Goal: Transaction & Acquisition: Purchase product/service

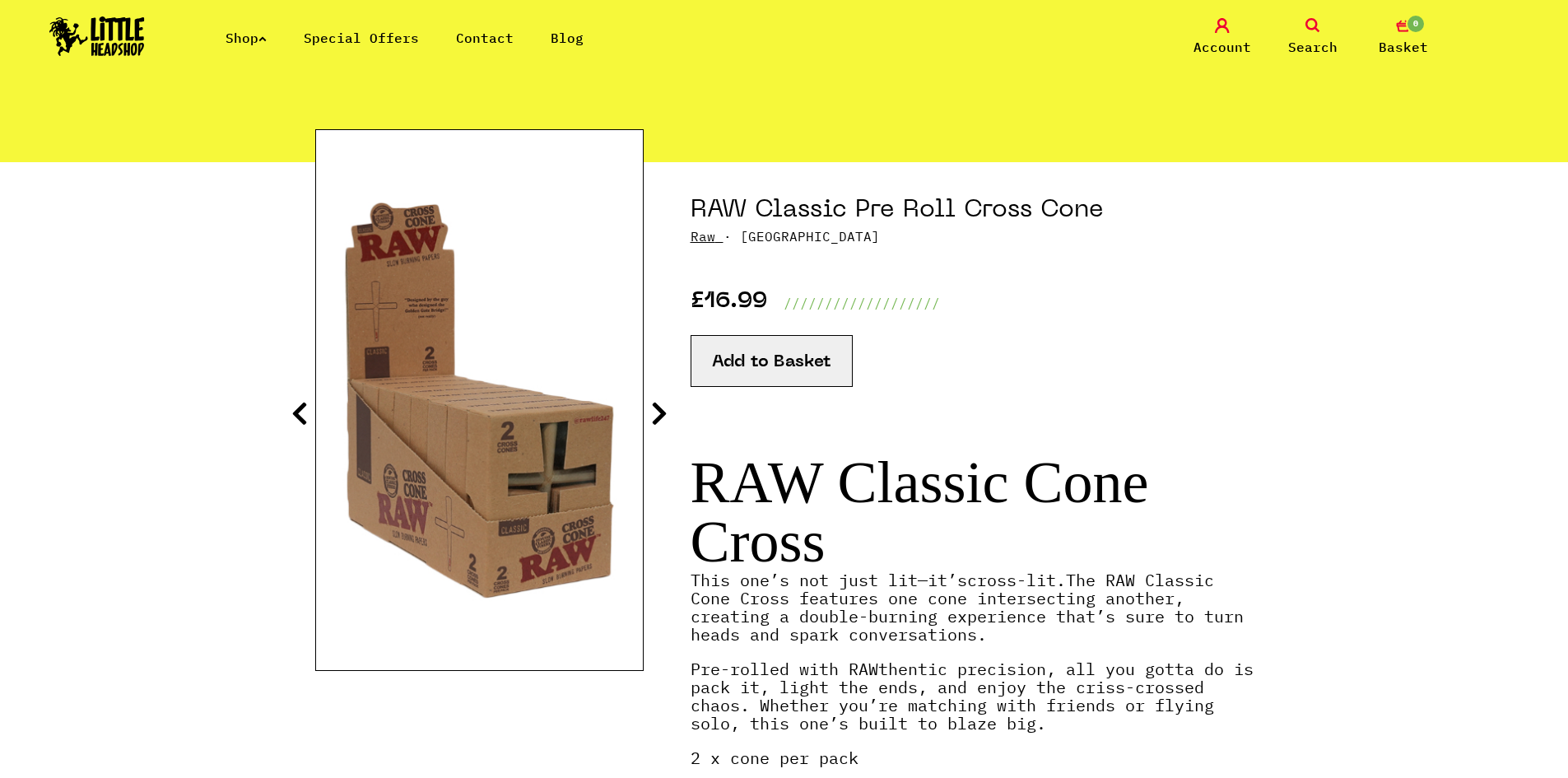
scroll to position [82, 0]
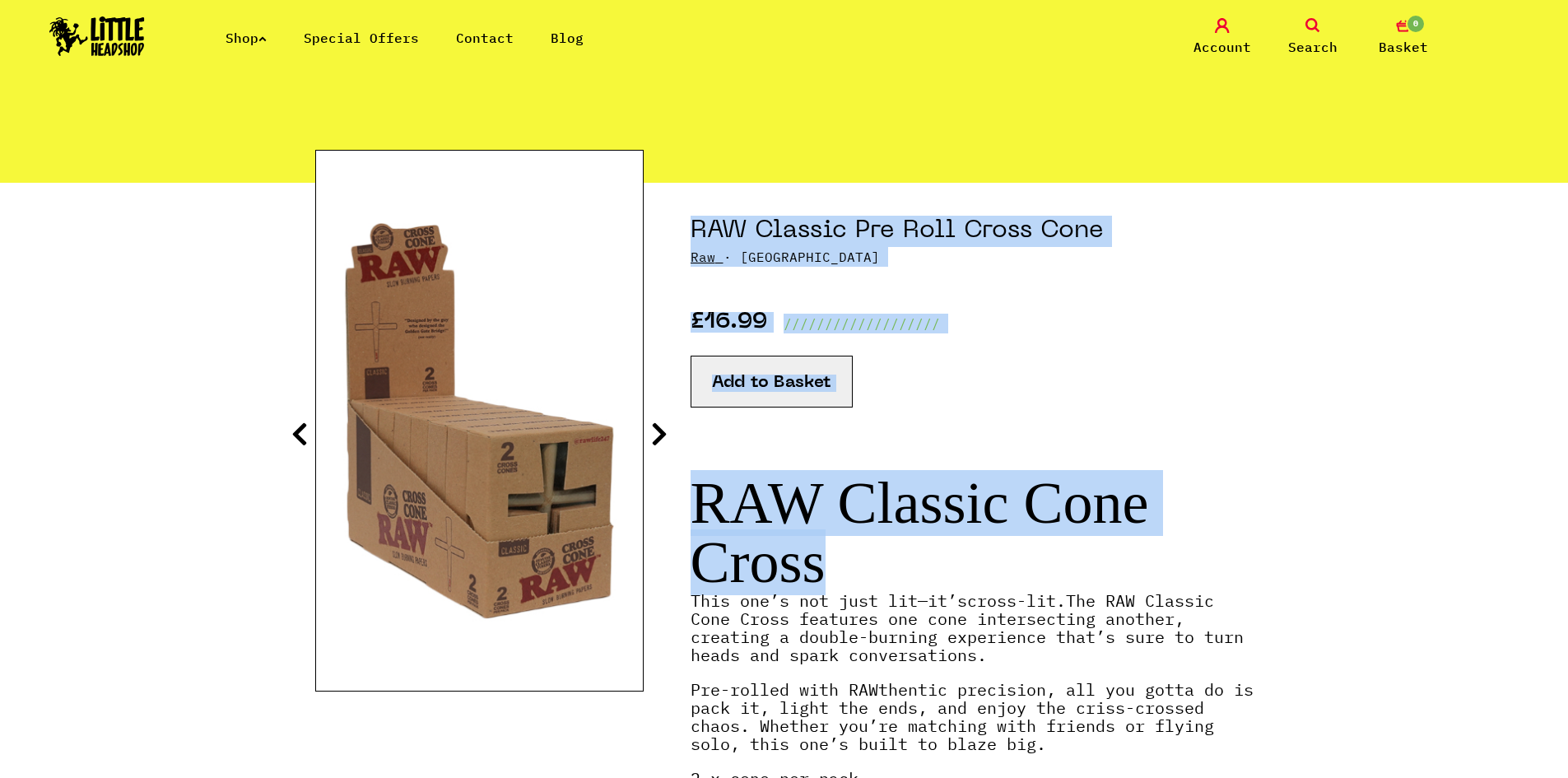
drag, startPoint x: 664, startPoint y: 495, endPoint x: 858, endPoint y: 542, distance: 199.2
click at [849, 540] on section "RAW Classic Pre Roll Cross Cone Raw · [GEOGRAPHIC_DATA] £16.99 ////////////////…" at bounding box center [784, 591] width 938 height 816
click at [858, 542] on h1 "RAW Classic Cone Cross" at bounding box center [972, 532] width 563 height 119
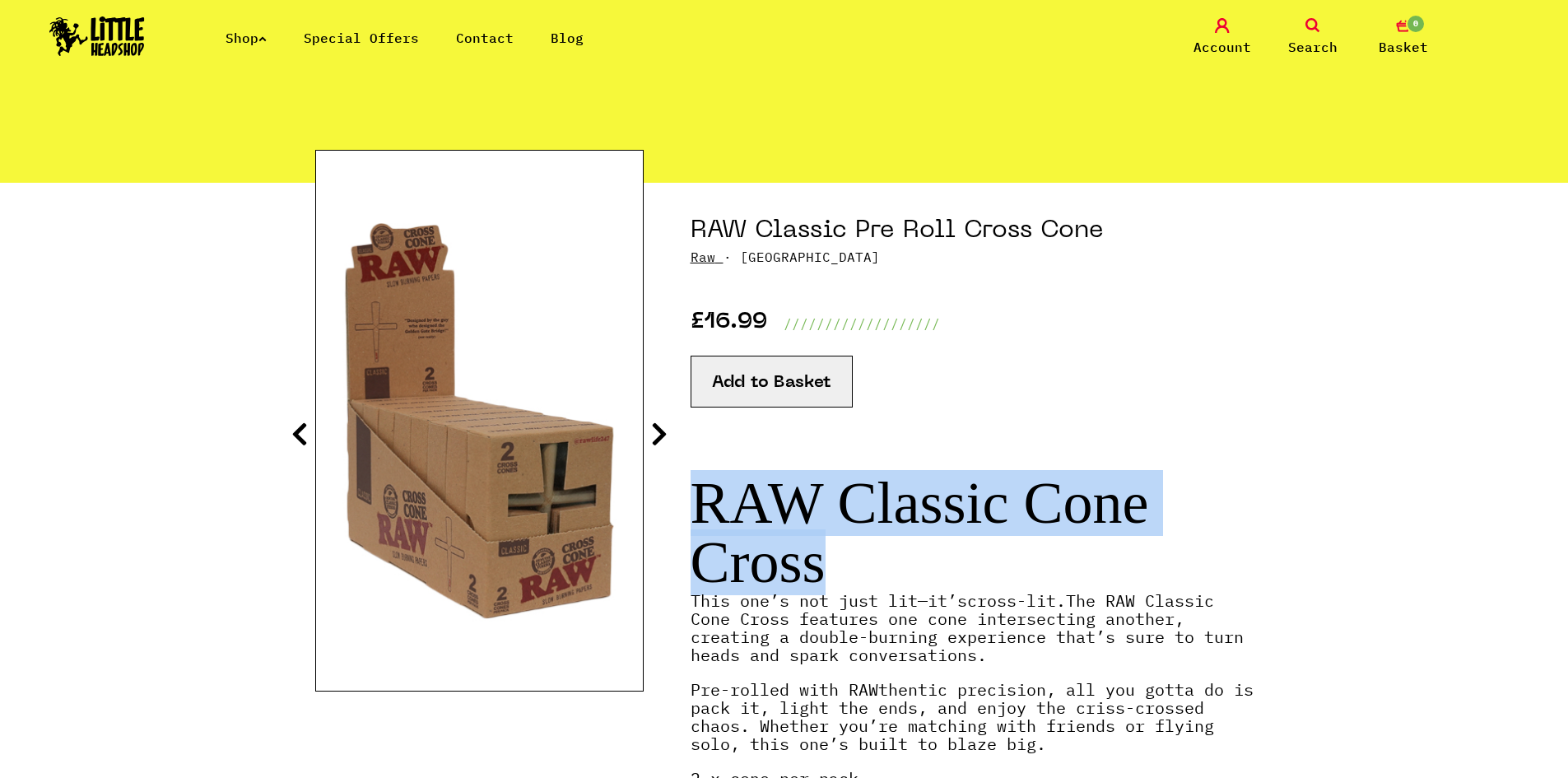
drag, startPoint x: 706, startPoint y: 505, endPoint x: 842, endPoint y: 542, distance: 140.8
click at [842, 542] on h1 "RAW Classic Cone Cross" at bounding box center [972, 532] width 563 height 119
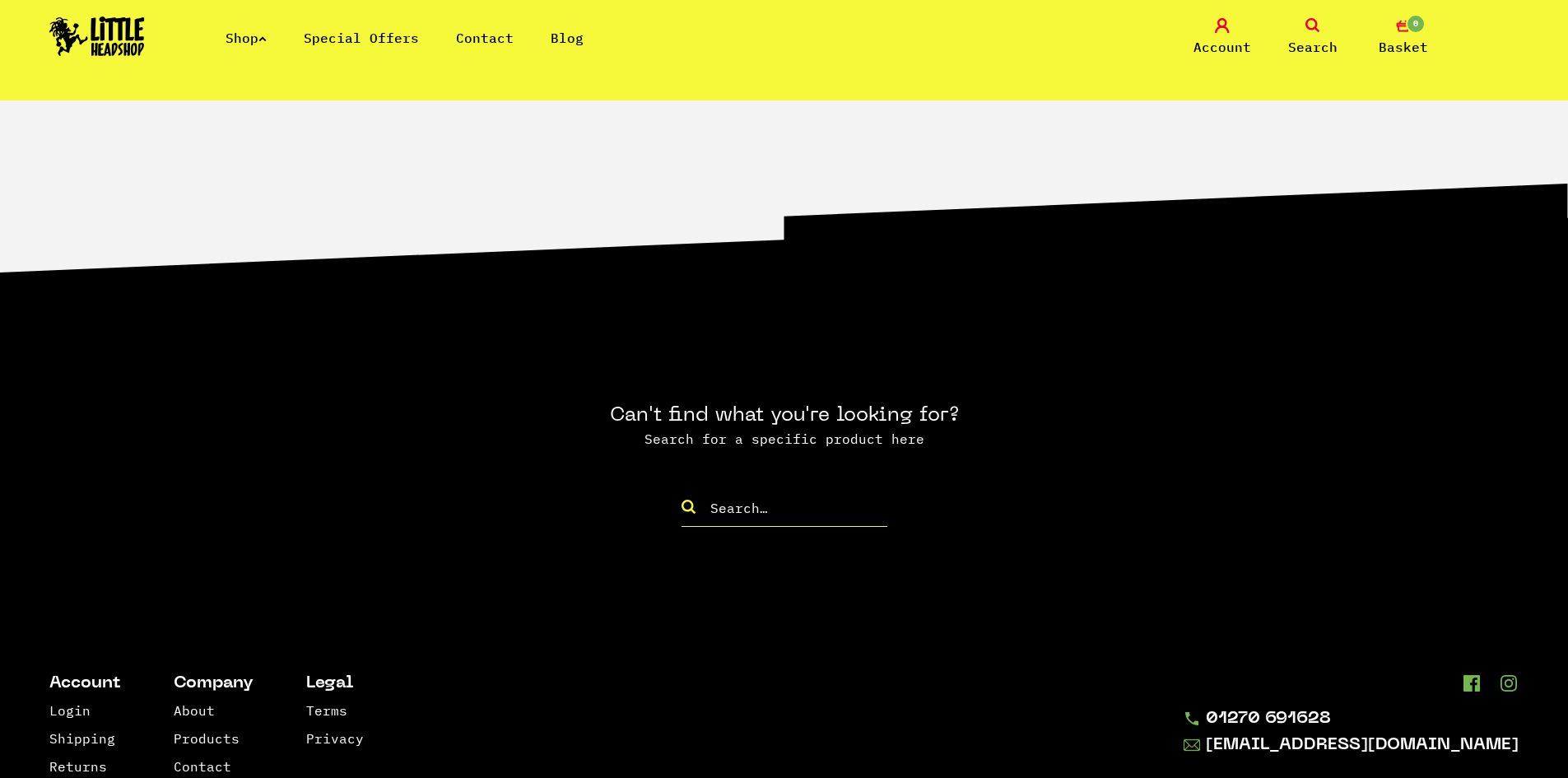
scroll to position [1827, 0]
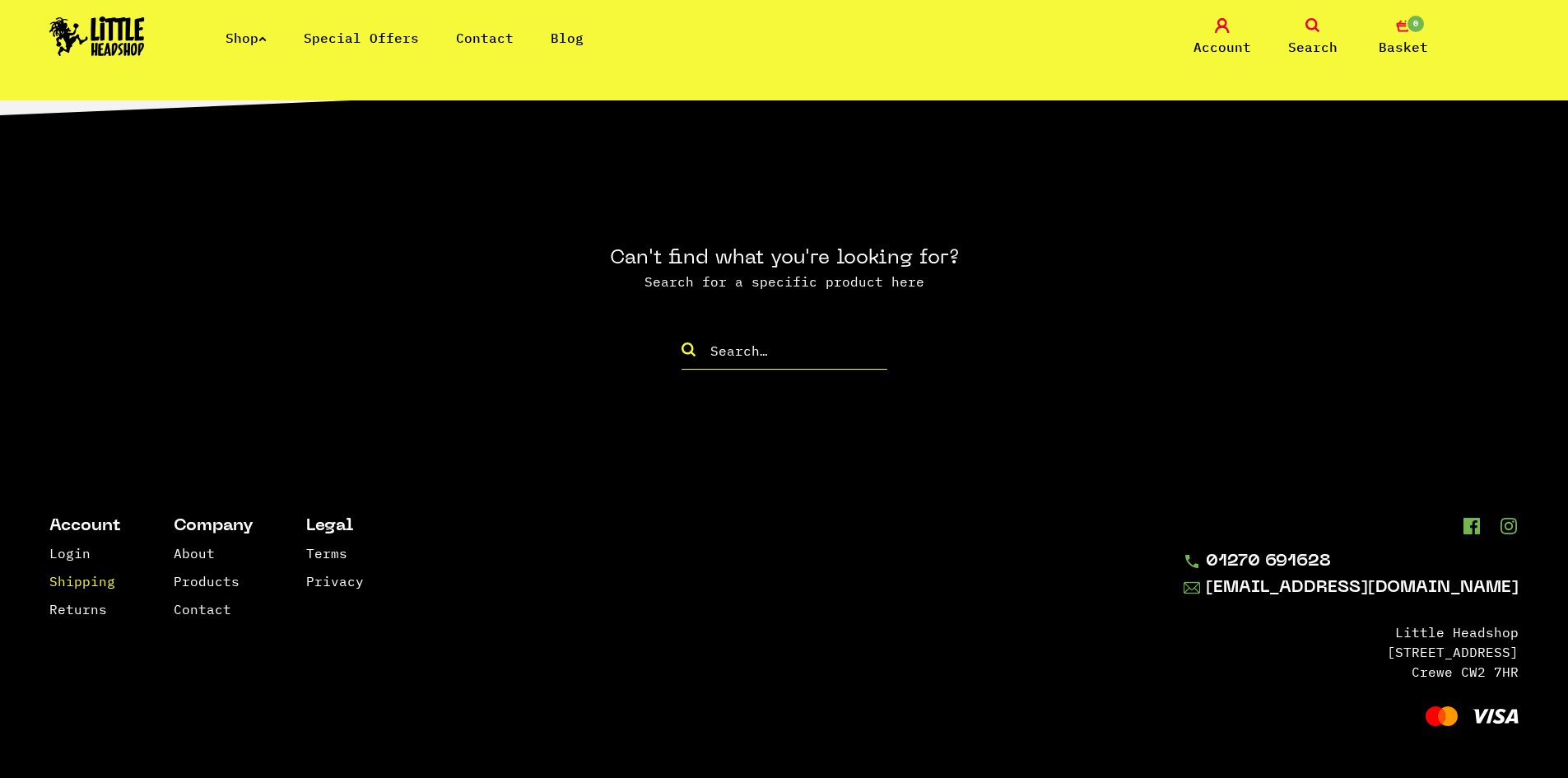
click at [73, 574] on link "Shipping" at bounding box center [82, 581] width 66 height 16
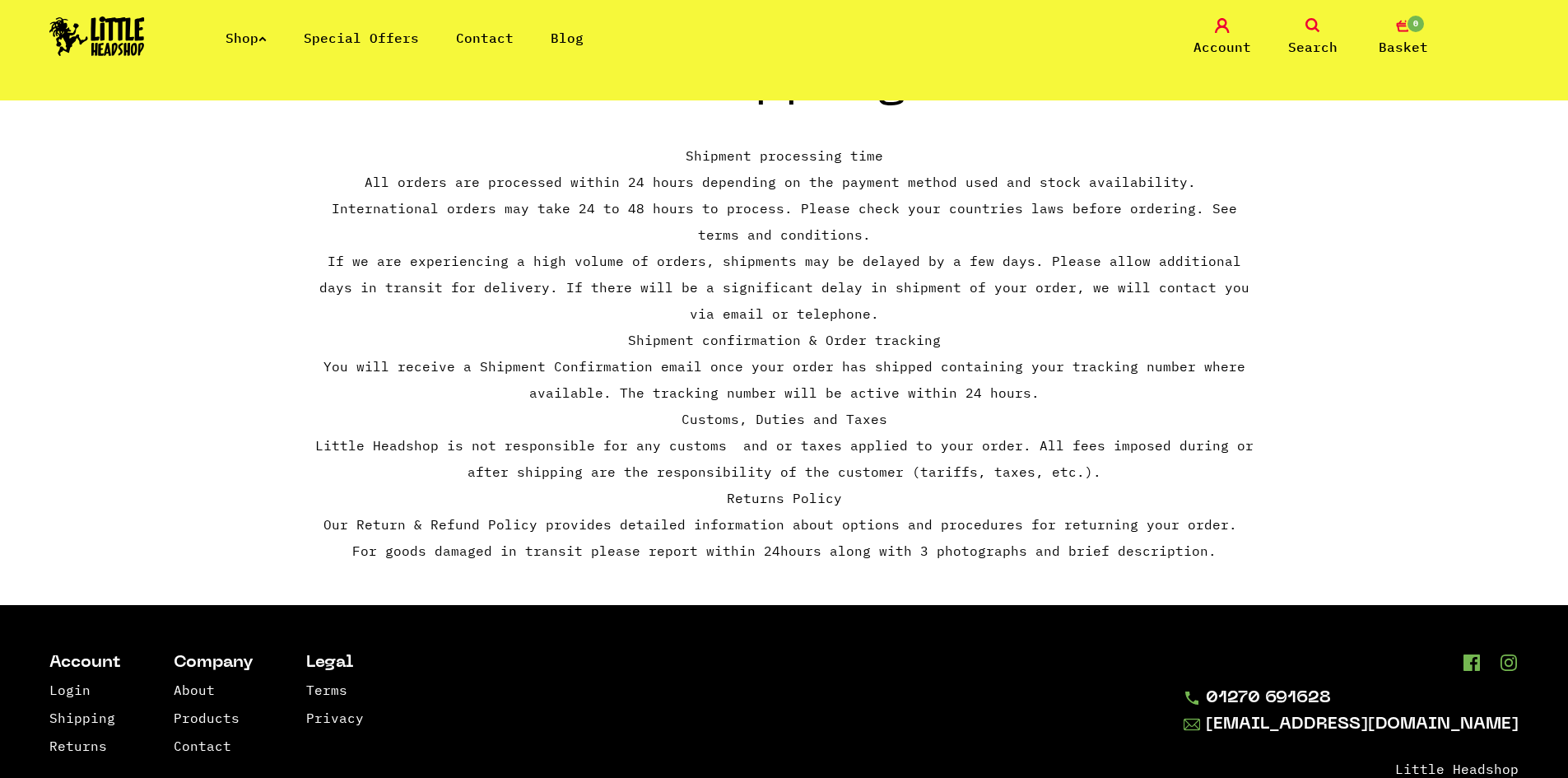
scroll to position [202, 0]
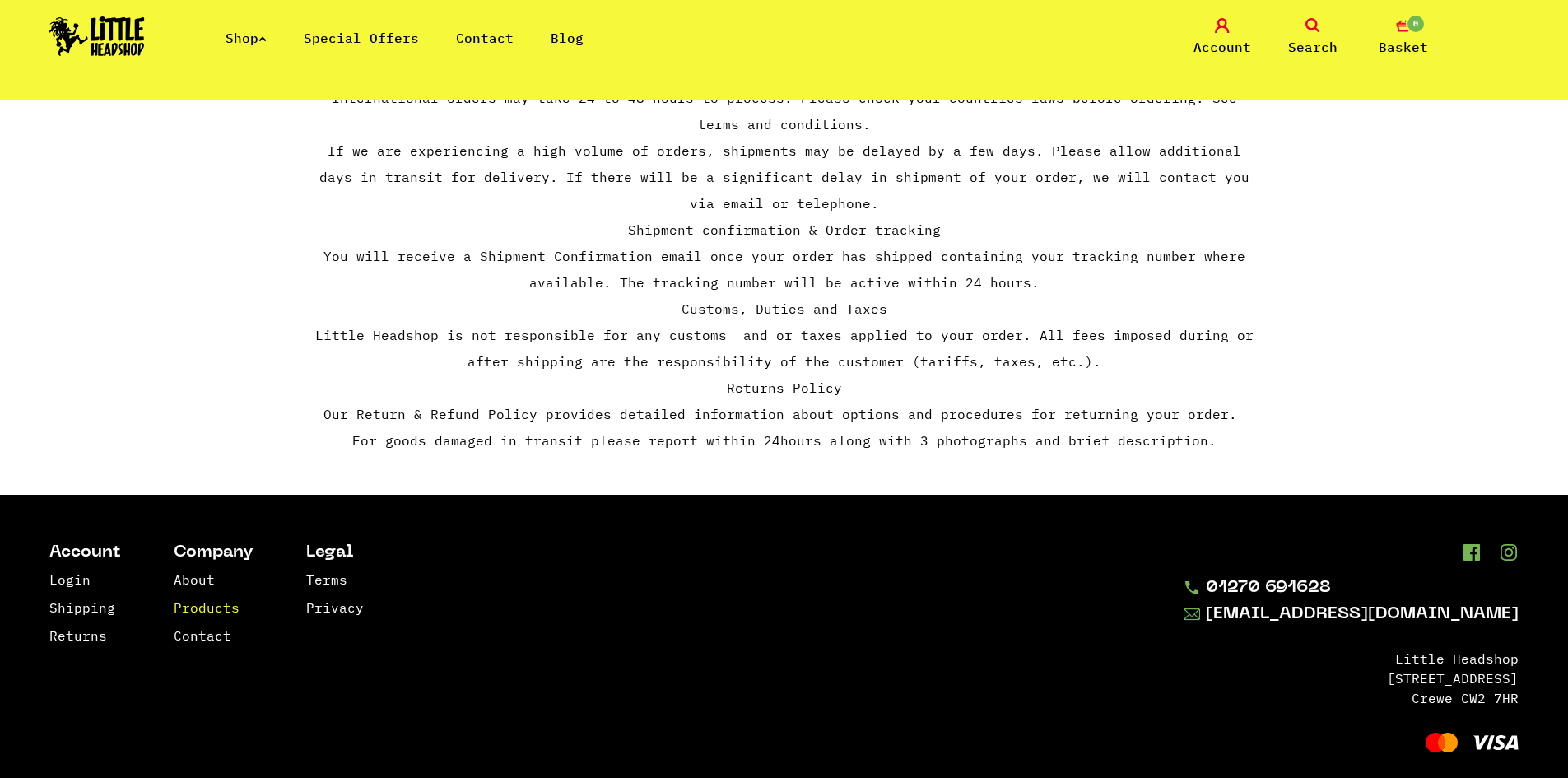
click at [187, 599] on link "Products" at bounding box center [207, 607] width 66 height 16
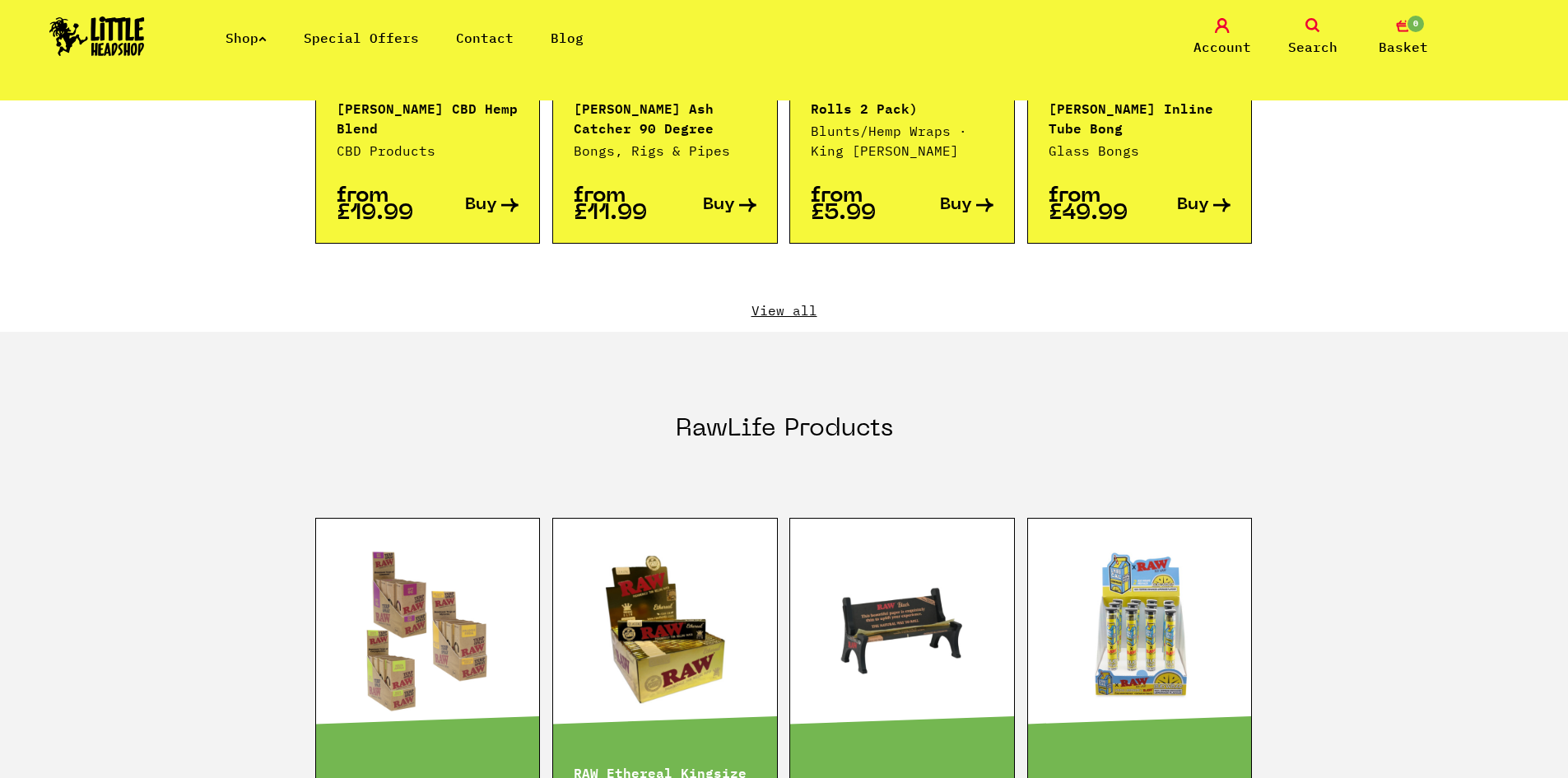
scroll to position [2140, 0]
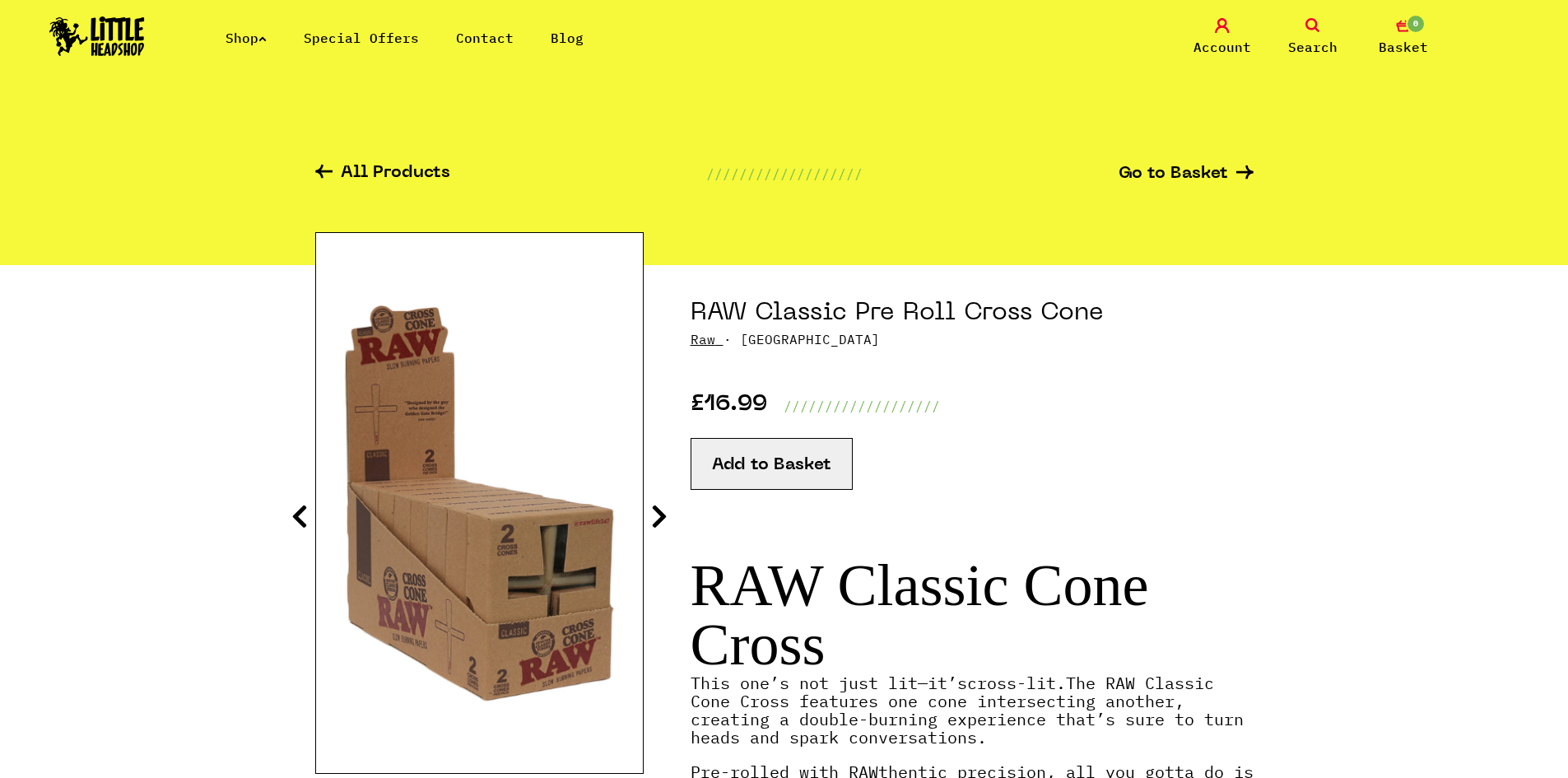
click at [760, 458] on button "Add to Basket" at bounding box center [772, 464] width 162 height 52
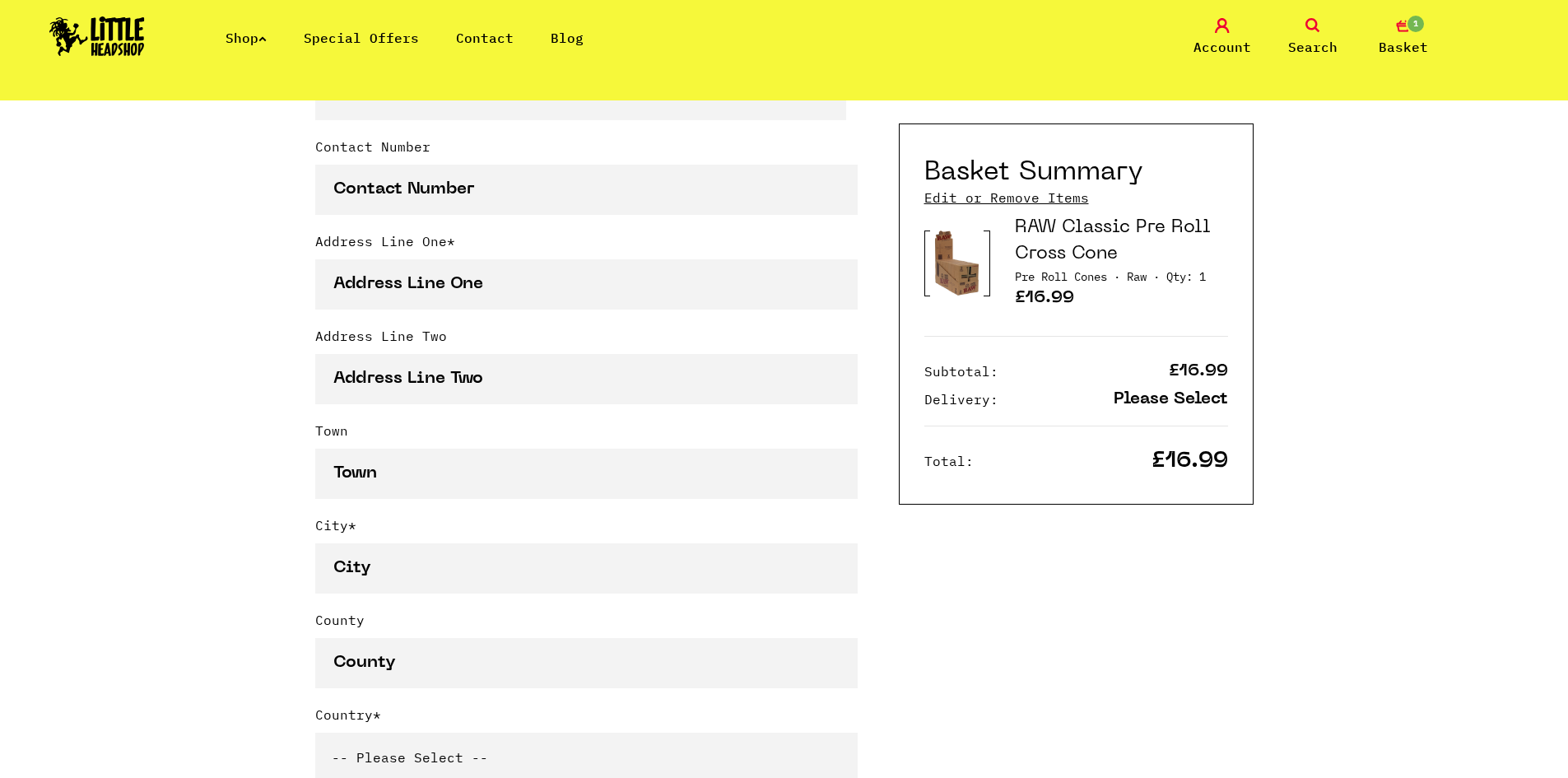
scroll to position [741, 0]
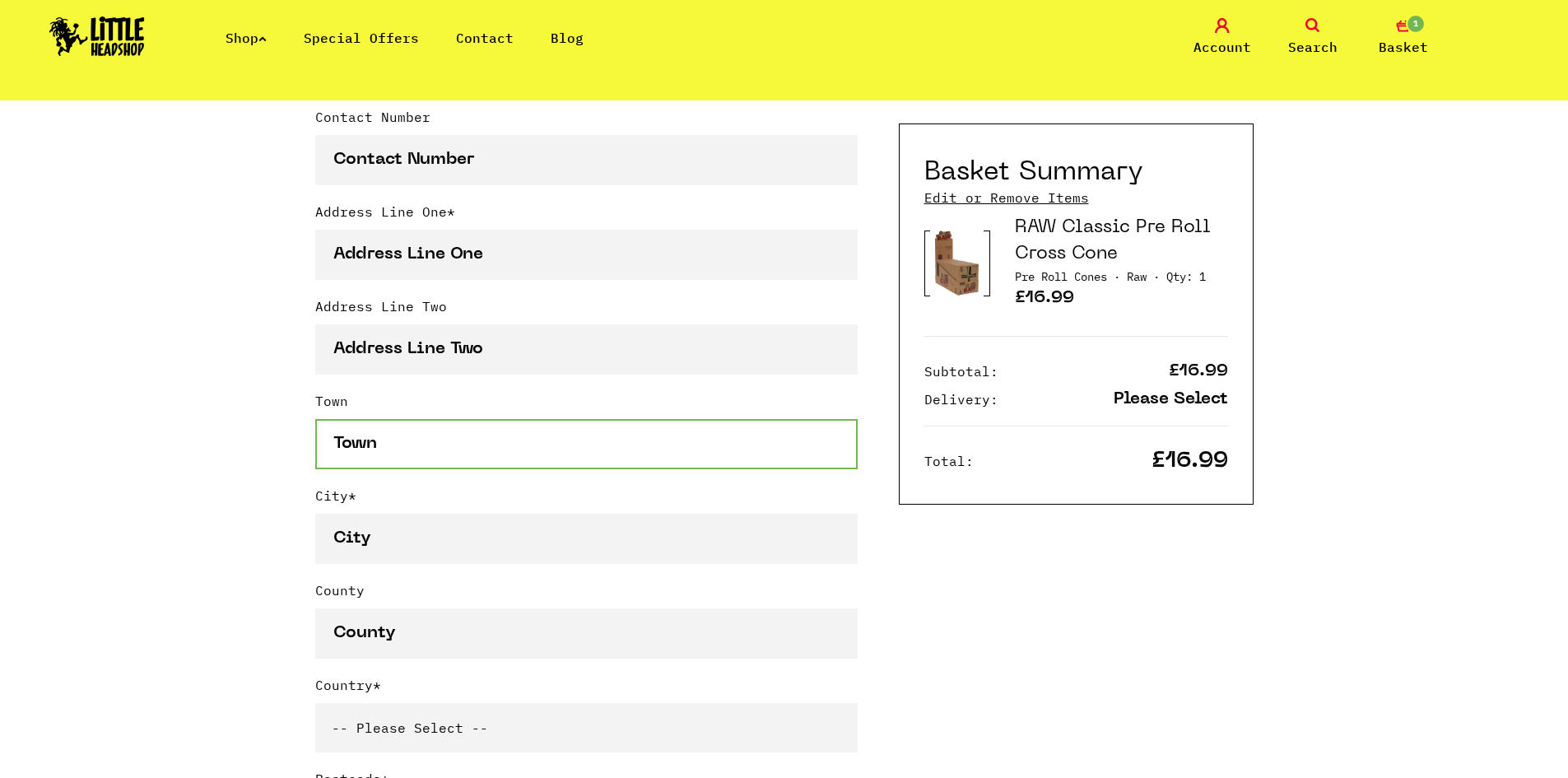
click at [424, 435] on input "Town" at bounding box center [586, 444] width 542 height 50
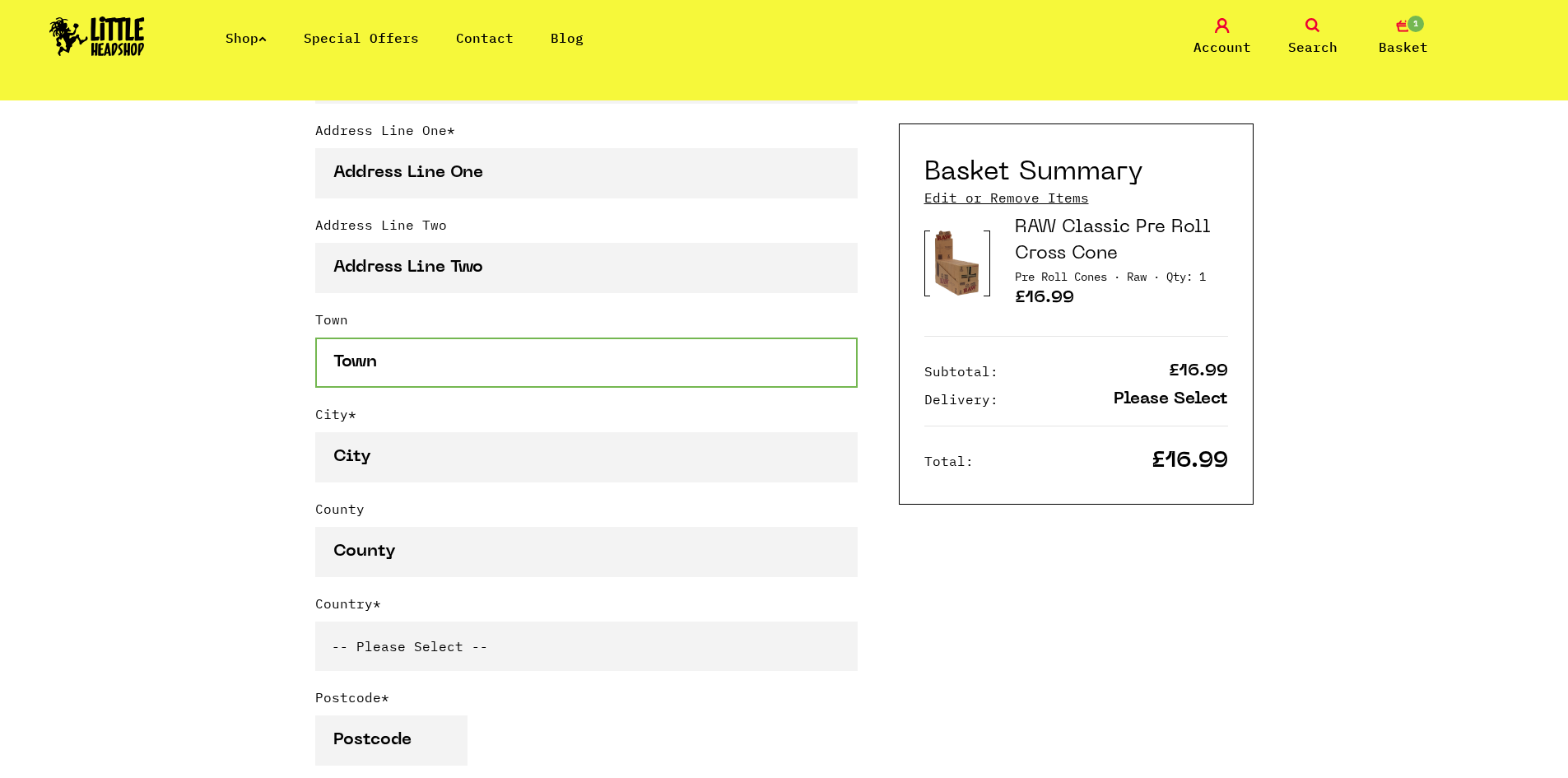
scroll to position [823, 0]
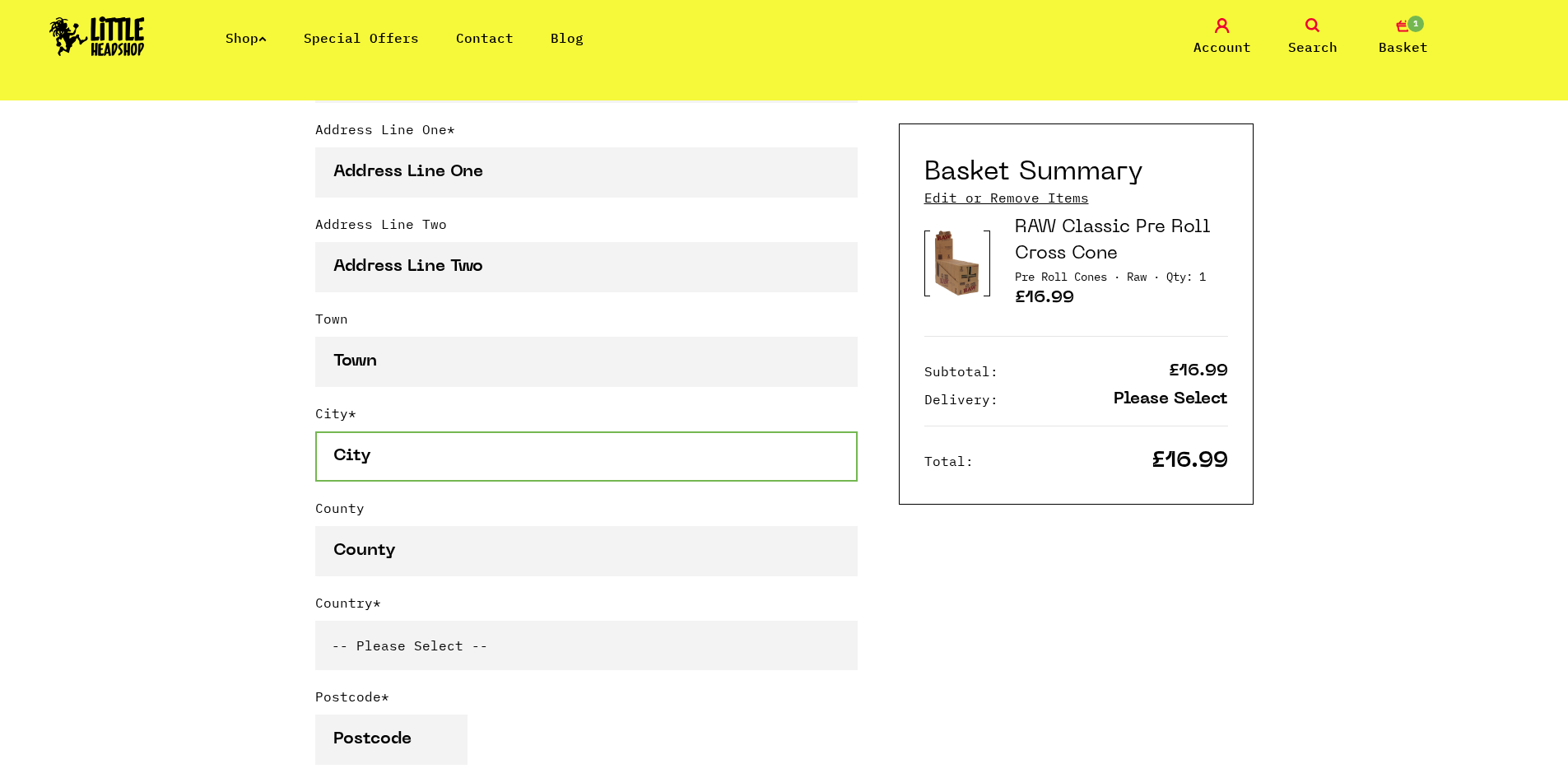
click at [435, 441] on input "City *" at bounding box center [586, 456] width 542 height 50
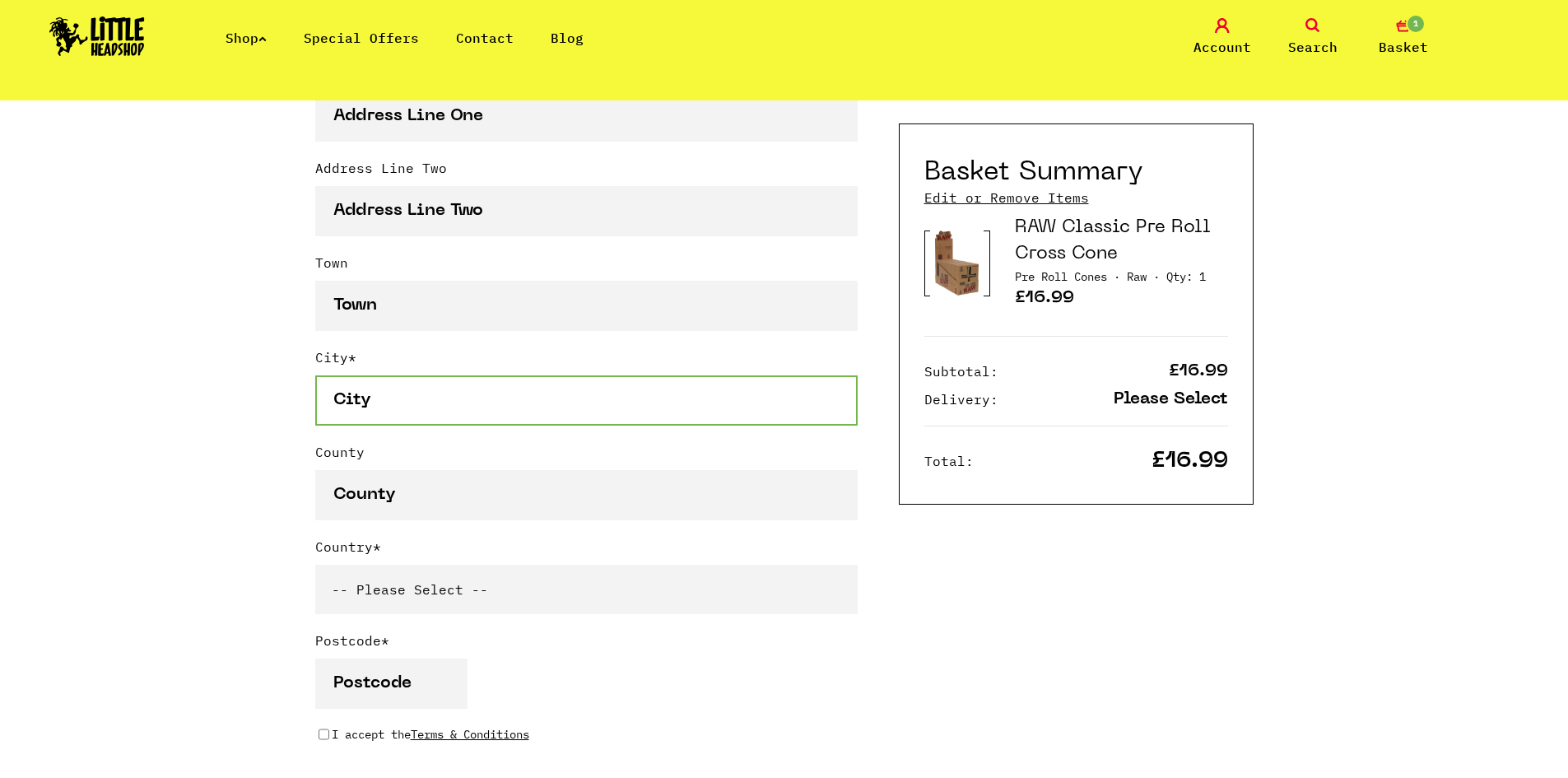
scroll to position [988, 0]
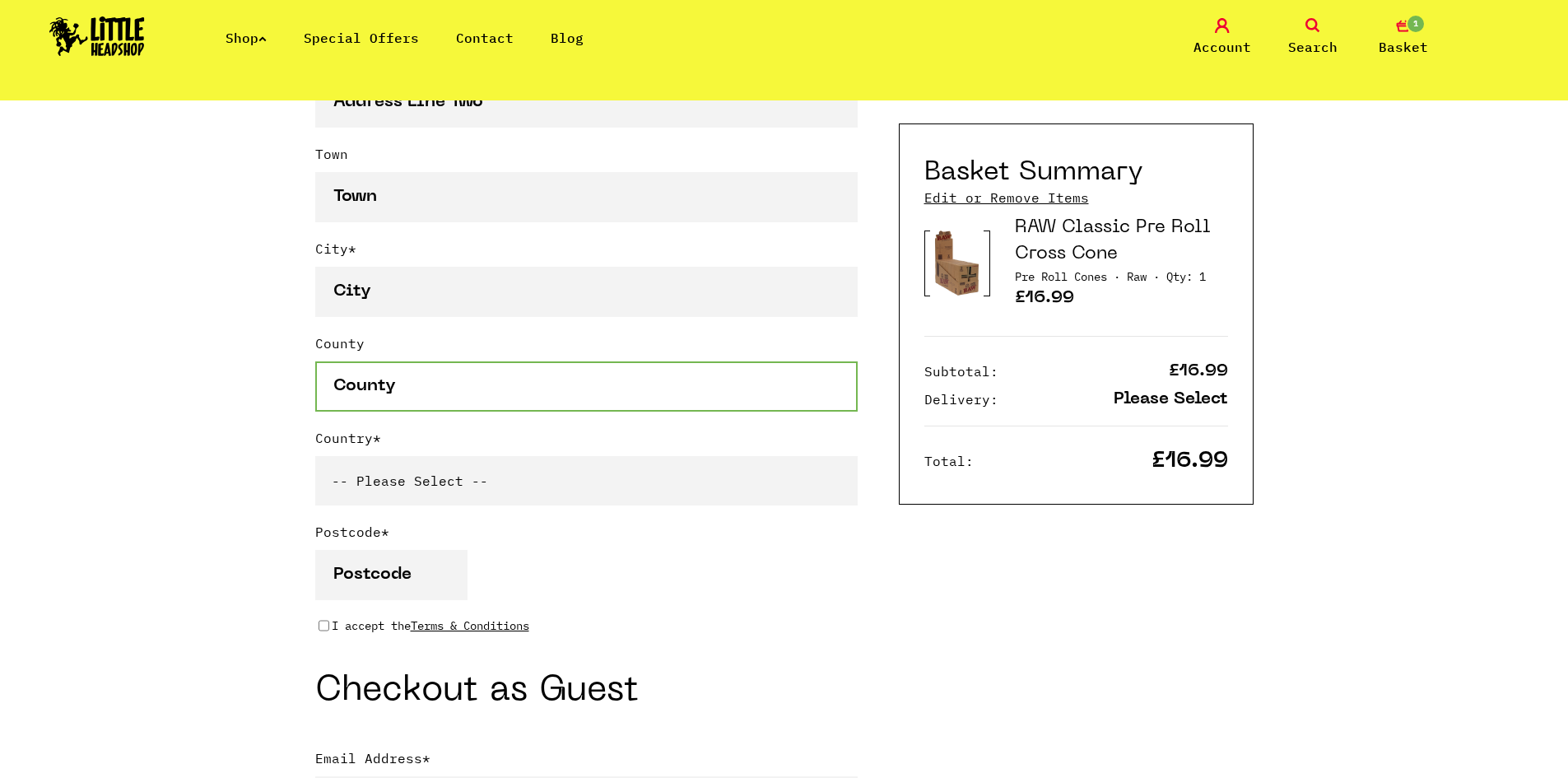
click at [440, 392] on input "County" at bounding box center [586, 386] width 542 height 50
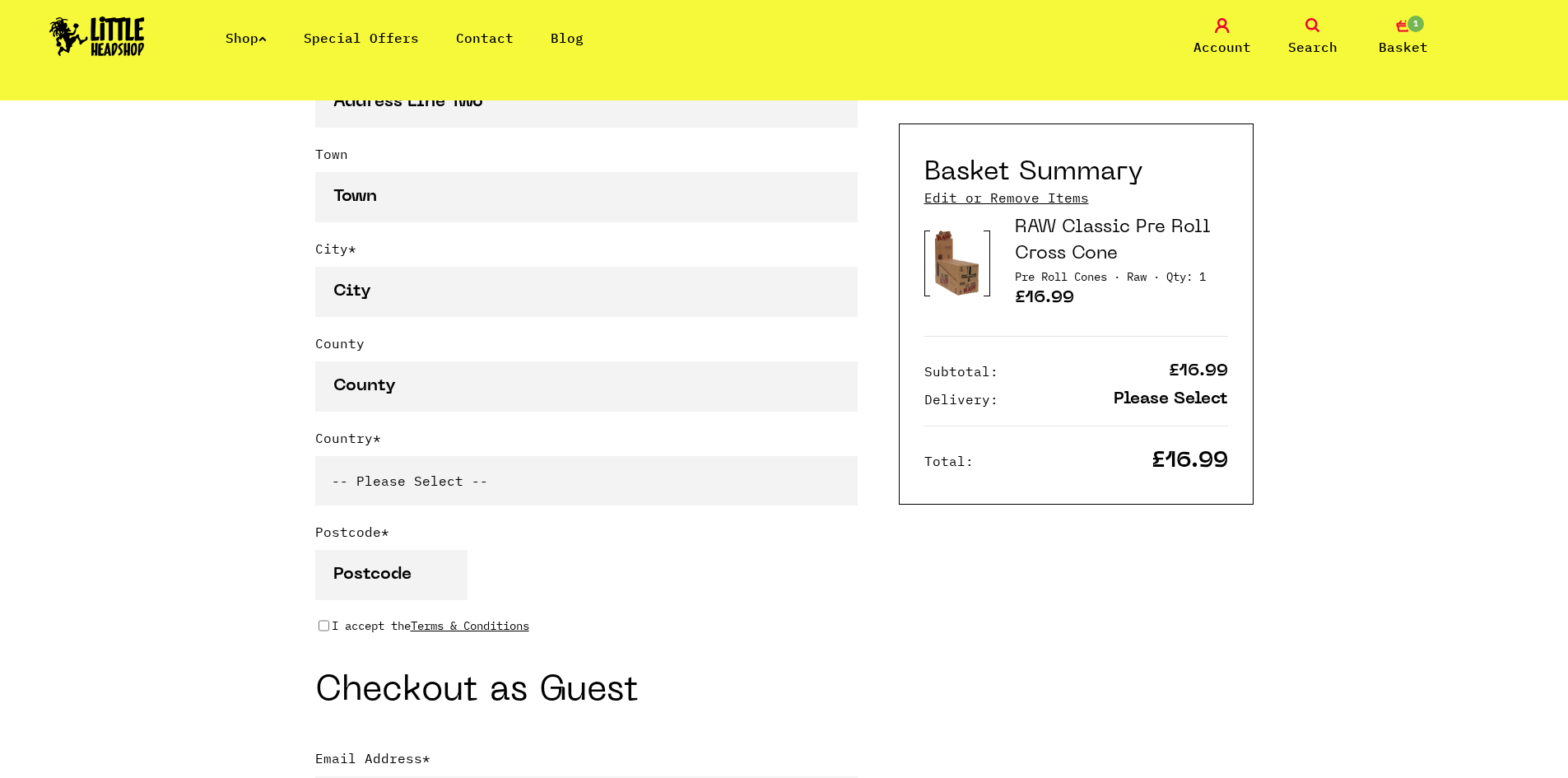
click at [445, 478] on select "-- Please Select -- United Kingdom Sweden Spain Slovenia Romania Portugal Polan…" at bounding box center [586, 480] width 542 height 49
click at [315, 459] on select "-- Please Select -- United Kingdom Sweden Spain Slovenia Romania Portugal Polan…" at bounding box center [586, 480] width 542 height 49
click at [364, 472] on select "-- Please Select -- United Kingdom Sweden Spain Slovenia Romania Portugal Polan…" at bounding box center [586, 480] width 542 height 49
select select "826"
click at [315, 459] on select "-- Please Select -- United Kingdom Sweden Spain Slovenia Romania Portugal Polan…" at bounding box center [586, 480] width 542 height 49
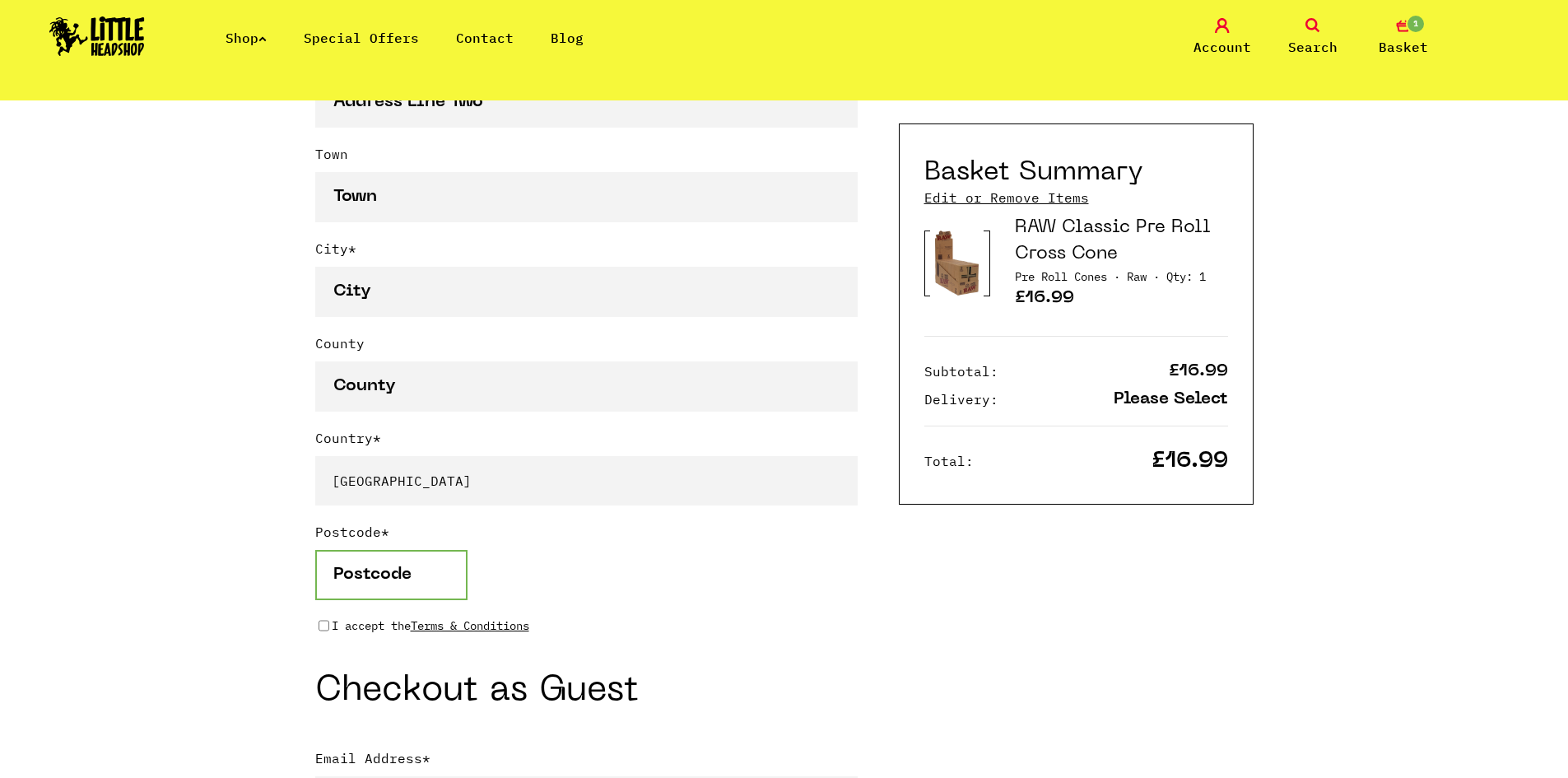
click at [411, 568] on input "Postcode *" at bounding box center [391, 575] width 152 height 50
type input "sl7 1rg"
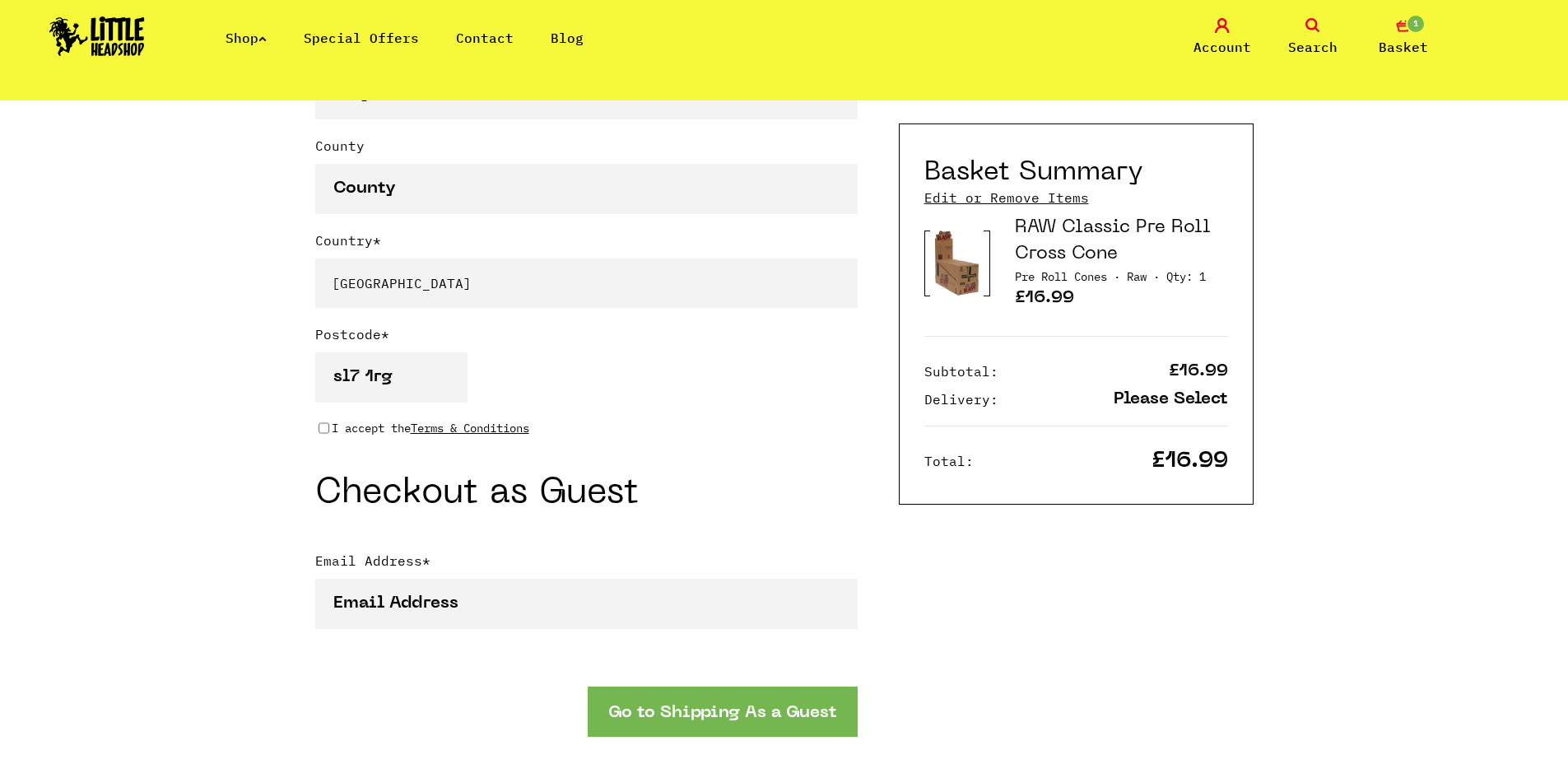
scroll to position [1184, 0]
click at [325, 429] on input "I accept the Terms & Conditions" at bounding box center [324, 429] width 11 height 13
checkbox input "true"
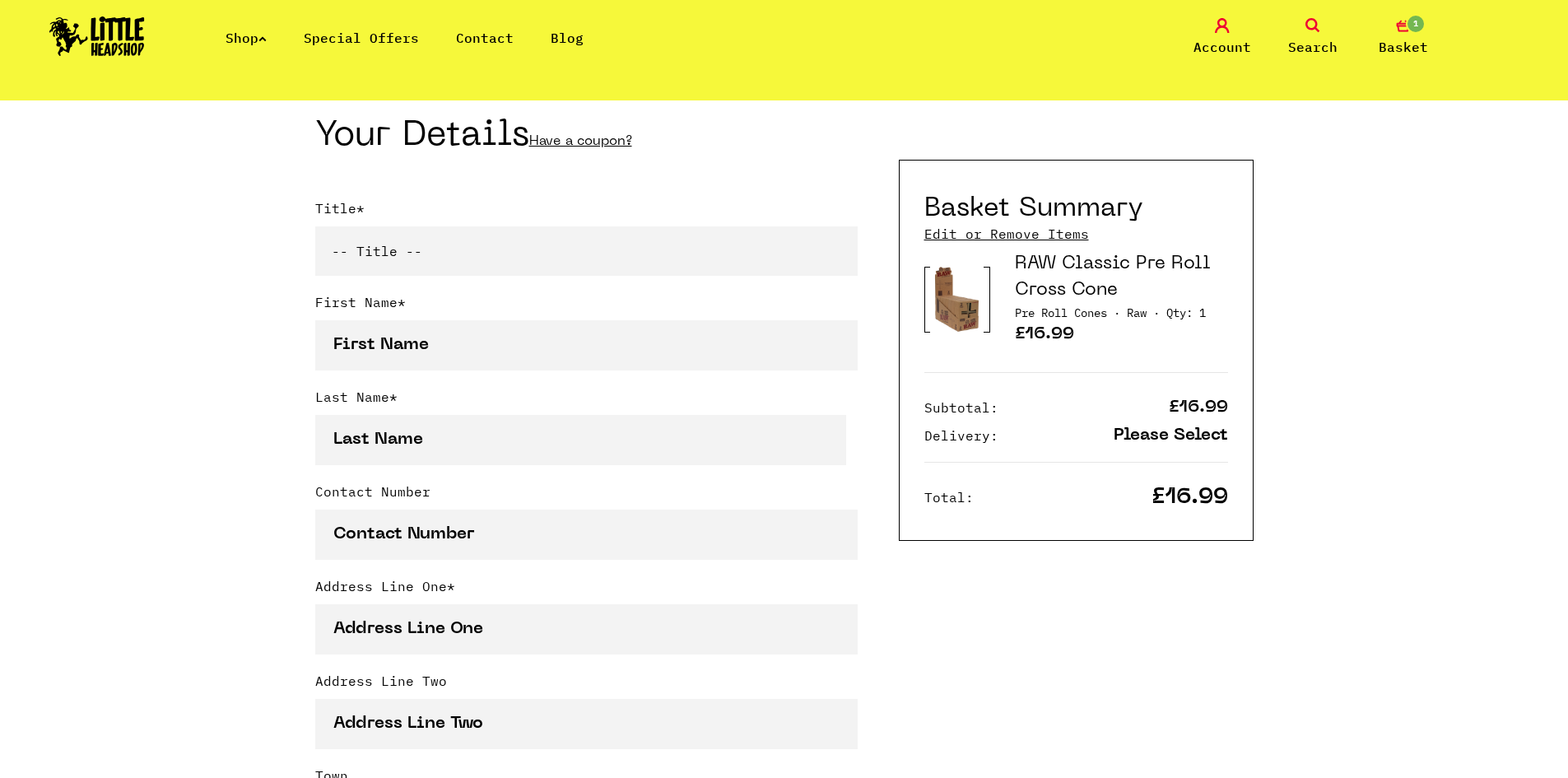
scroll to position [360, 0]
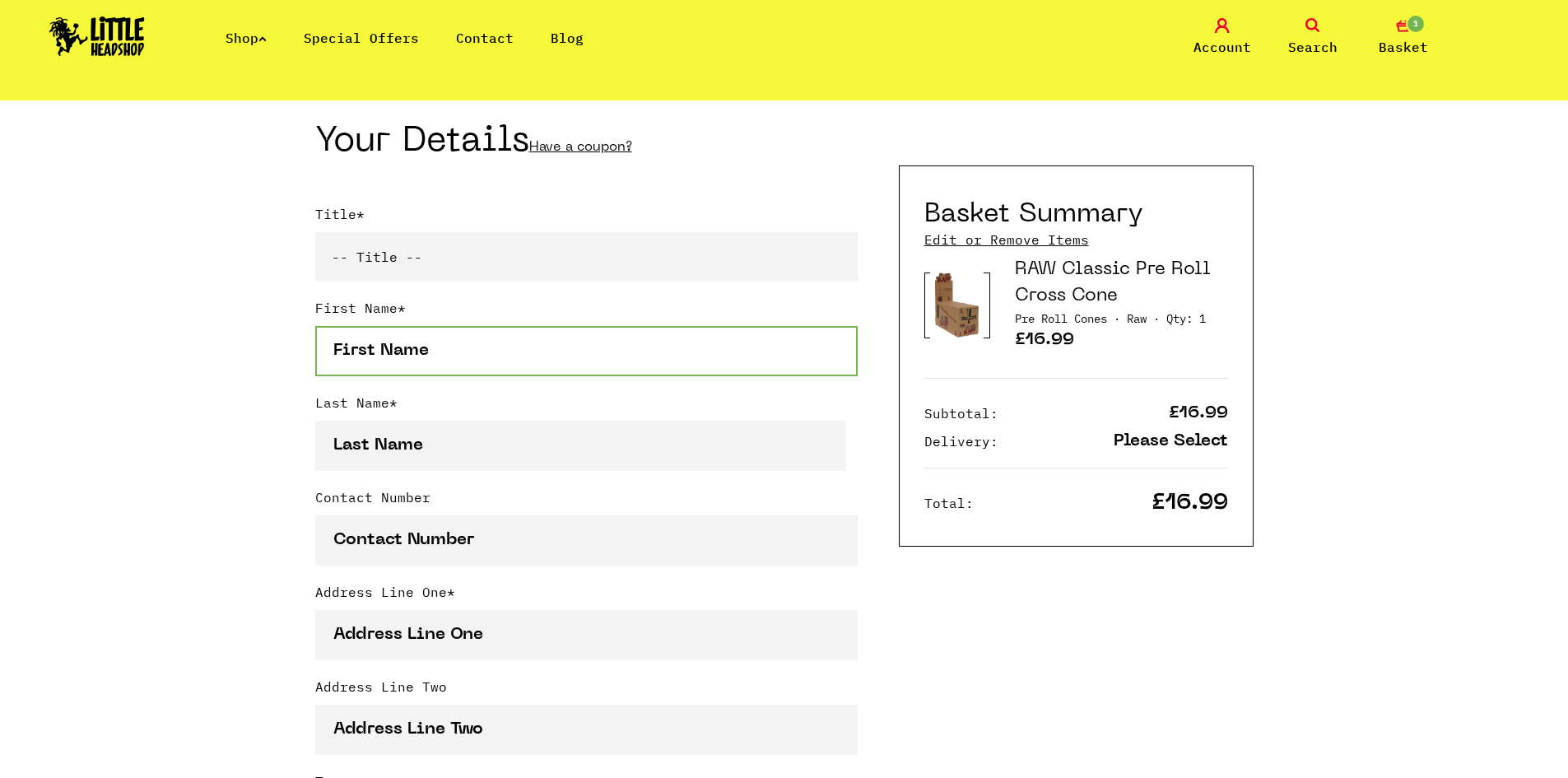
click at [450, 347] on input "First Name *" at bounding box center [586, 351] width 542 height 50
type input "j"
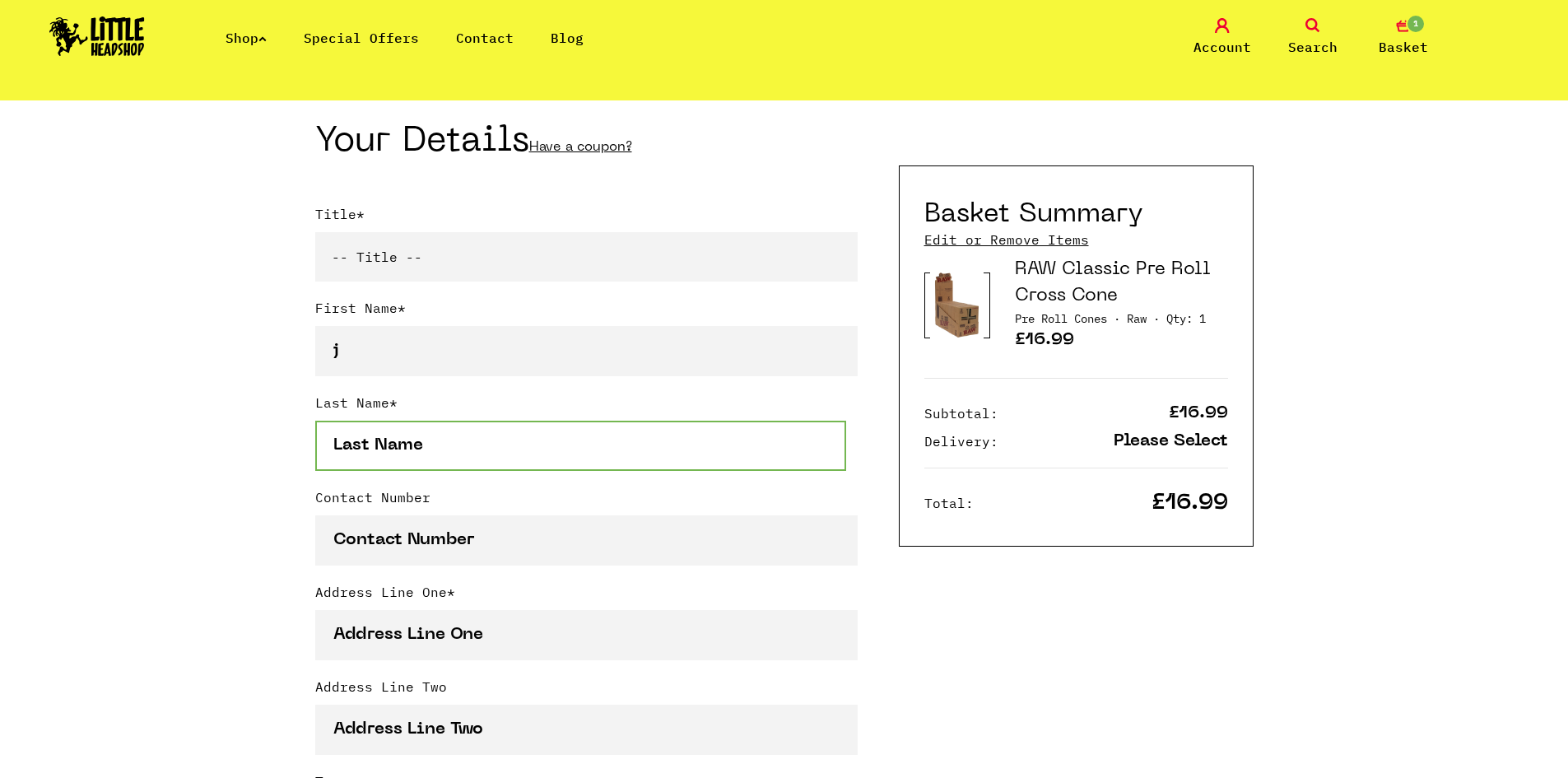
click at [423, 428] on input "Last Name *" at bounding box center [581, 446] width 532 height 50
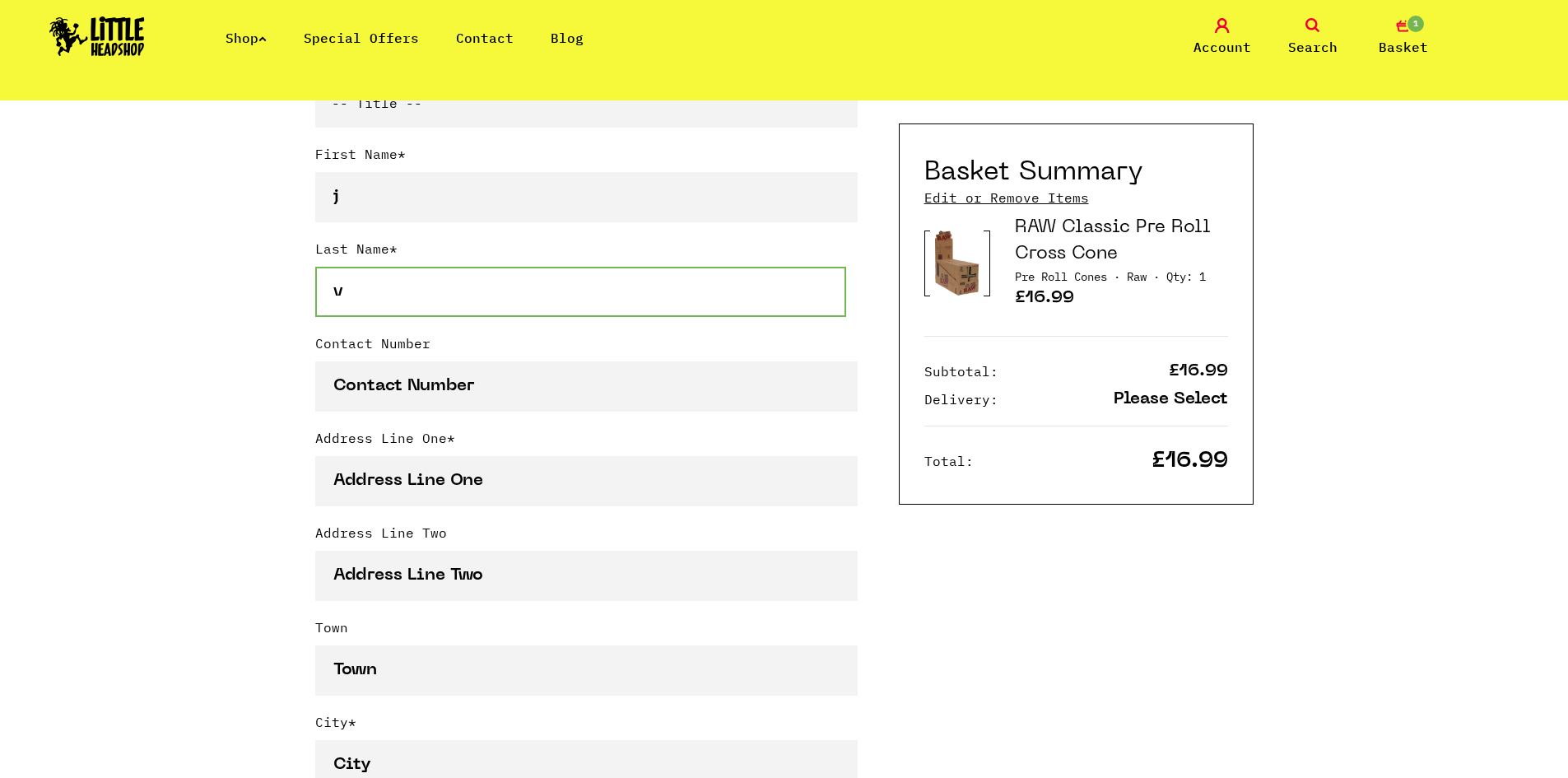
scroll to position [607, 0]
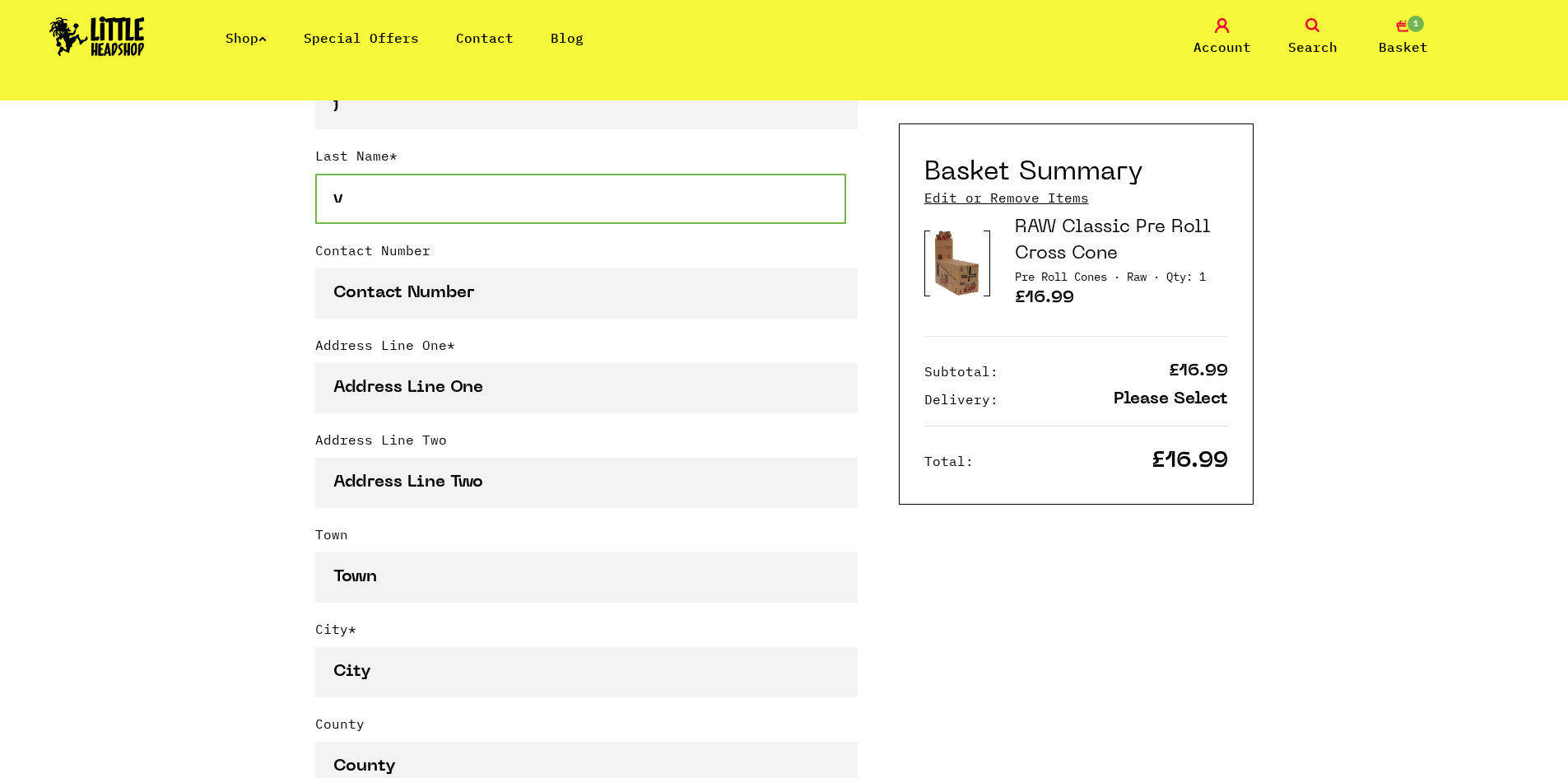
type input "v"
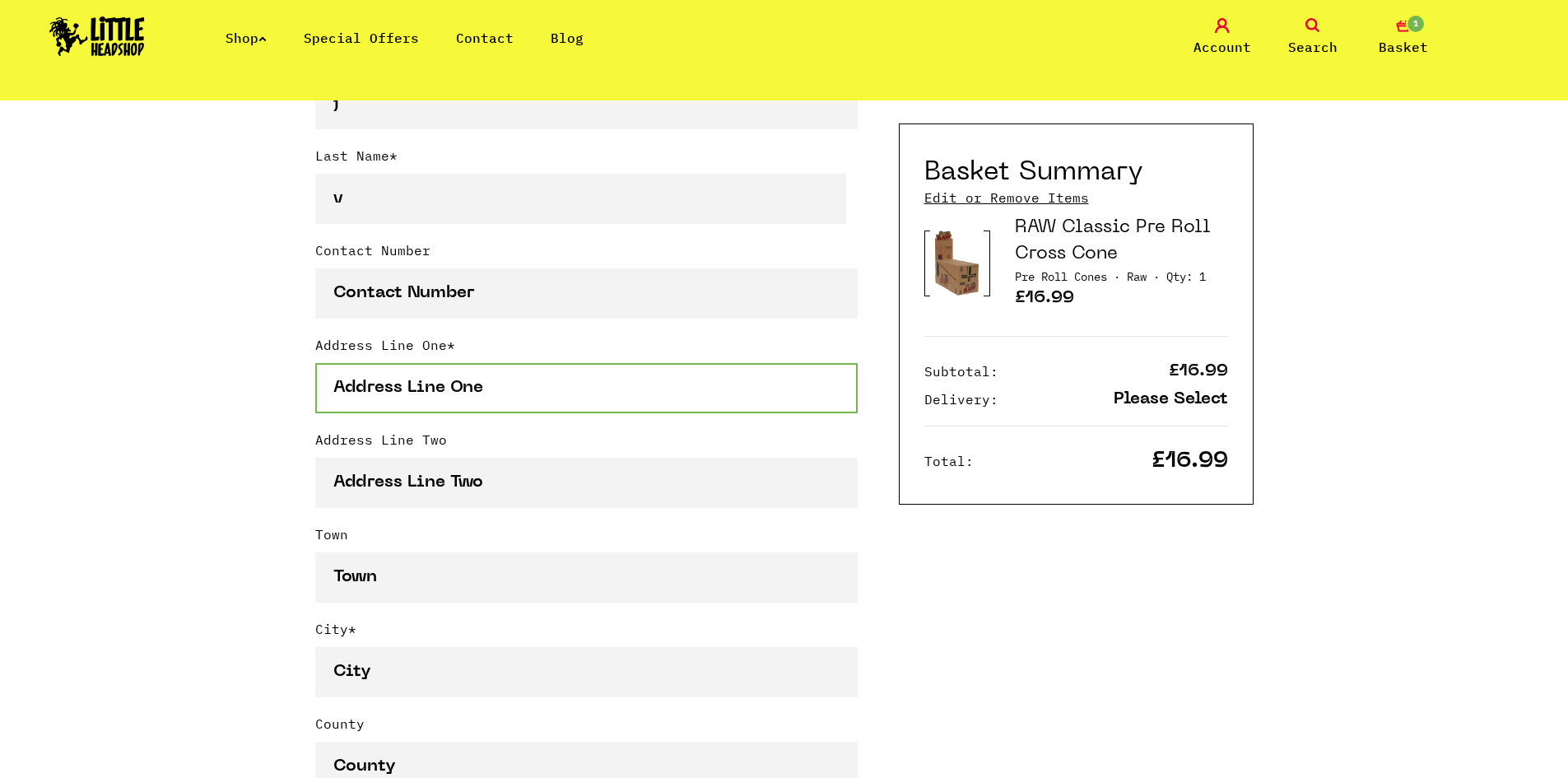
click at [456, 399] on input "Address Line One *" at bounding box center [586, 388] width 542 height 50
type input "the compleat"
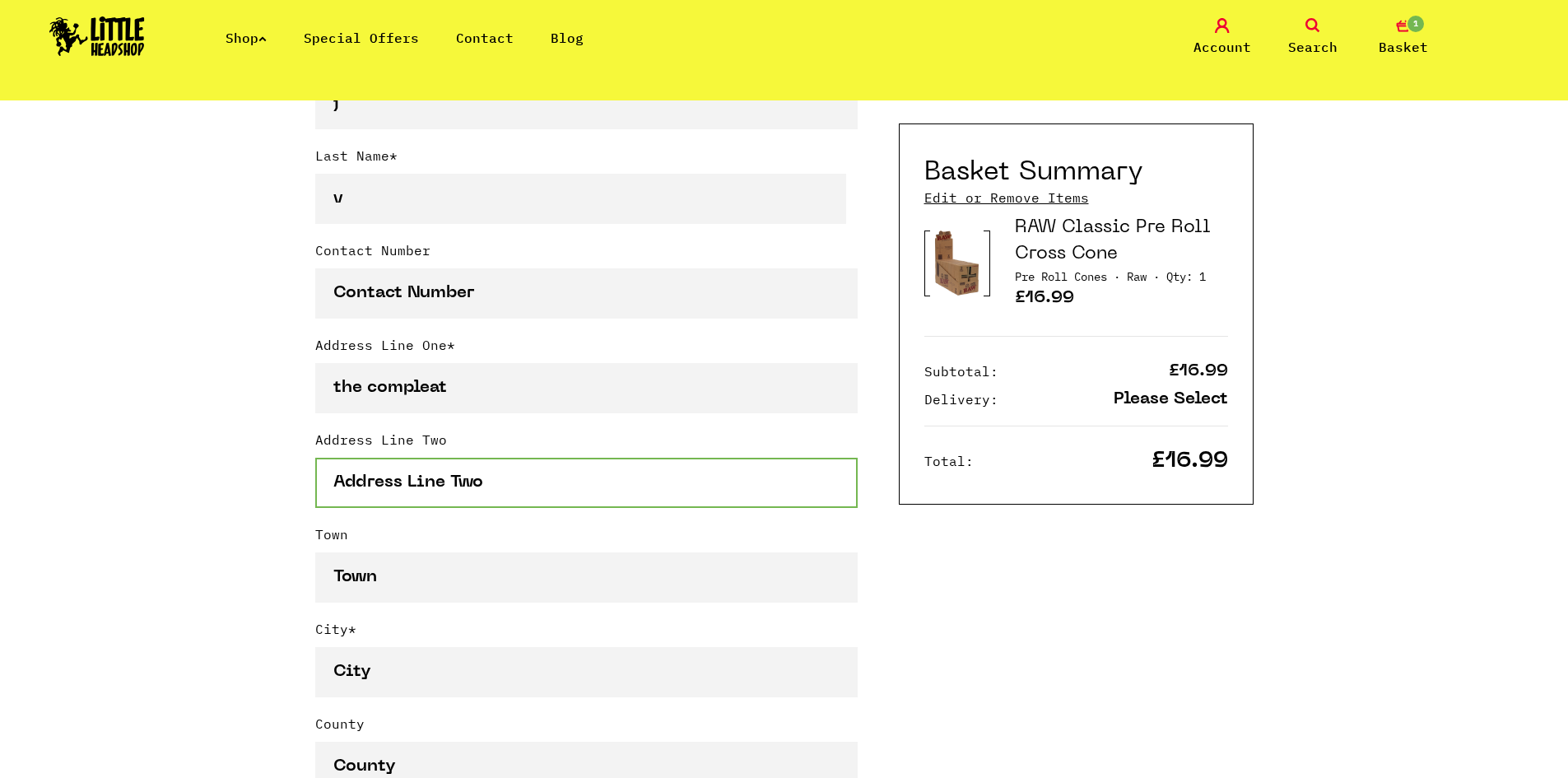
click at [457, 490] on input "Address Line Two" at bounding box center [586, 483] width 542 height 50
type input "angler"
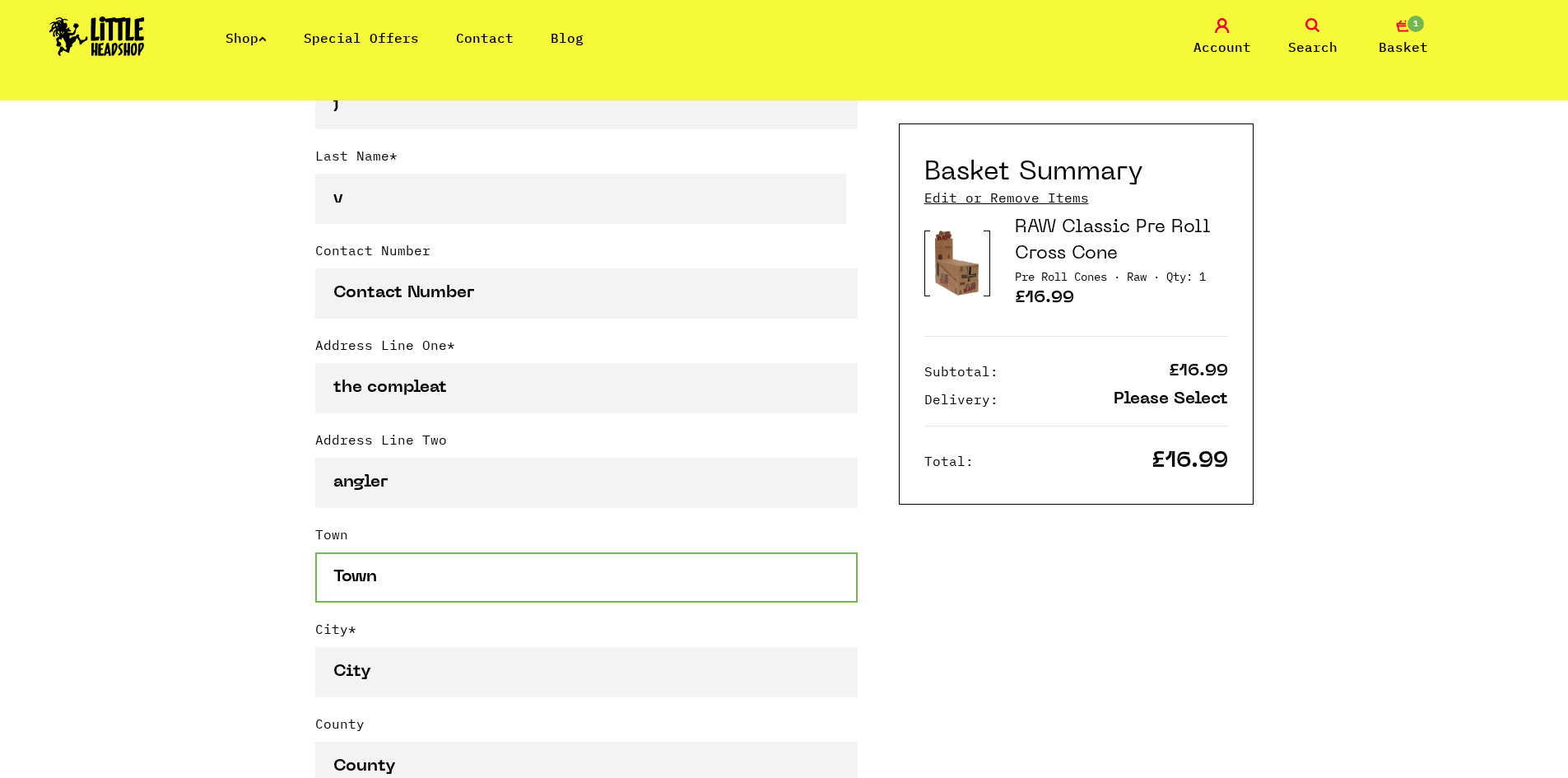
click at [431, 564] on input "Town" at bounding box center [586, 577] width 542 height 50
type input "marlow"
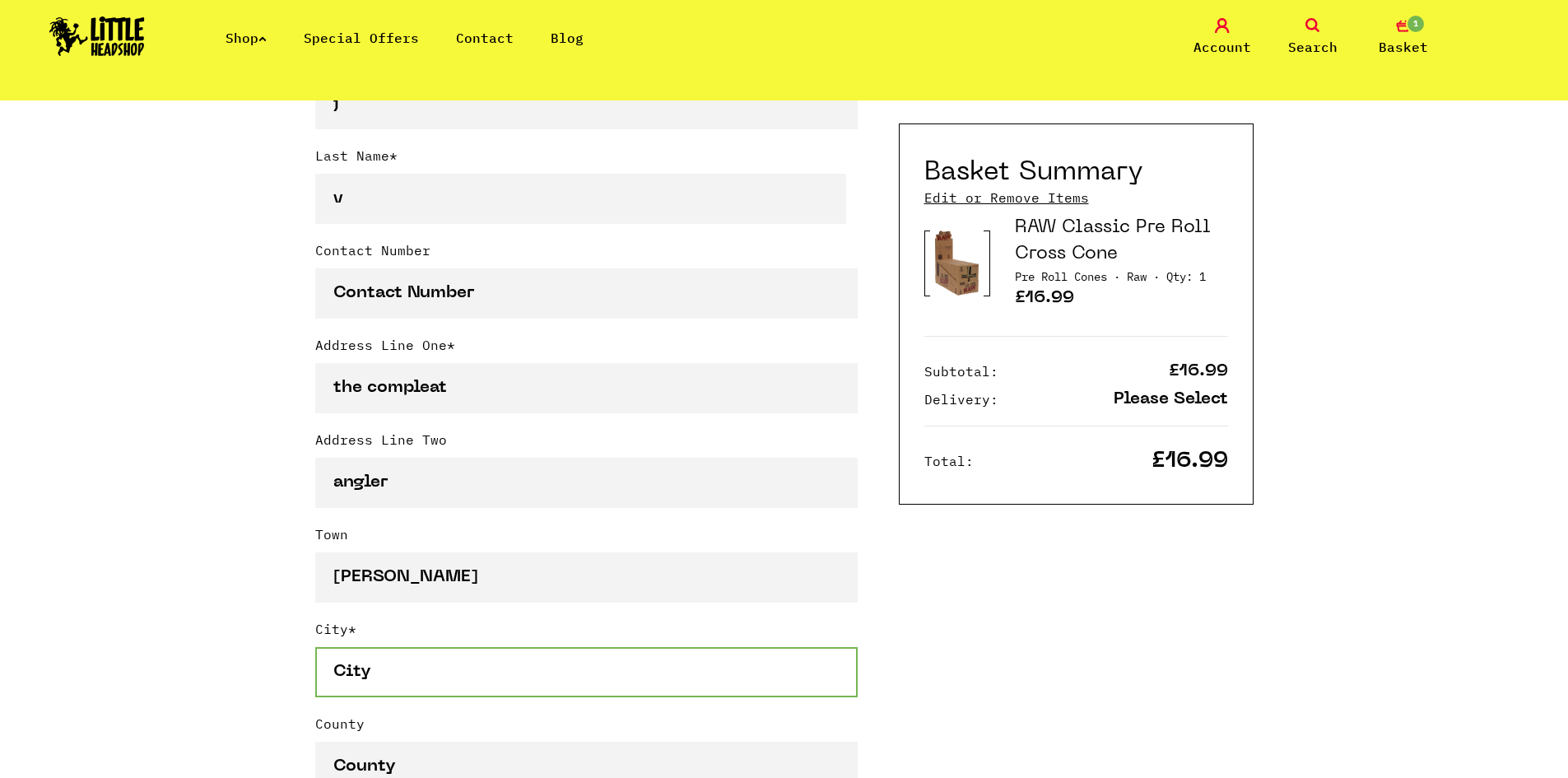
click at [402, 684] on input "City *" at bounding box center [586, 672] width 542 height 50
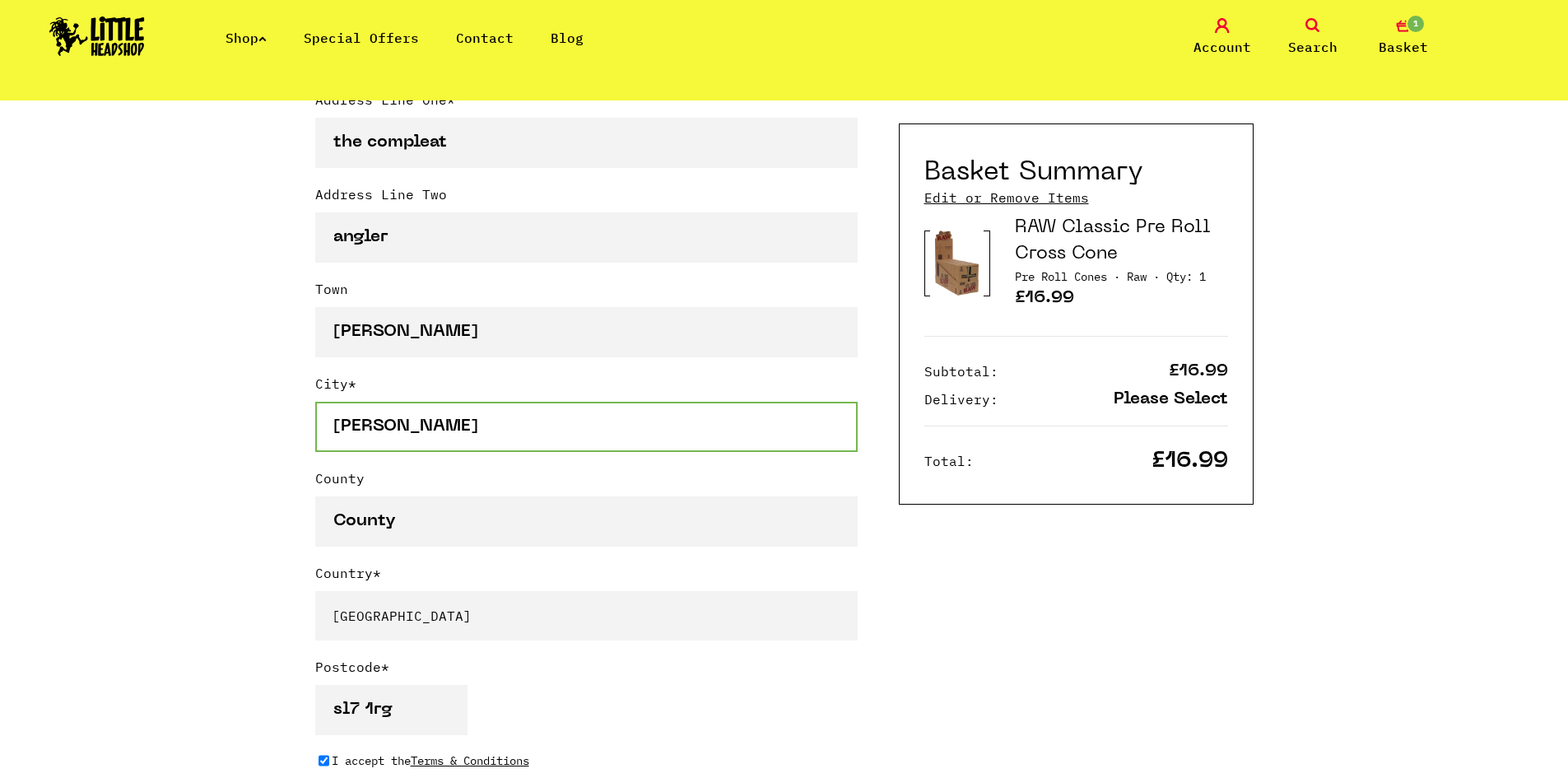
scroll to position [937, 0]
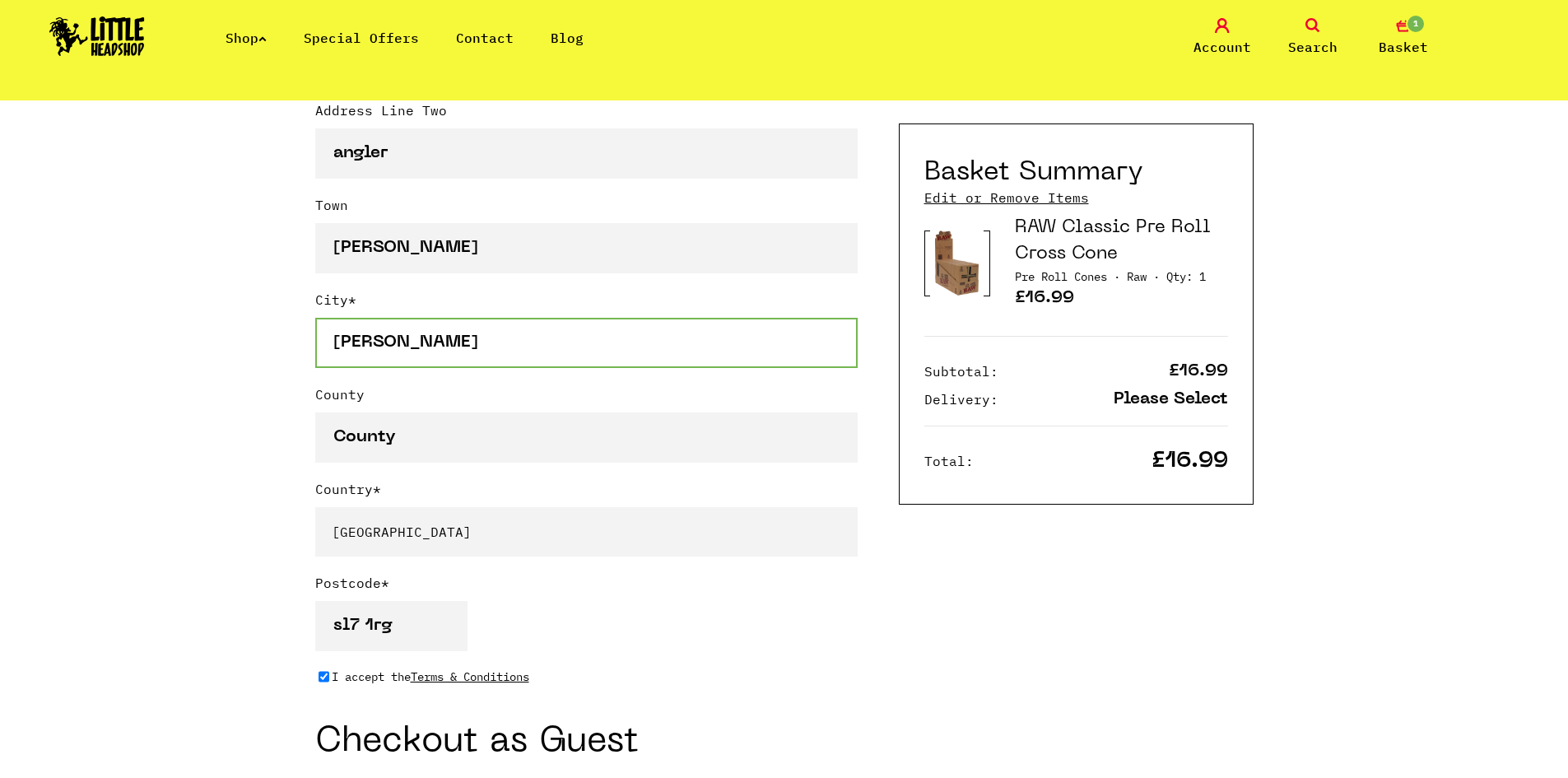
type input "marlow"
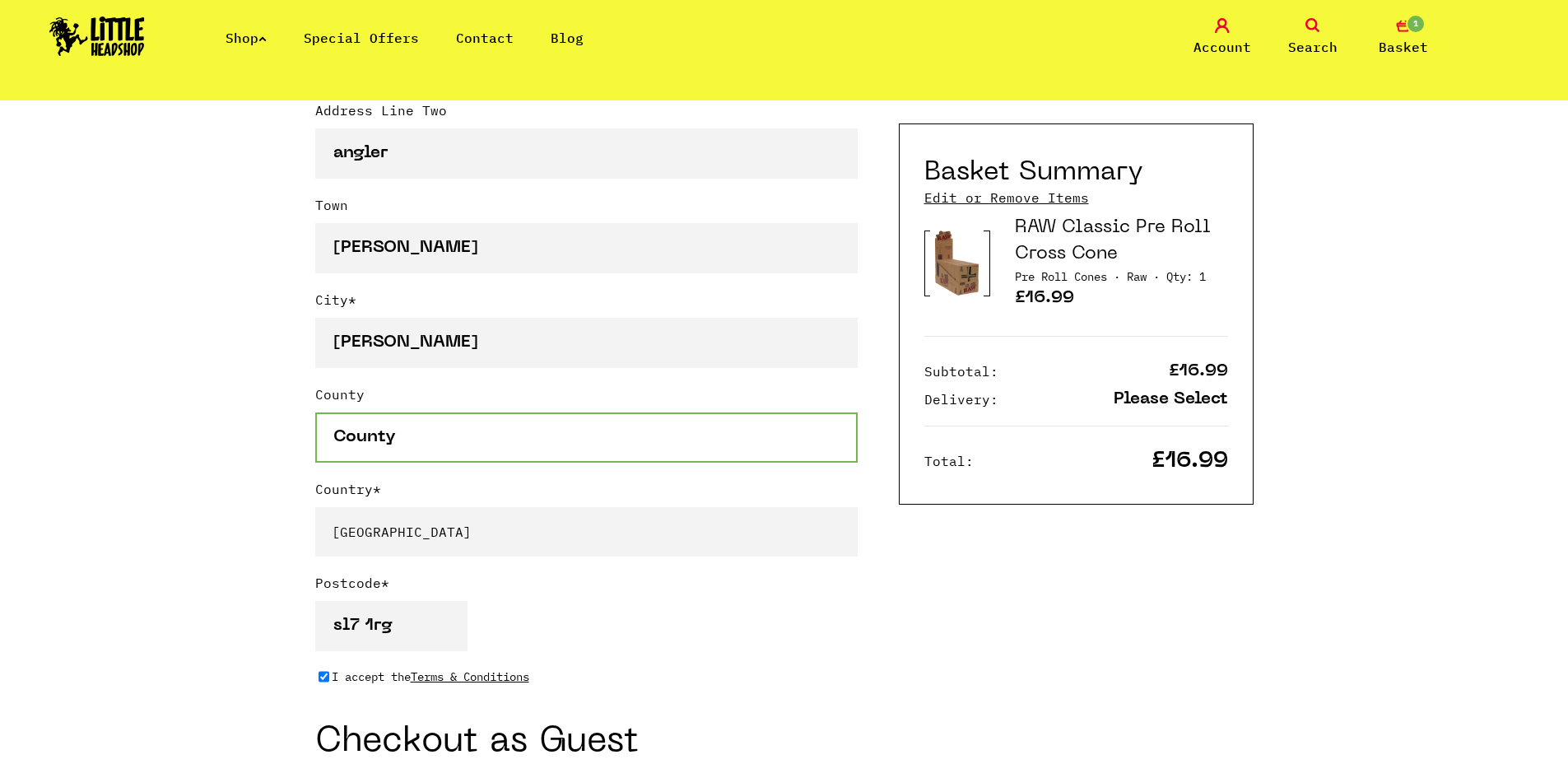
click at [397, 453] on input "County" at bounding box center [586, 437] width 542 height 50
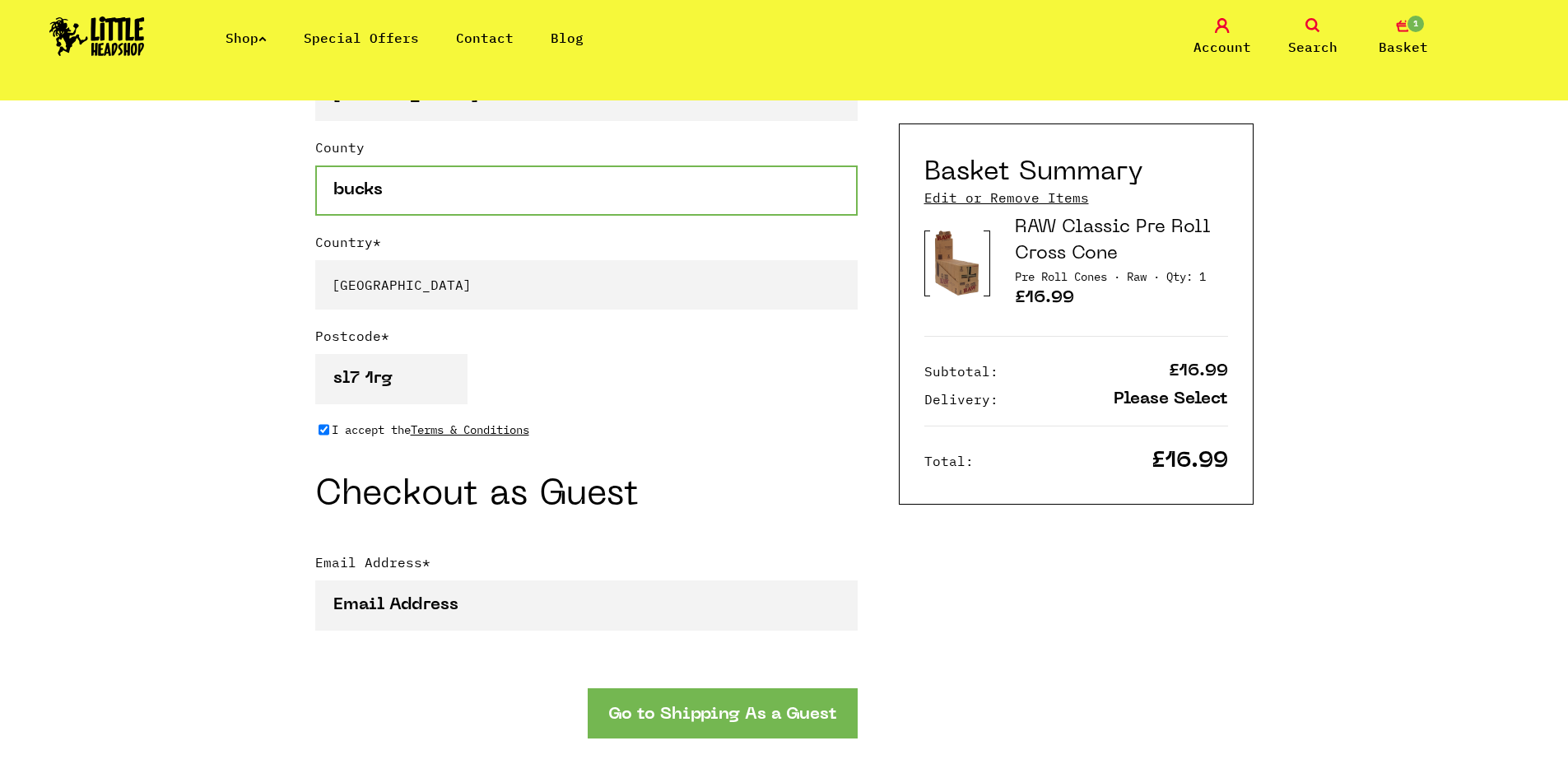
scroll to position [1266, 0]
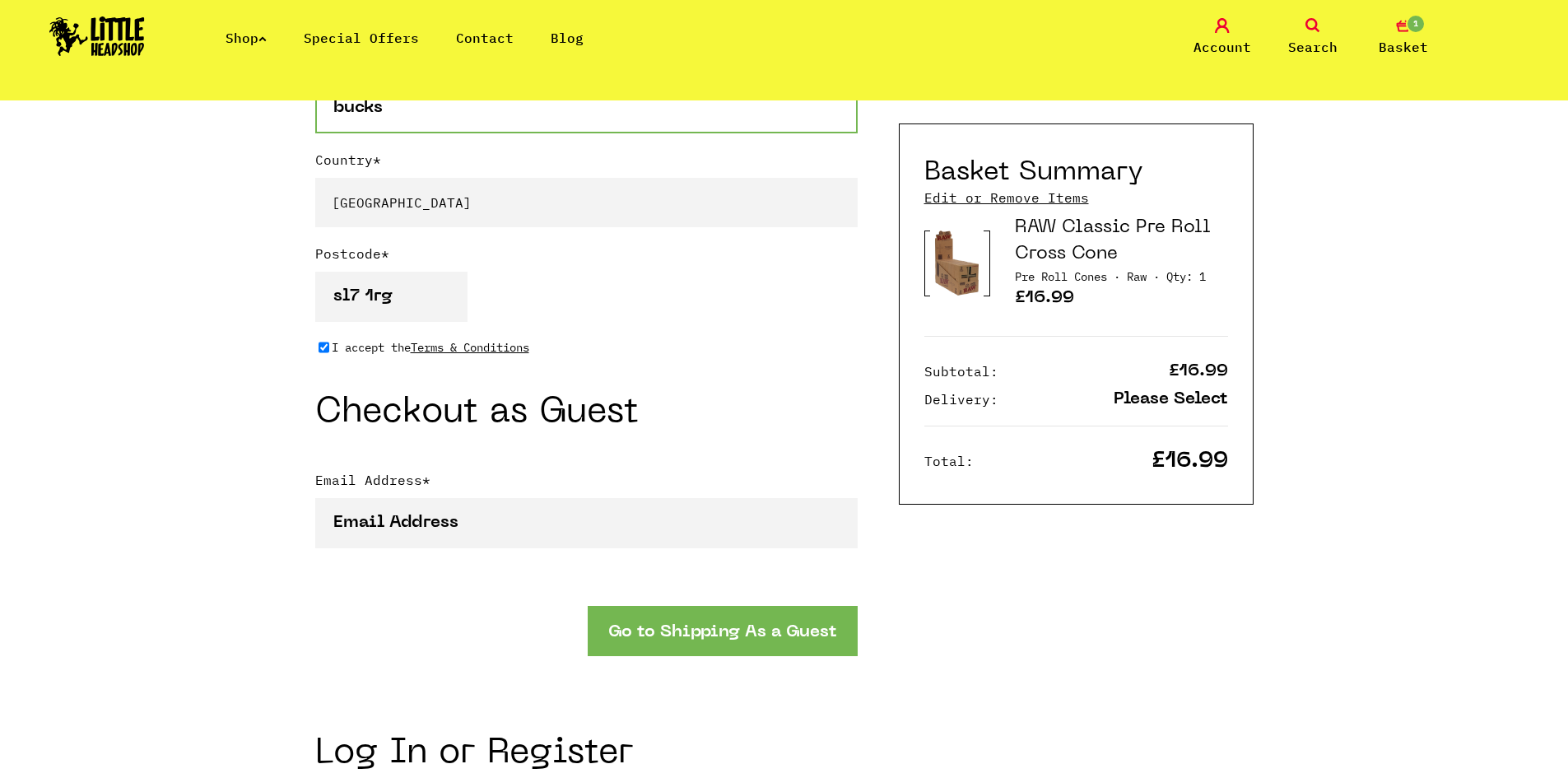
type input "bucks"
click at [699, 645] on button "Go to Shipping As a Guest" at bounding box center [723, 631] width 270 height 50
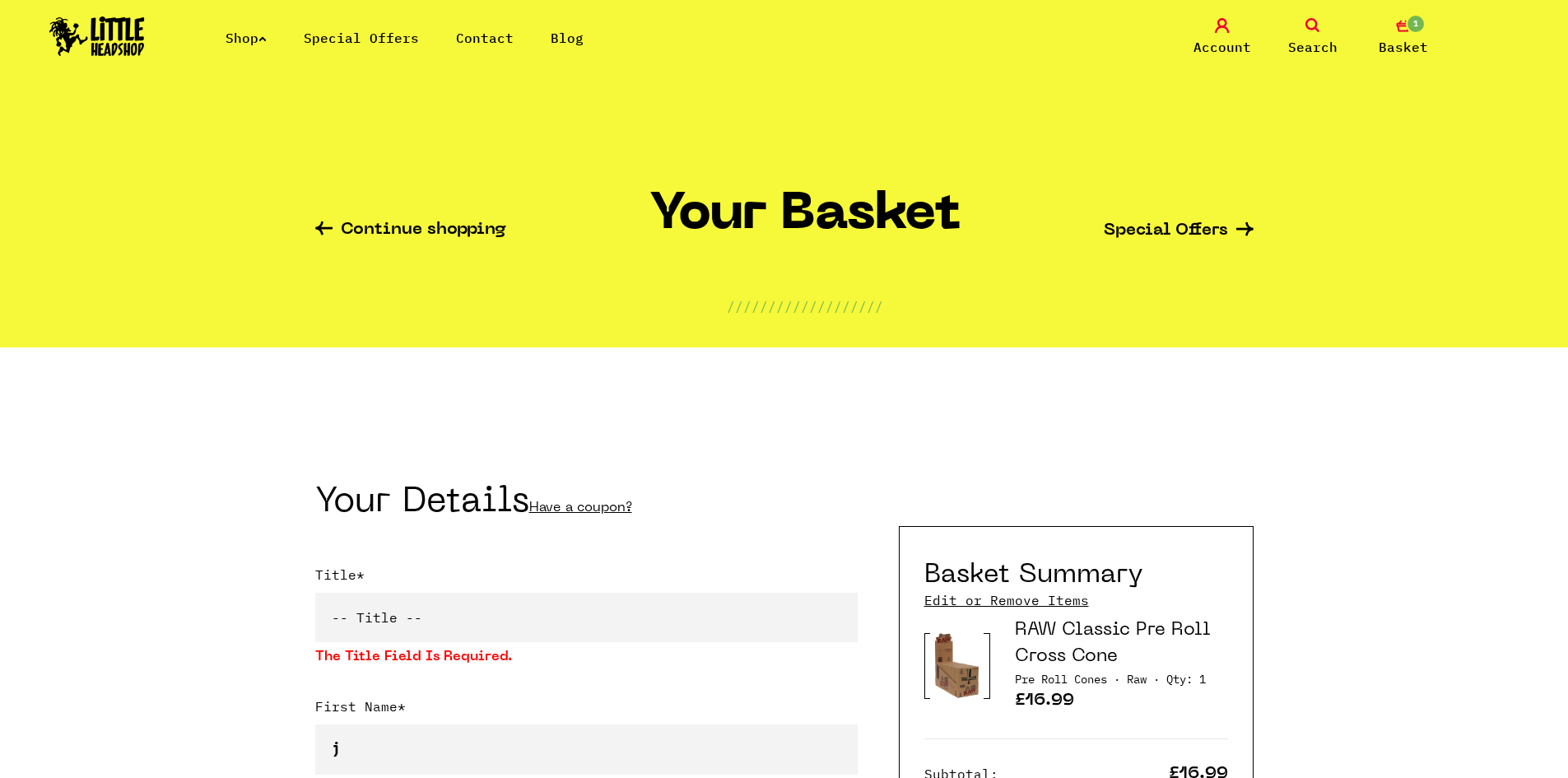
scroll to position [412, 0]
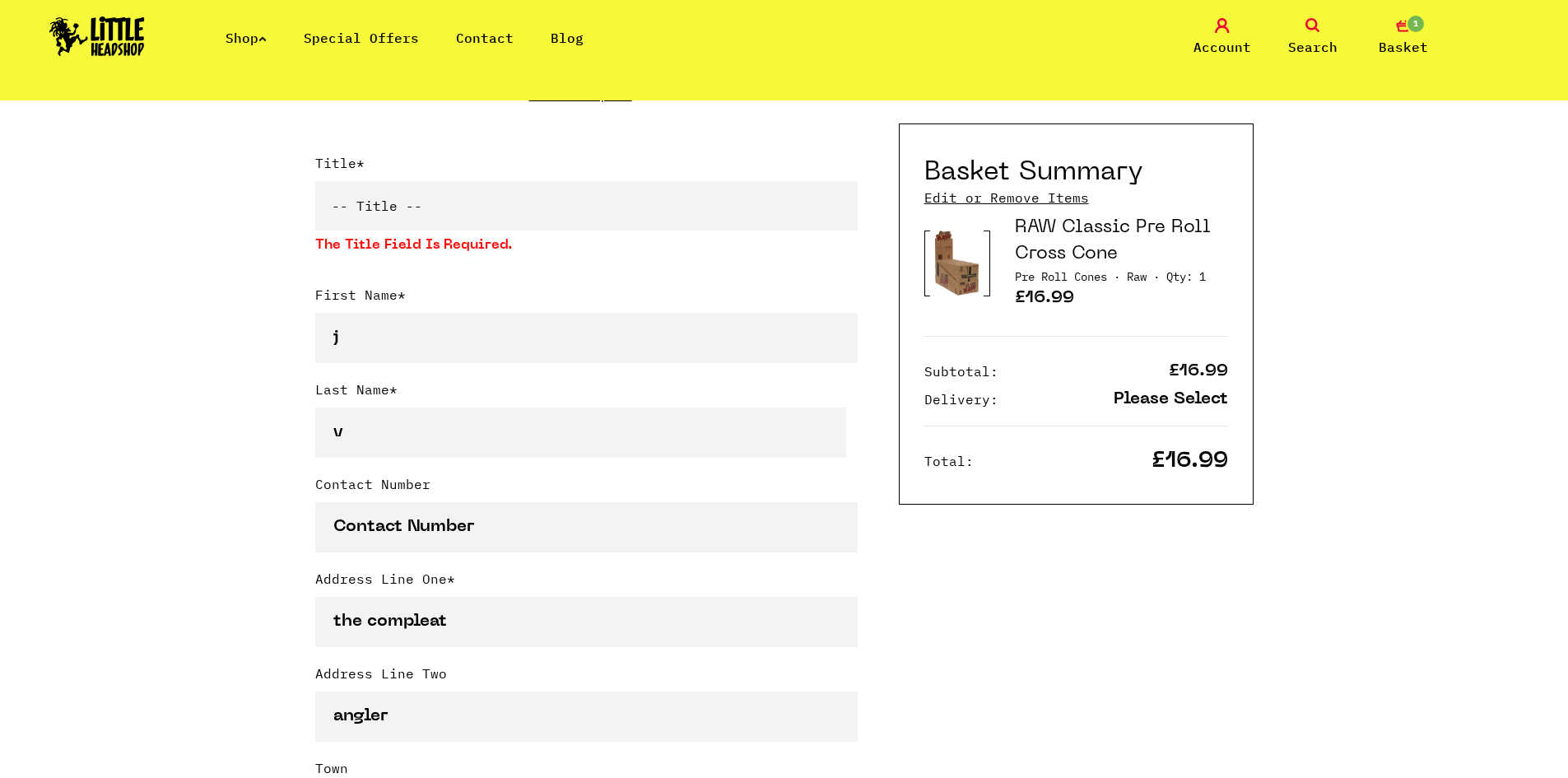
click at [362, 210] on select "-- Title -- Mr Mrs Ms Miss Dr Prof" at bounding box center [586, 205] width 542 height 49
select select "mr"
click at [315, 184] on select "-- Title -- Mr Mrs Ms Miss Dr Prof" at bounding box center [586, 205] width 542 height 49
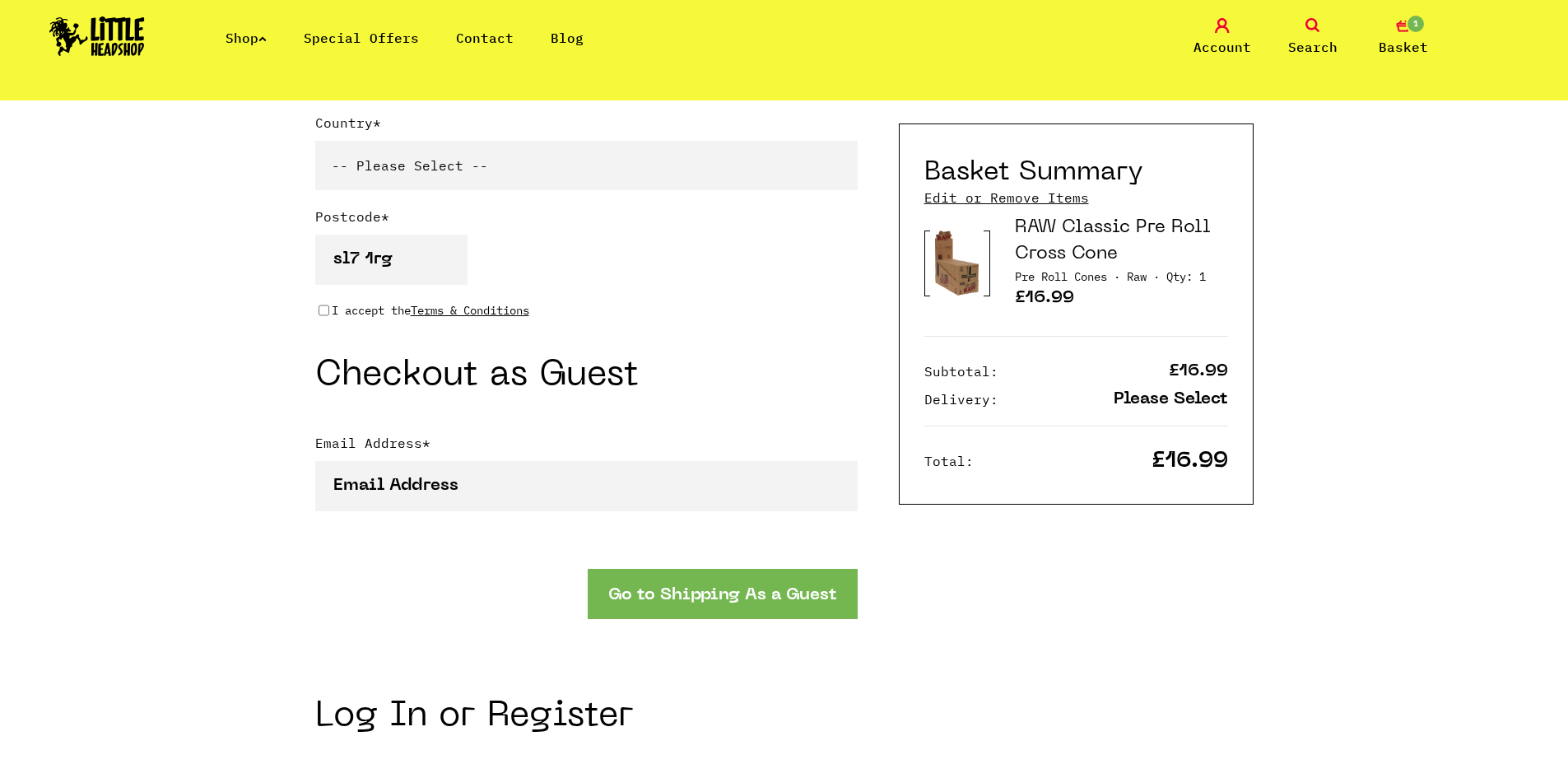
scroll to position [1481, 0]
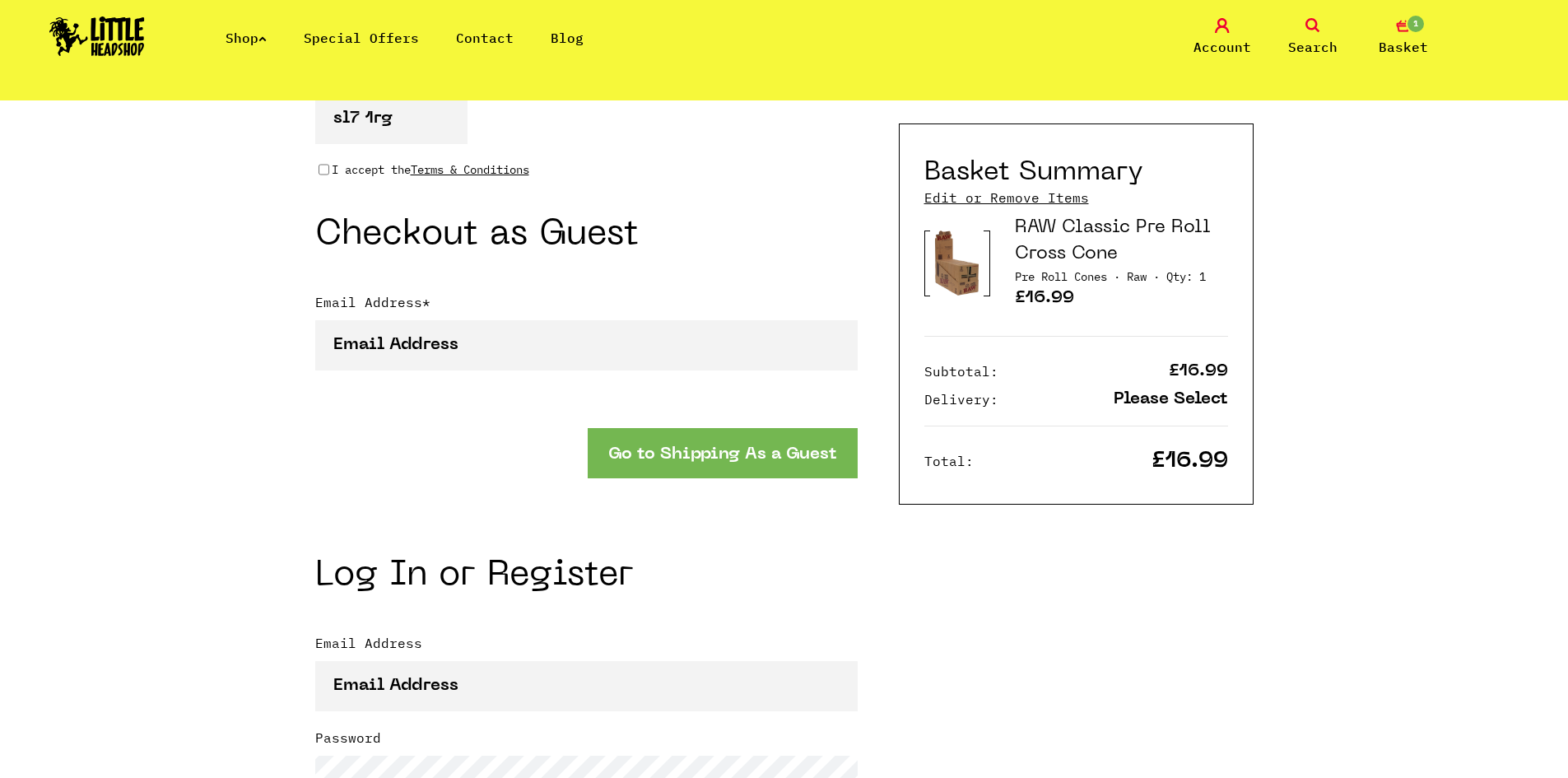
click at [699, 444] on button "Go to Shipping As a Guest" at bounding box center [723, 453] width 270 height 50
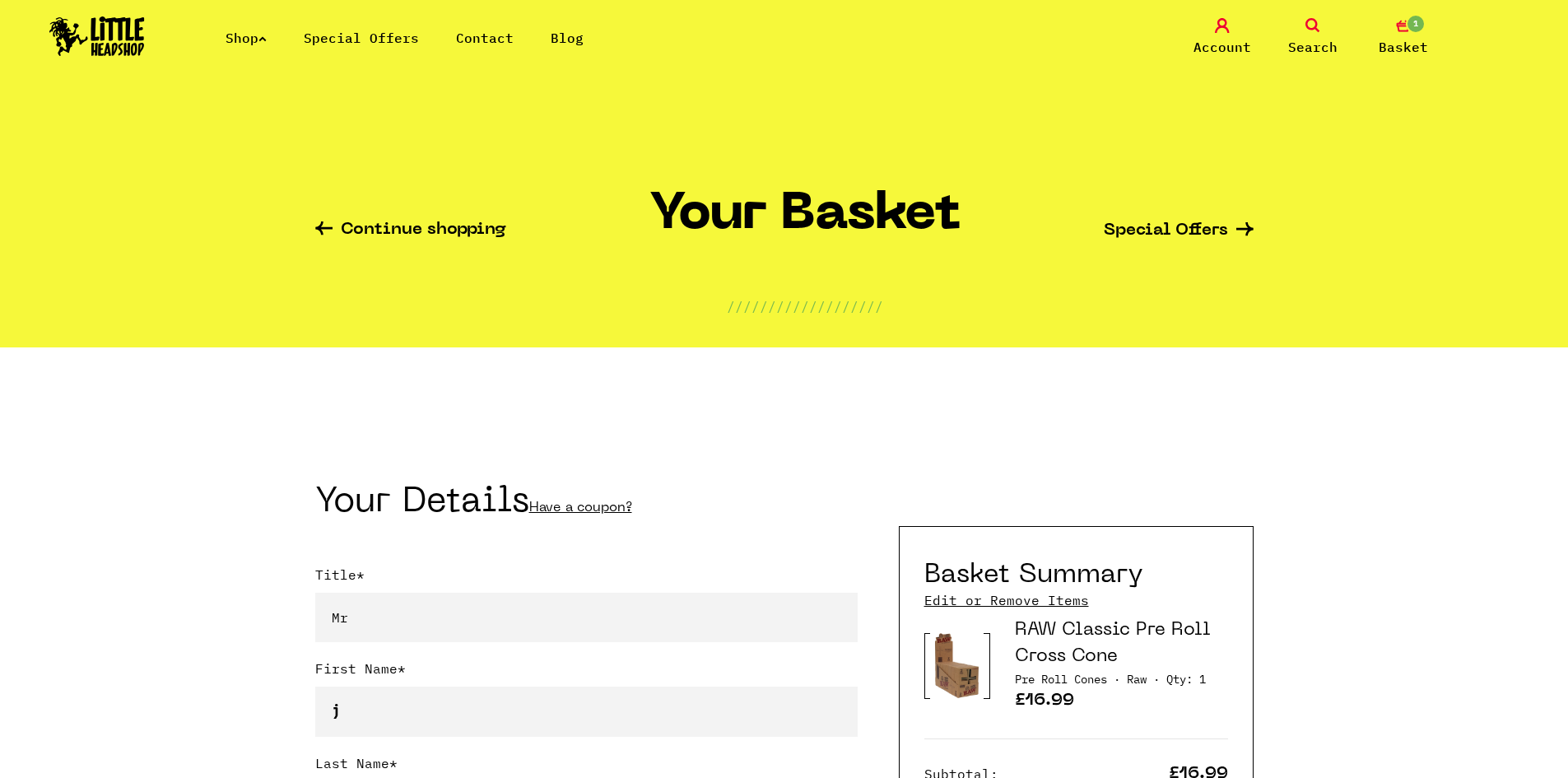
select select "mr"
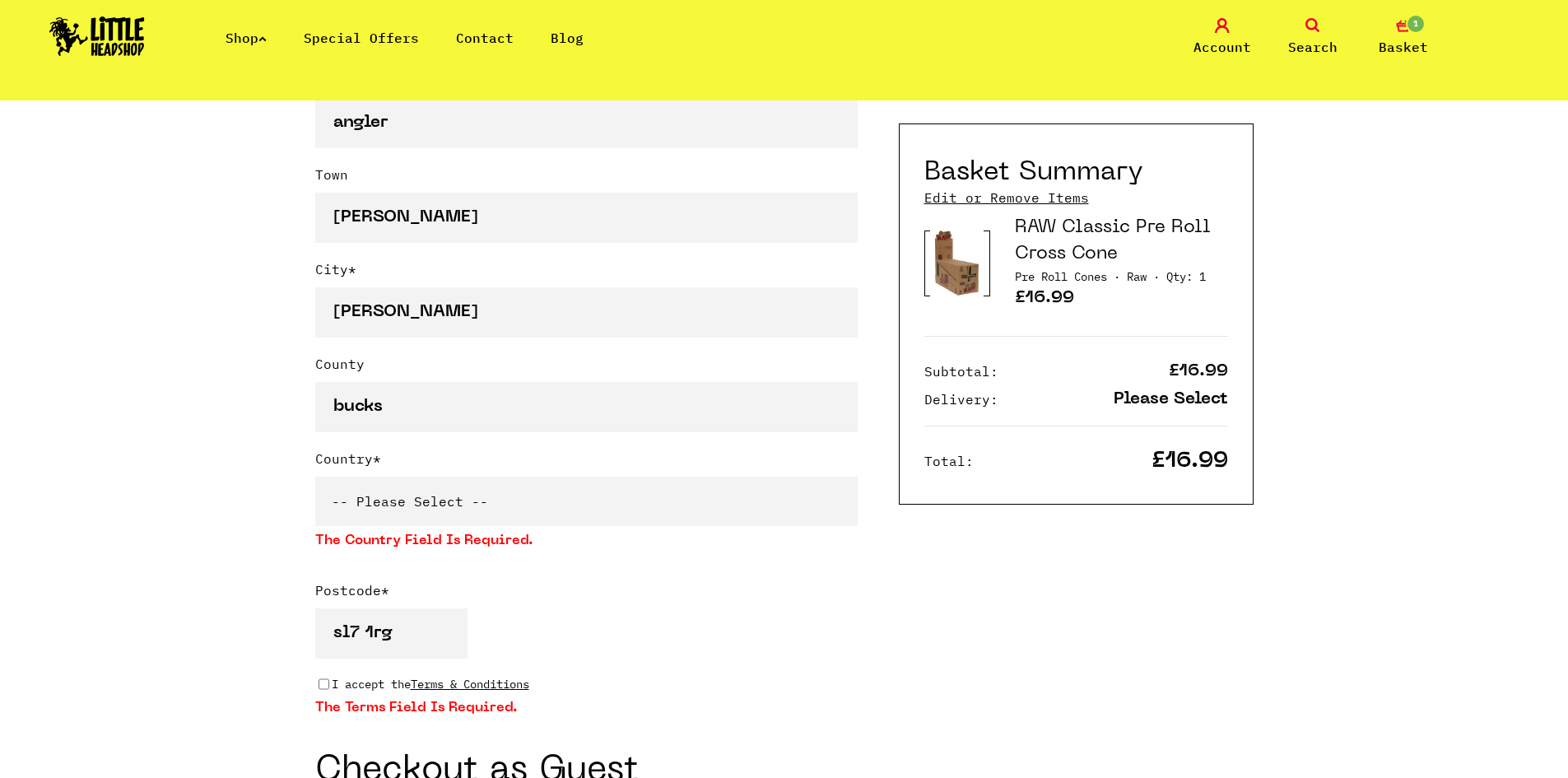
scroll to position [1070, 0]
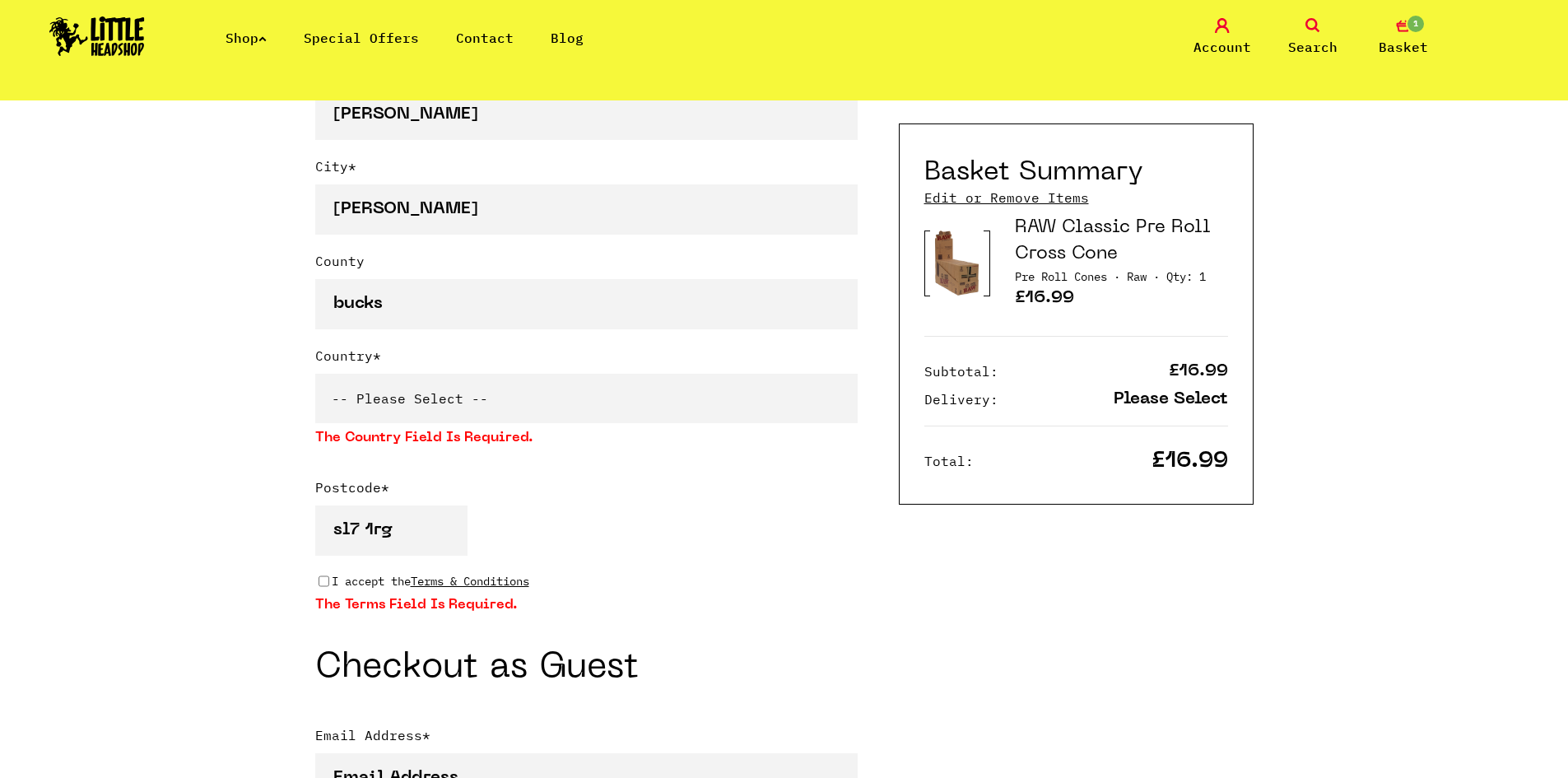
click at [470, 401] on select "-- Please Select -- [GEOGRAPHIC_DATA] [GEOGRAPHIC_DATA] [GEOGRAPHIC_DATA] [GEOG…" at bounding box center [586, 398] width 542 height 49
select select "826"
click at [315, 377] on select "-- Please Select -- [GEOGRAPHIC_DATA] [GEOGRAPHIC_DATA] [GEOGRAPHIC_DATA] [GEOG…" at bounding box center [586, 398] width 542 height 49
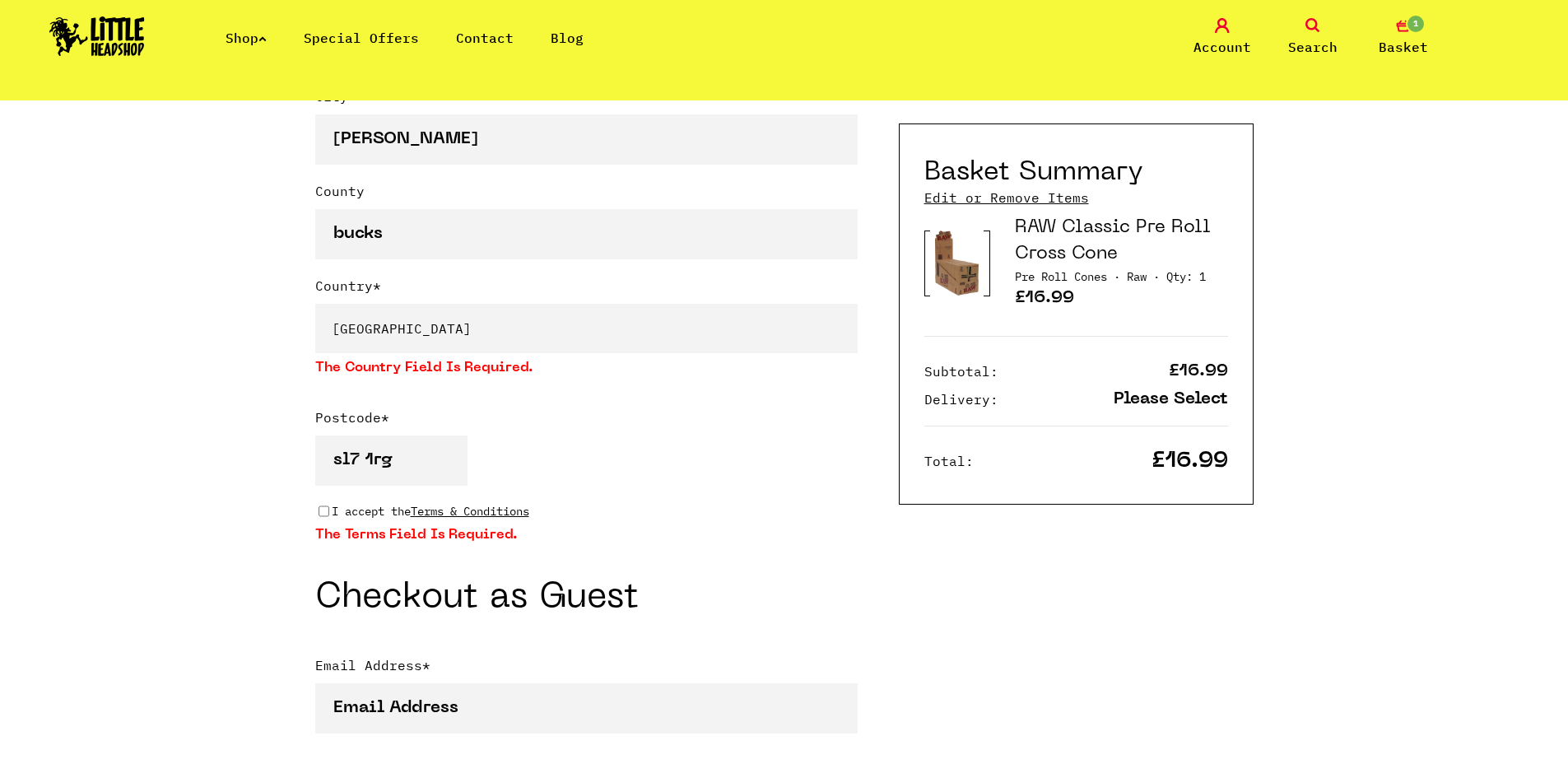
scroll to position [1235, 0]
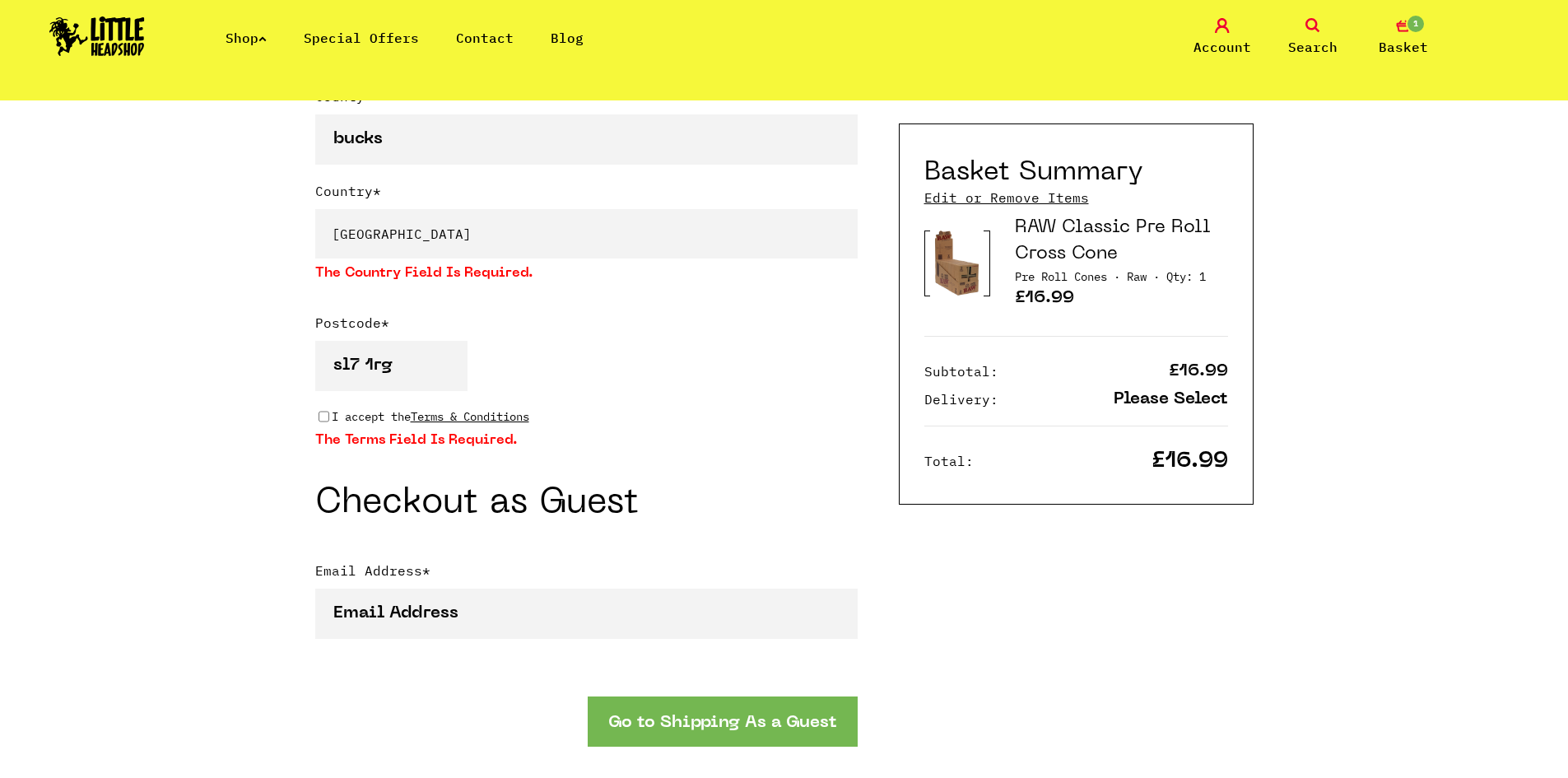
click at [344, 413] on p "I accept the Terms & Conditions" at bounding box center [431, 416] width 198 height 18
click at [329, 413] on input "I accept the Terms & Conditions" at bounding box center [324, 416] width 11 height 13
checkbox input "true"
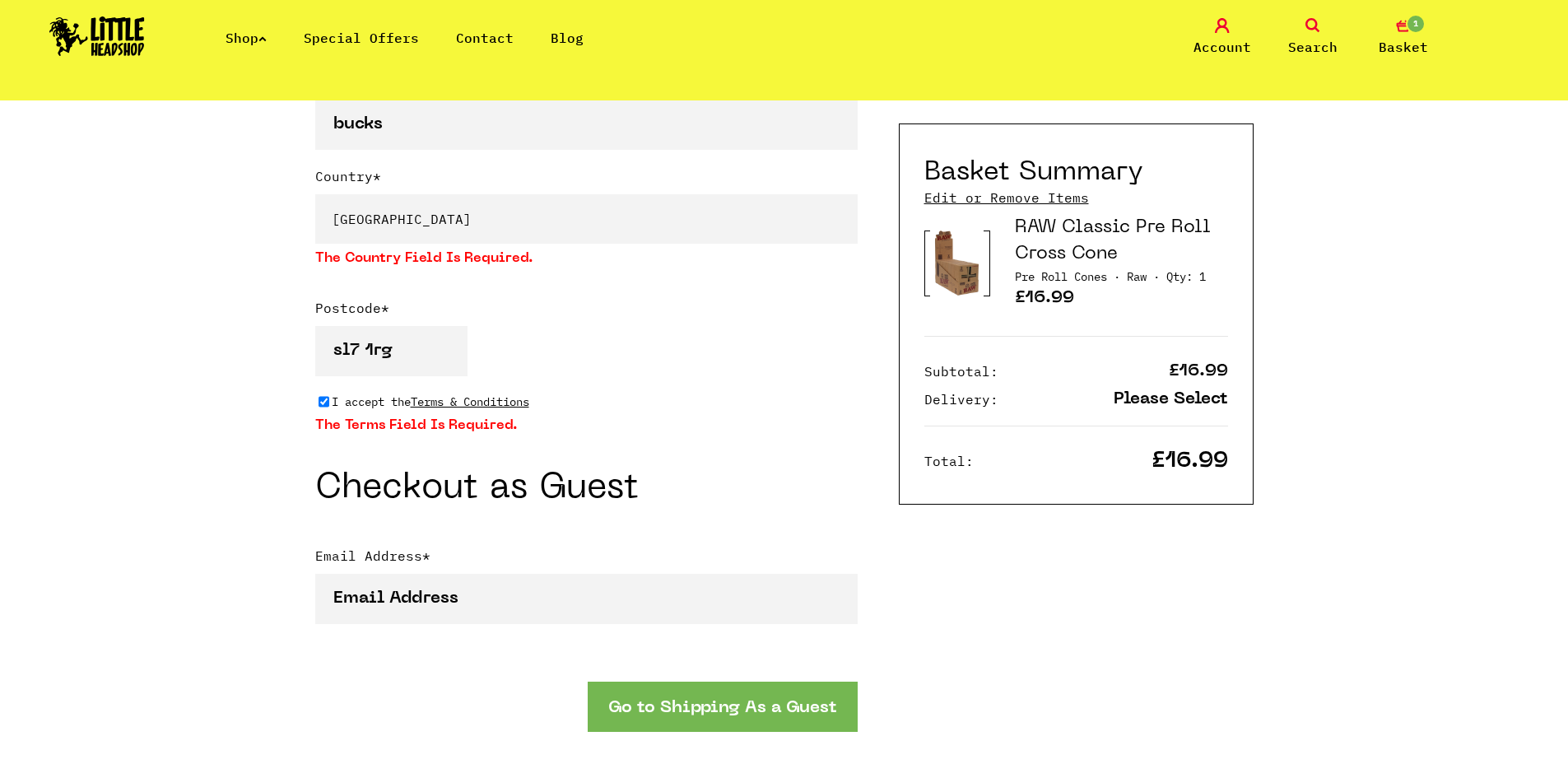
scroll to position [1399, 0]
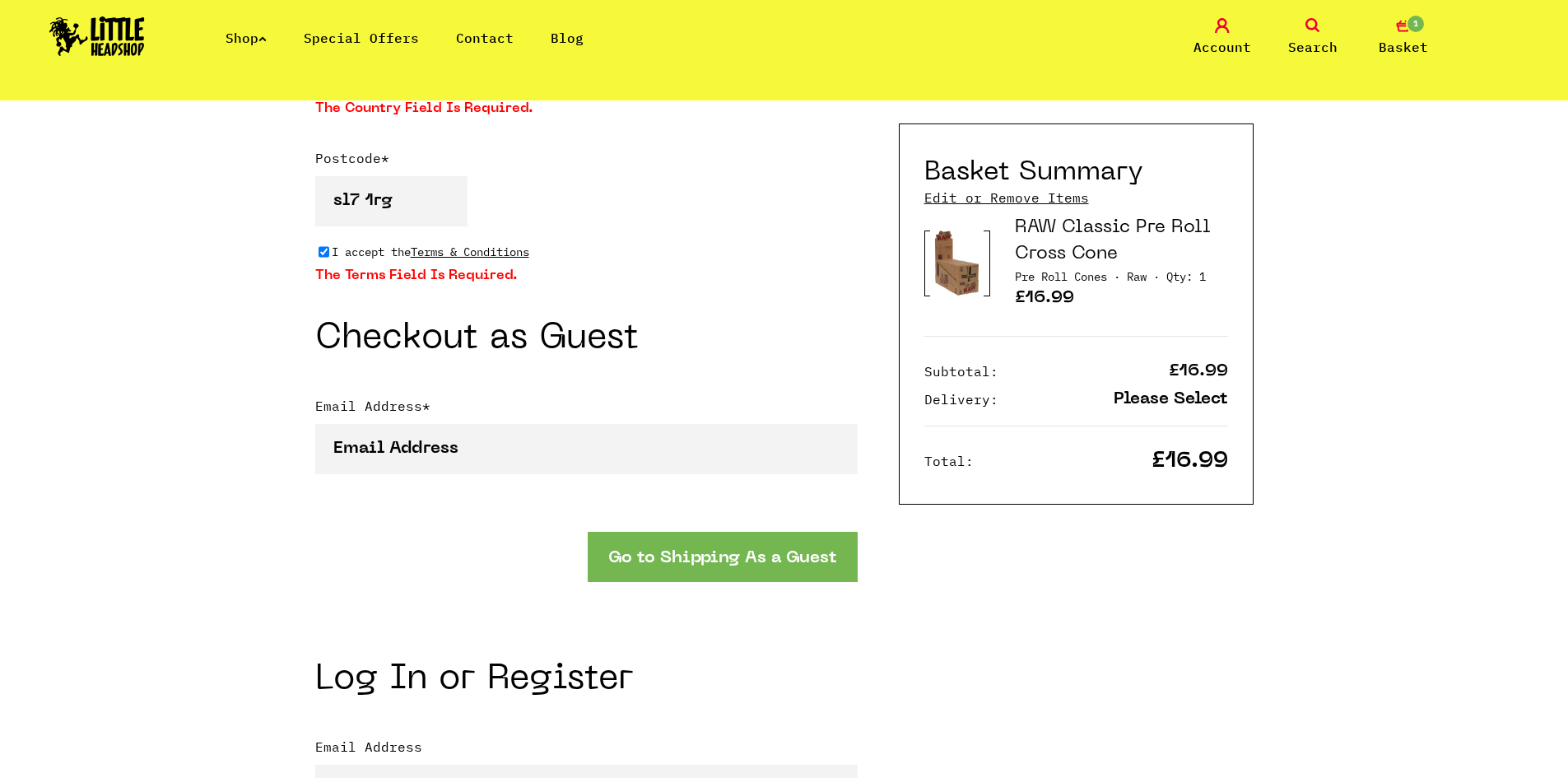
click at [742, 563] on button "Go to Shipping As a Guest" at bounding box center [723, 557] width 270 height 50
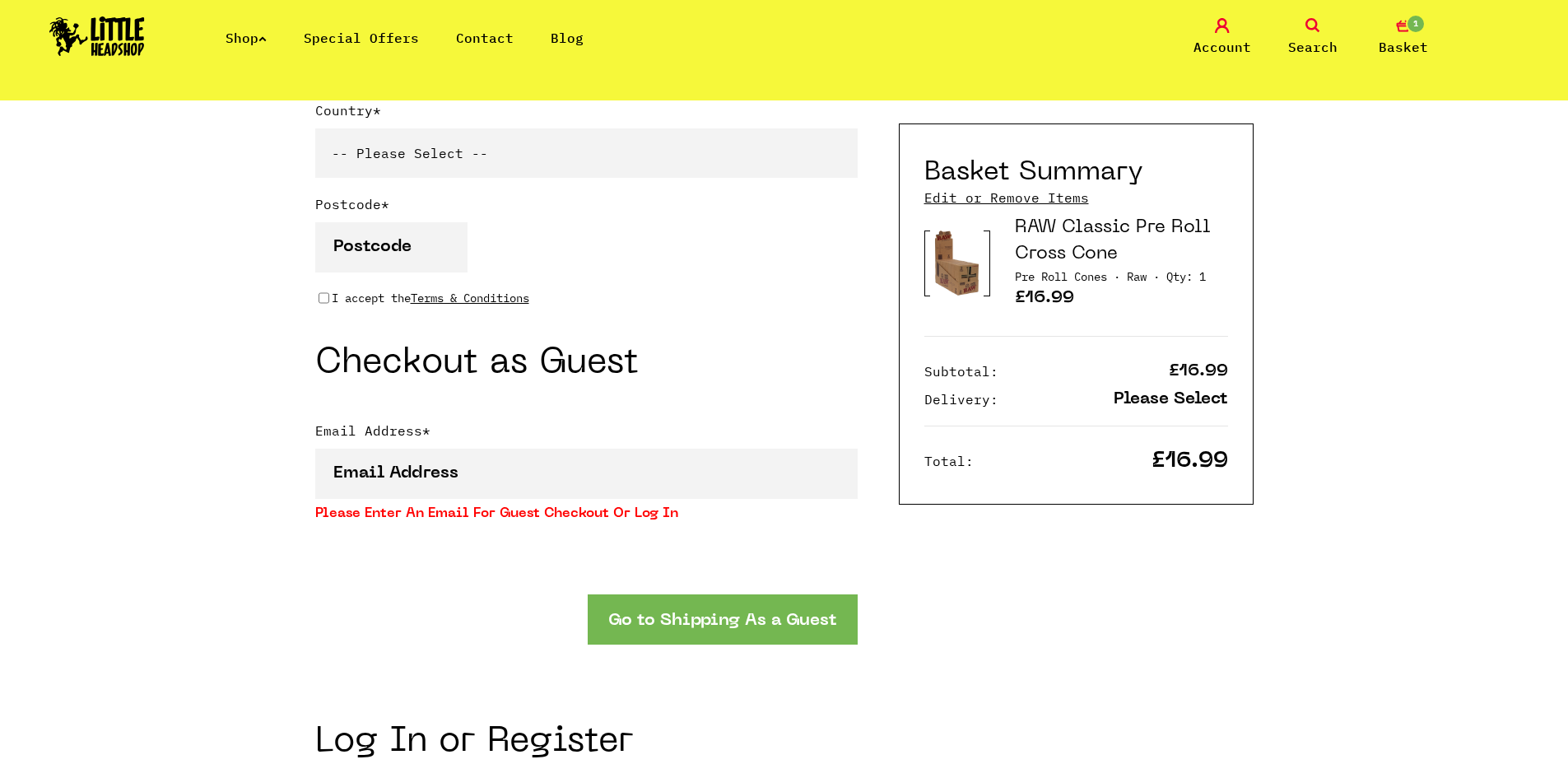
scroll to position [1317, 0]
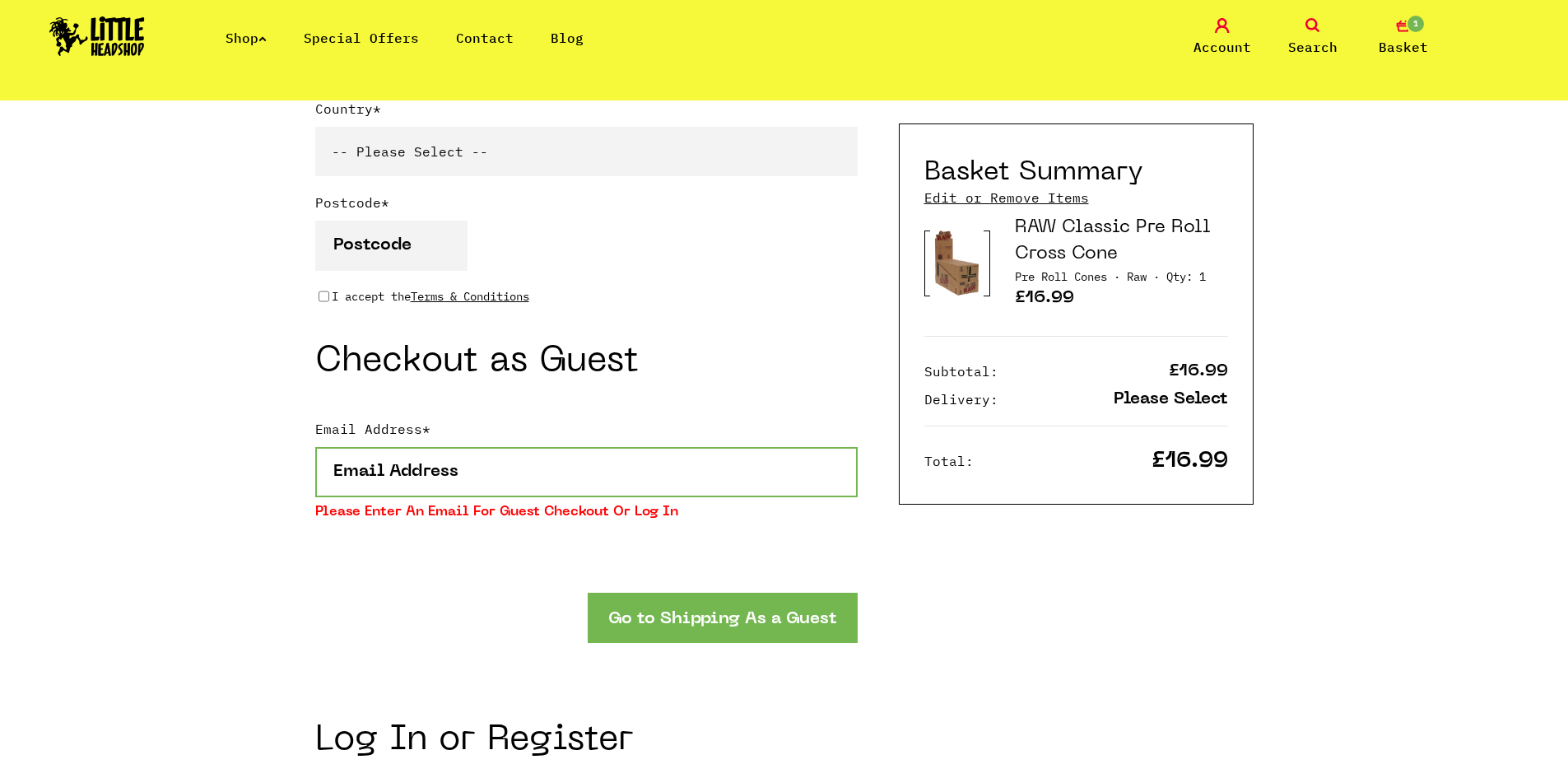
click at [465, 477] on input "Email Address *" at bounding box center [586, 472] width 542 height 50
type input "[EMAIL_ADDRESS][DOMAIN_NAME]"
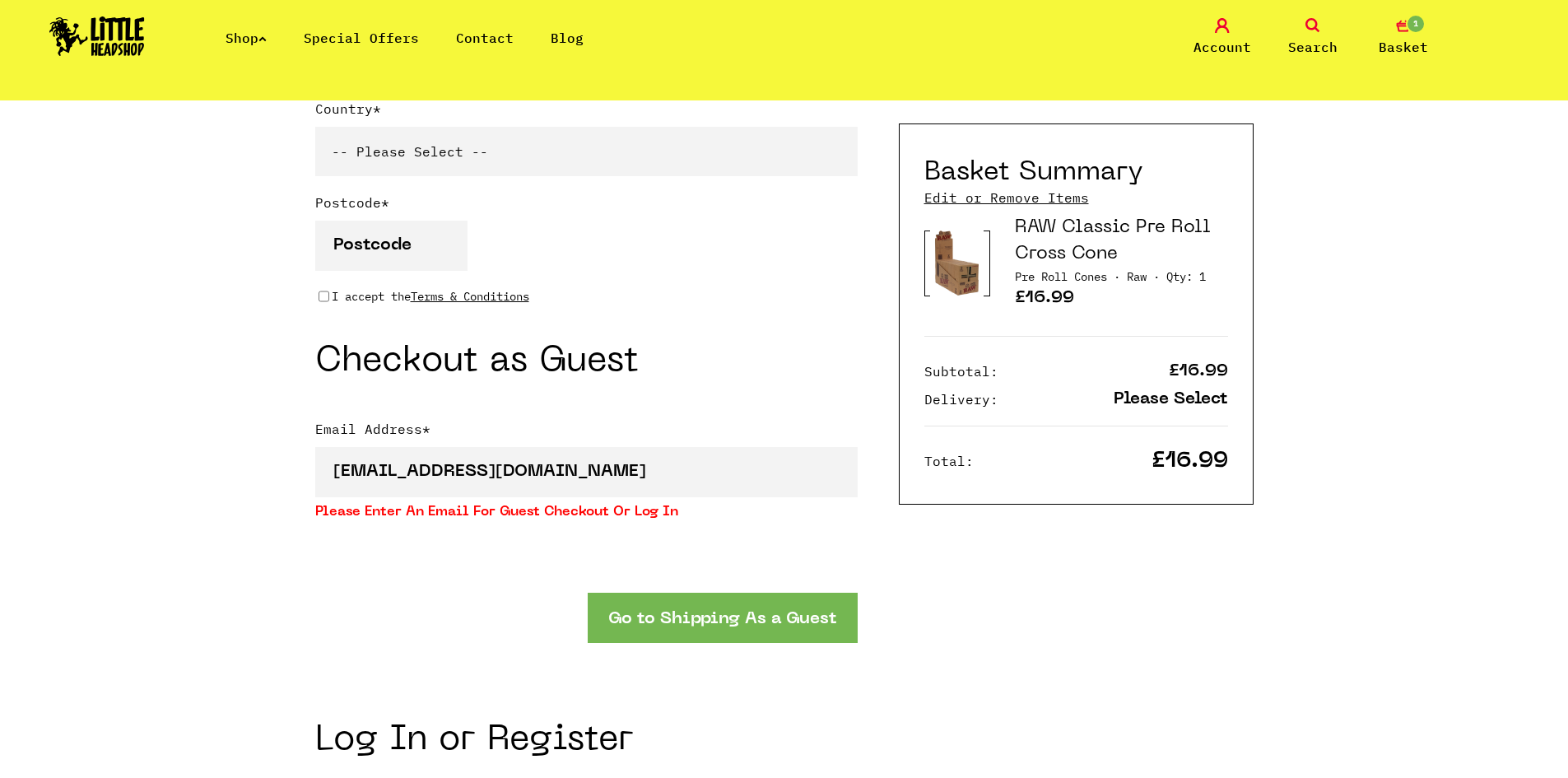
click at [705, 627] on button "Go to Shipping As a Guest" at bounding box center [723, 618] width 270 height 50
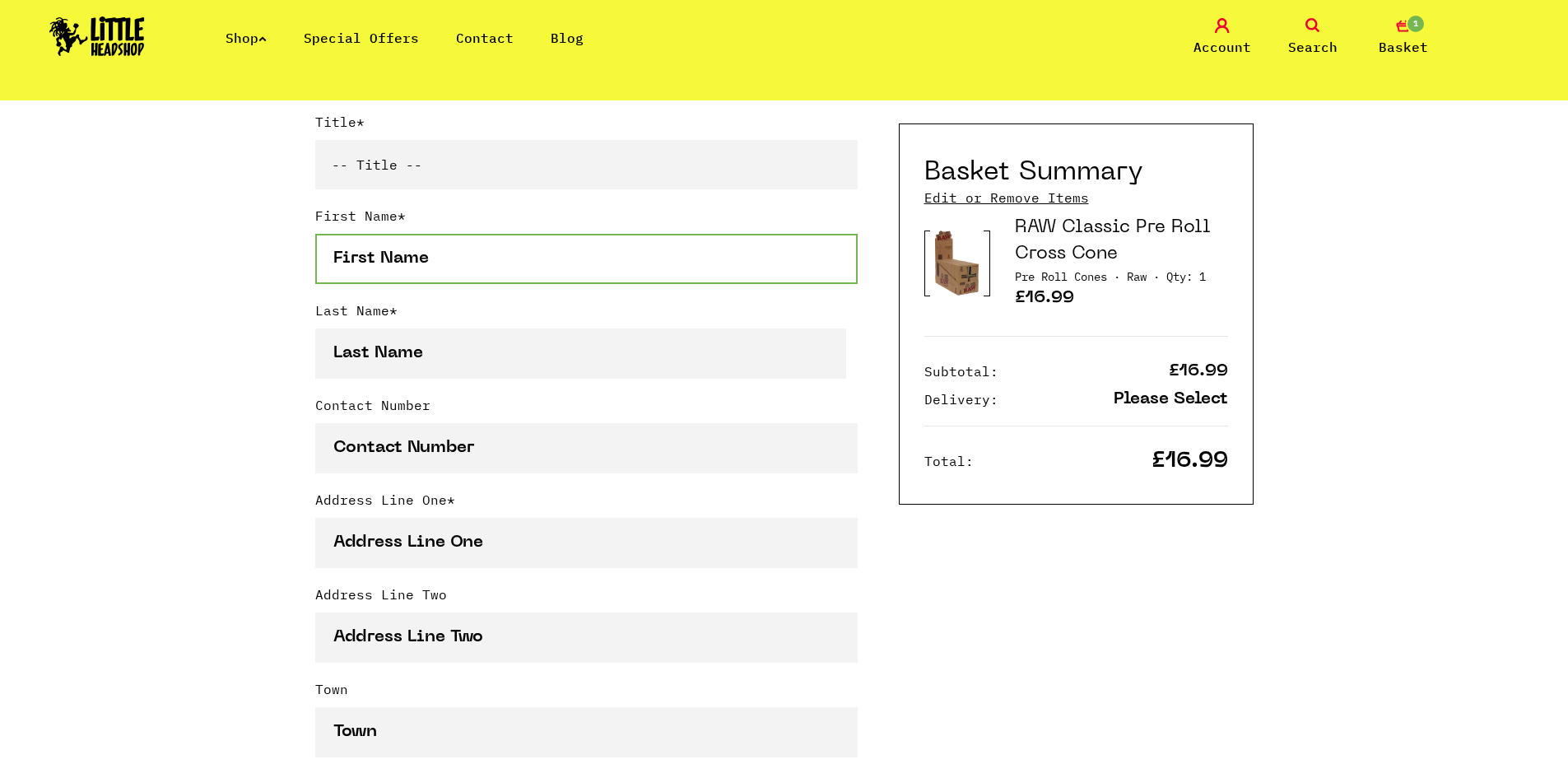
scroll to position [360, 0]
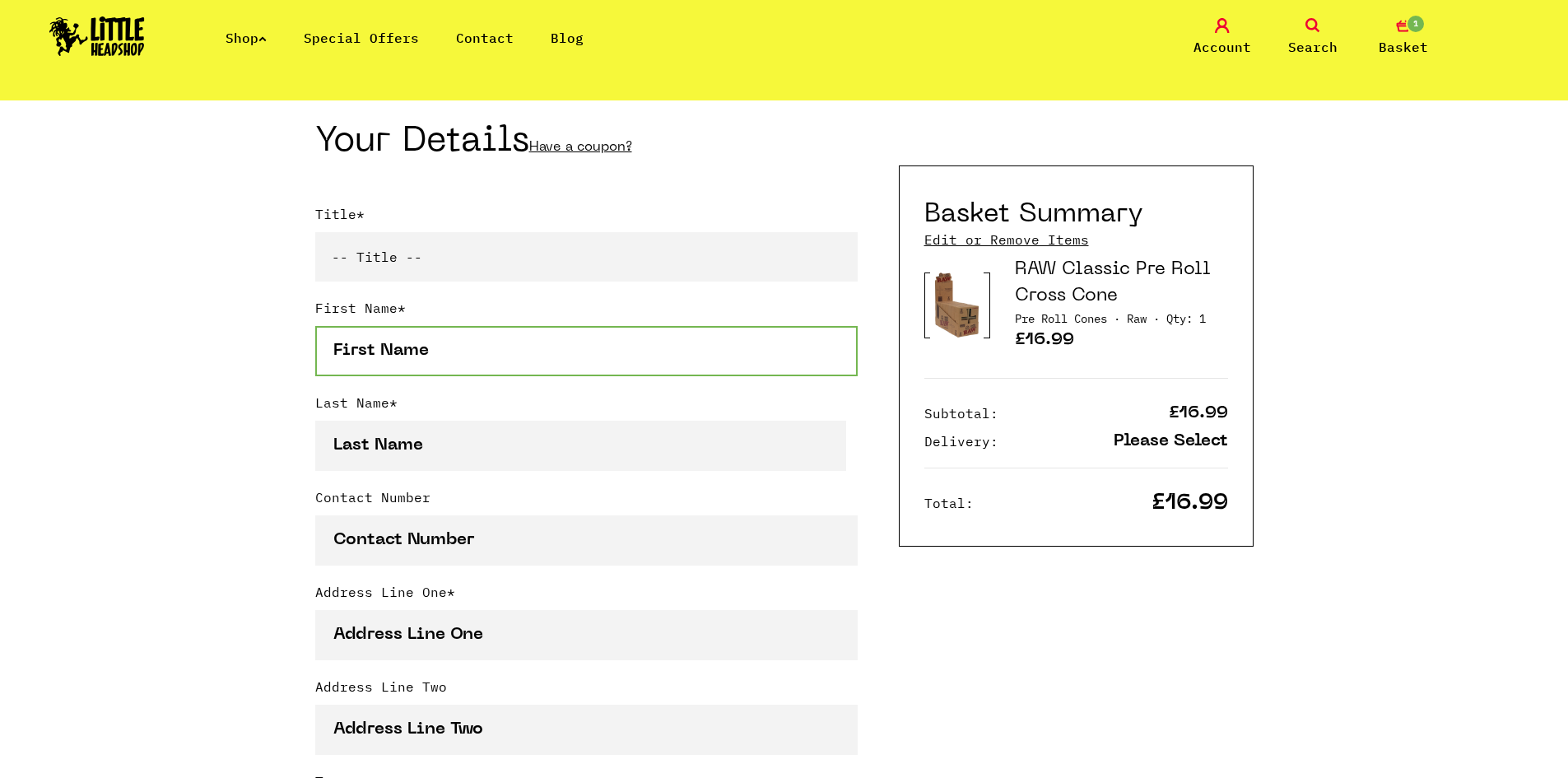
click at [477, 359] on input "First Name *" at bounding box center [586, 351] width 542 height 50
type input "billy"
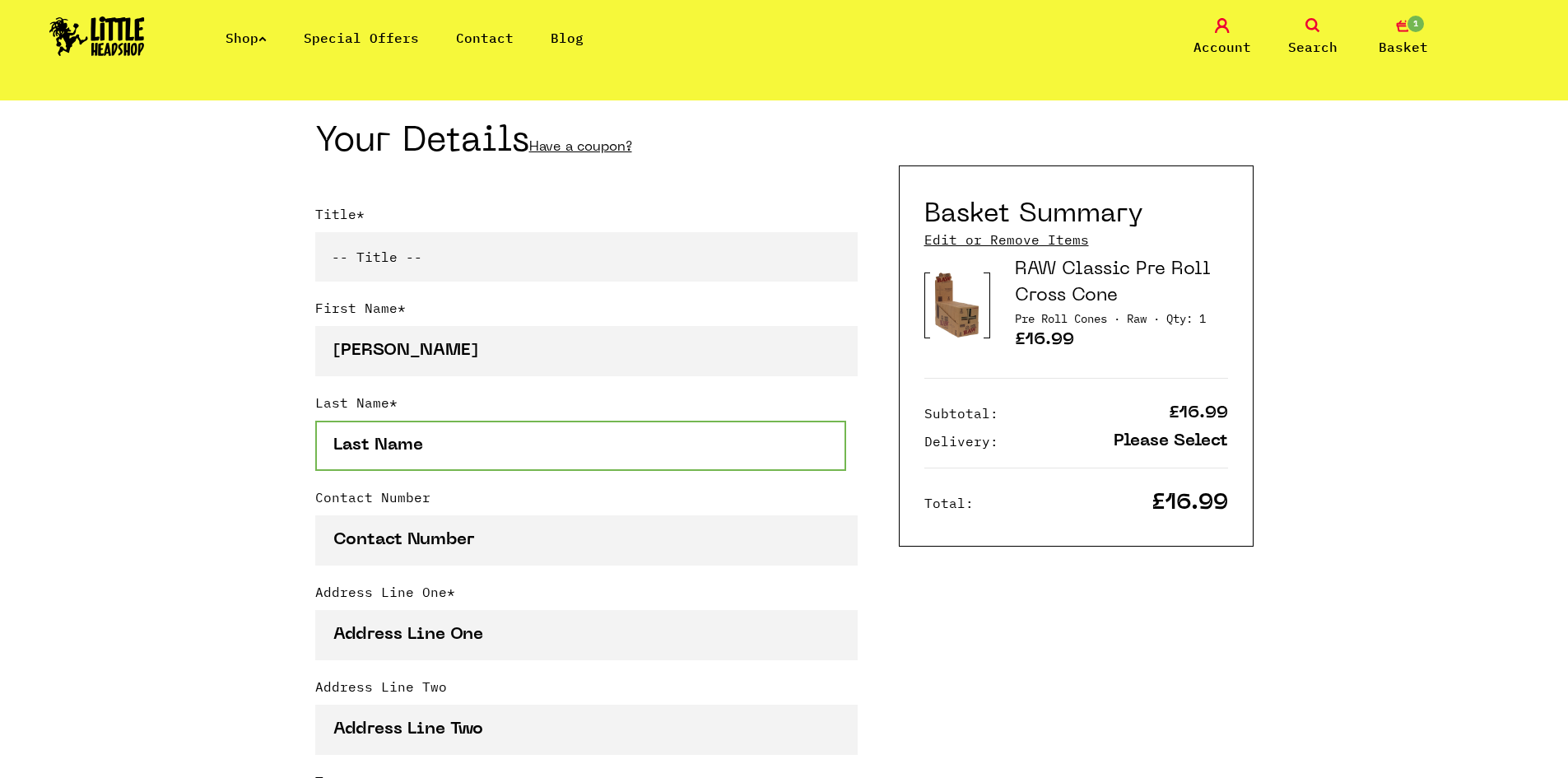
click at [480, 449] on input "Last Name *" at bounding box center [581, 446] width 532 height 50
type input "kid"
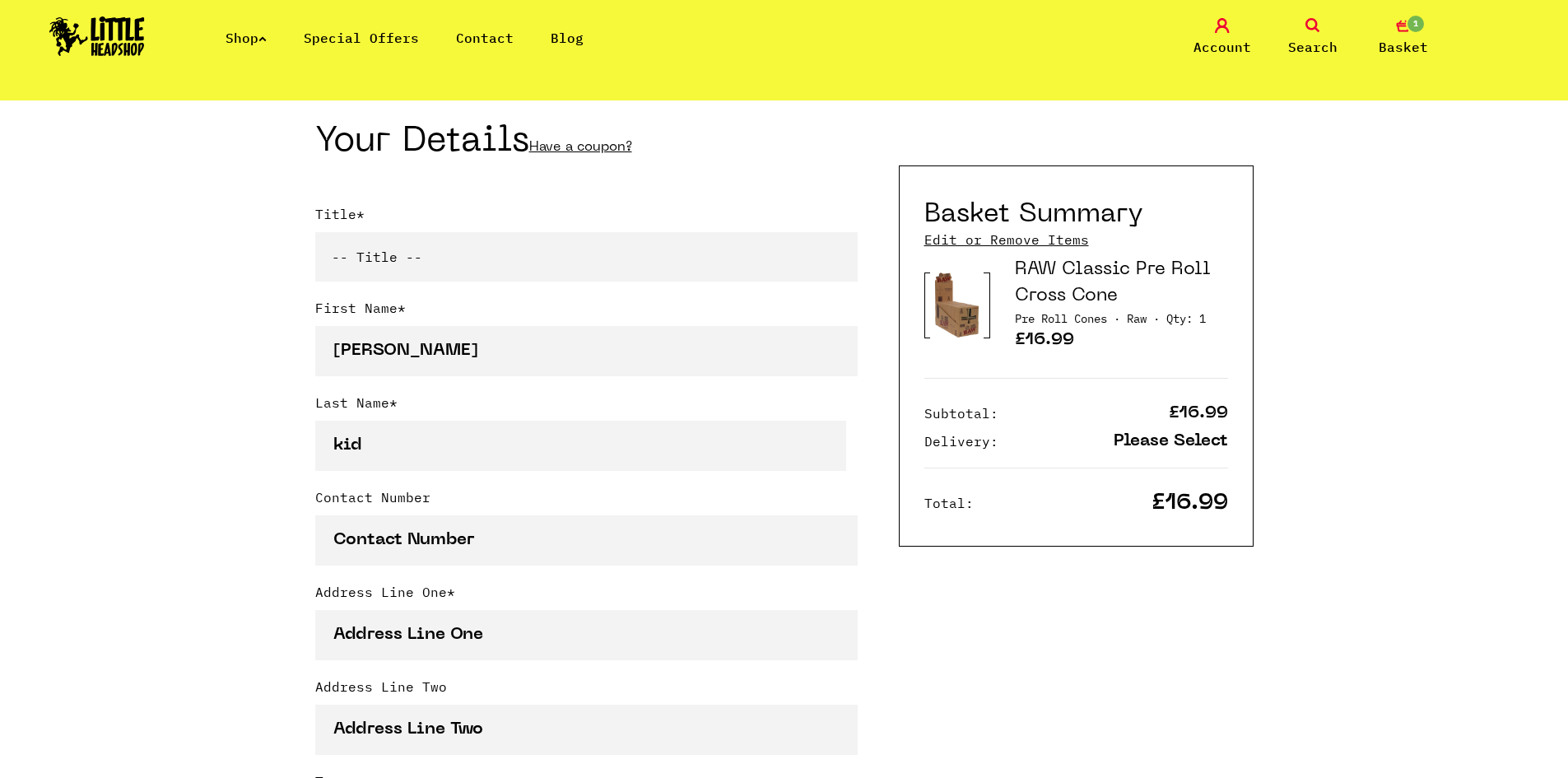
click at [496, 270] on select "-- Title -- Mr Mrs Ms Miss Dr Prof" at bounding box center [586, 256] width 542 height 49
select select "mr"
click at [315, 235] on select "-- Title -- Mr Mrs Ms Miss Dr Prof" at bounding box center [586, 256] width 542 height 49
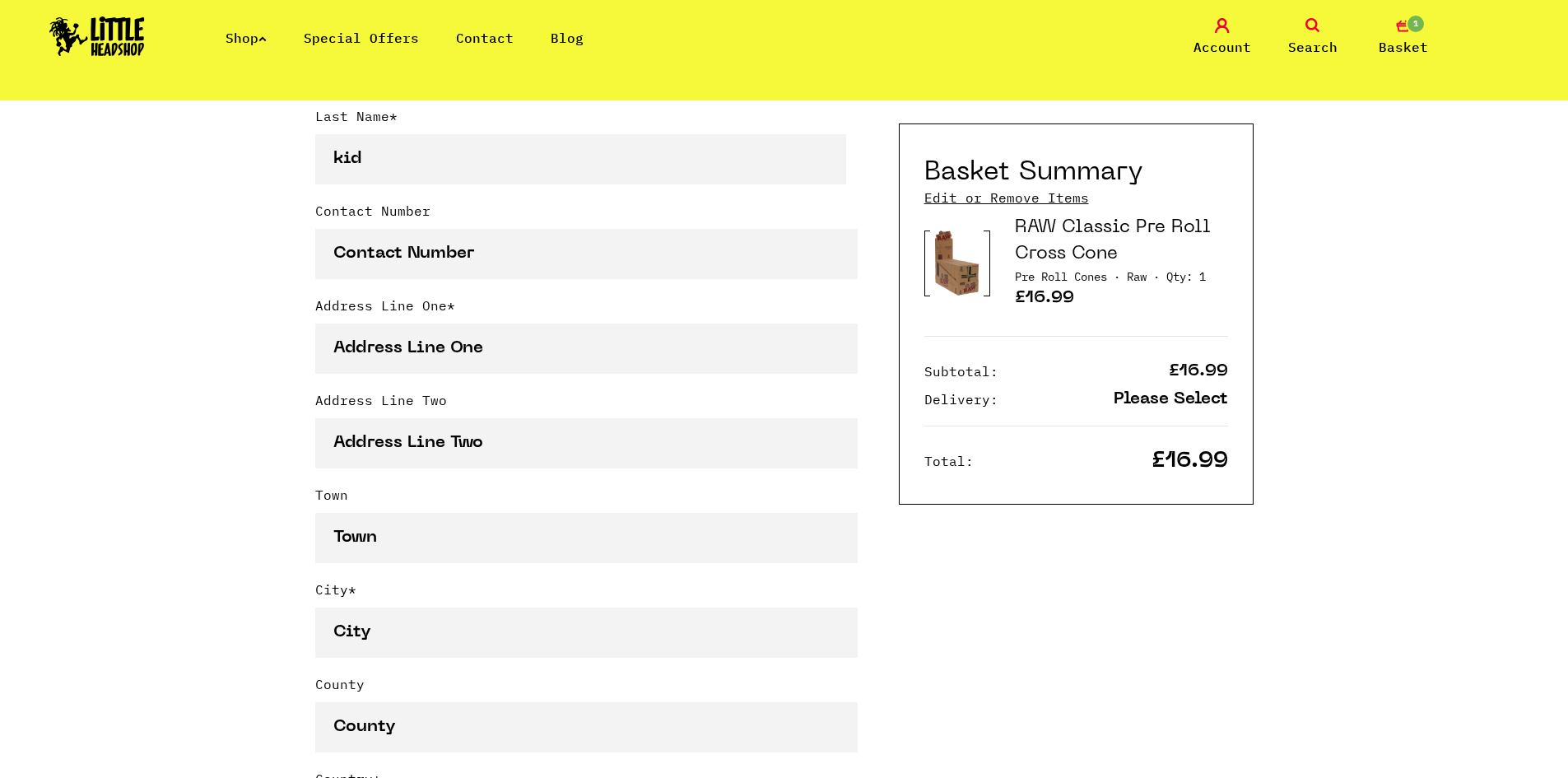
scroll to position [690, 0]
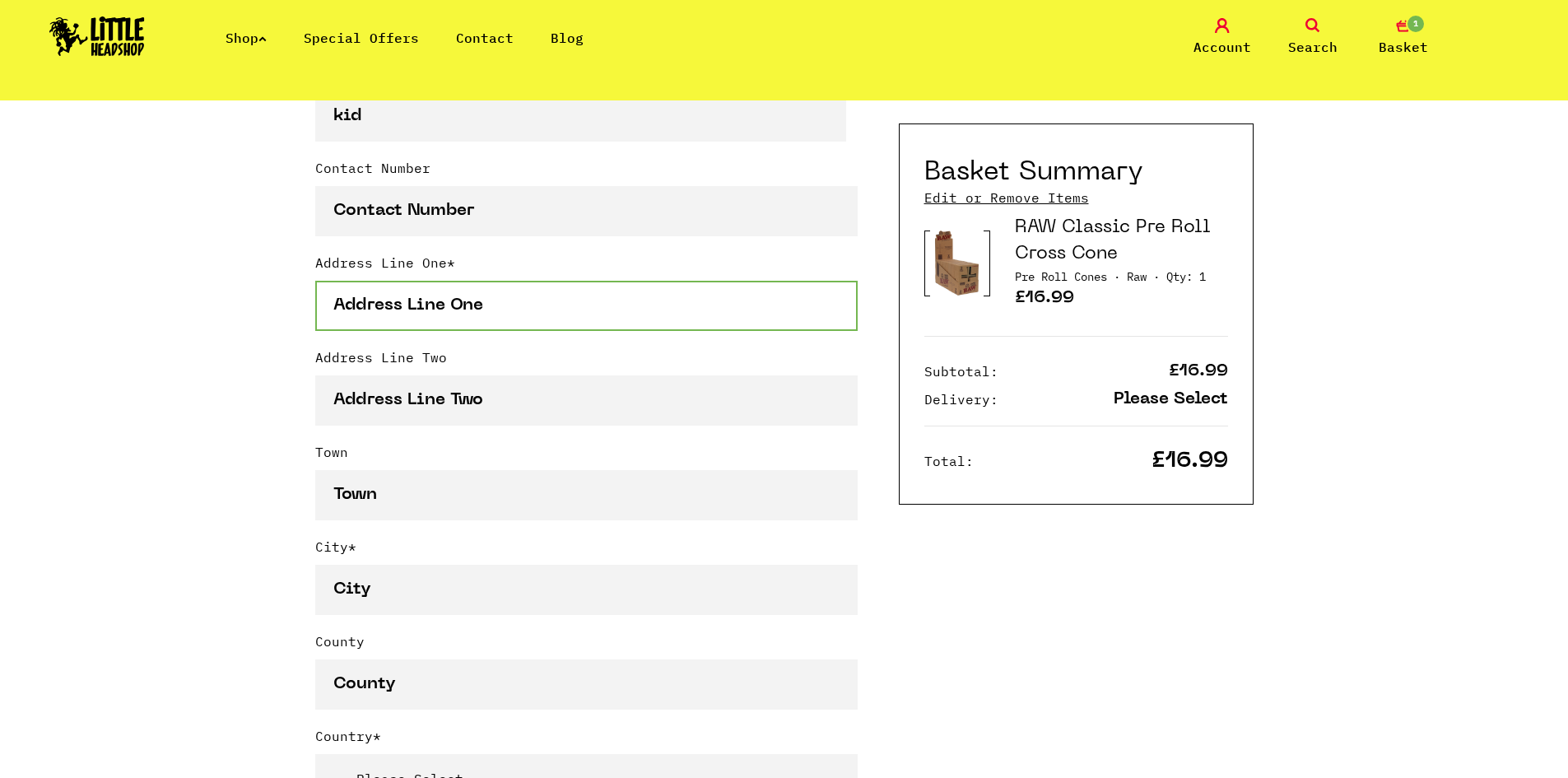
click at [439, 316] on input "Address Line One *" at bounding box center [586, 306] width 542 height 50
type input "the"
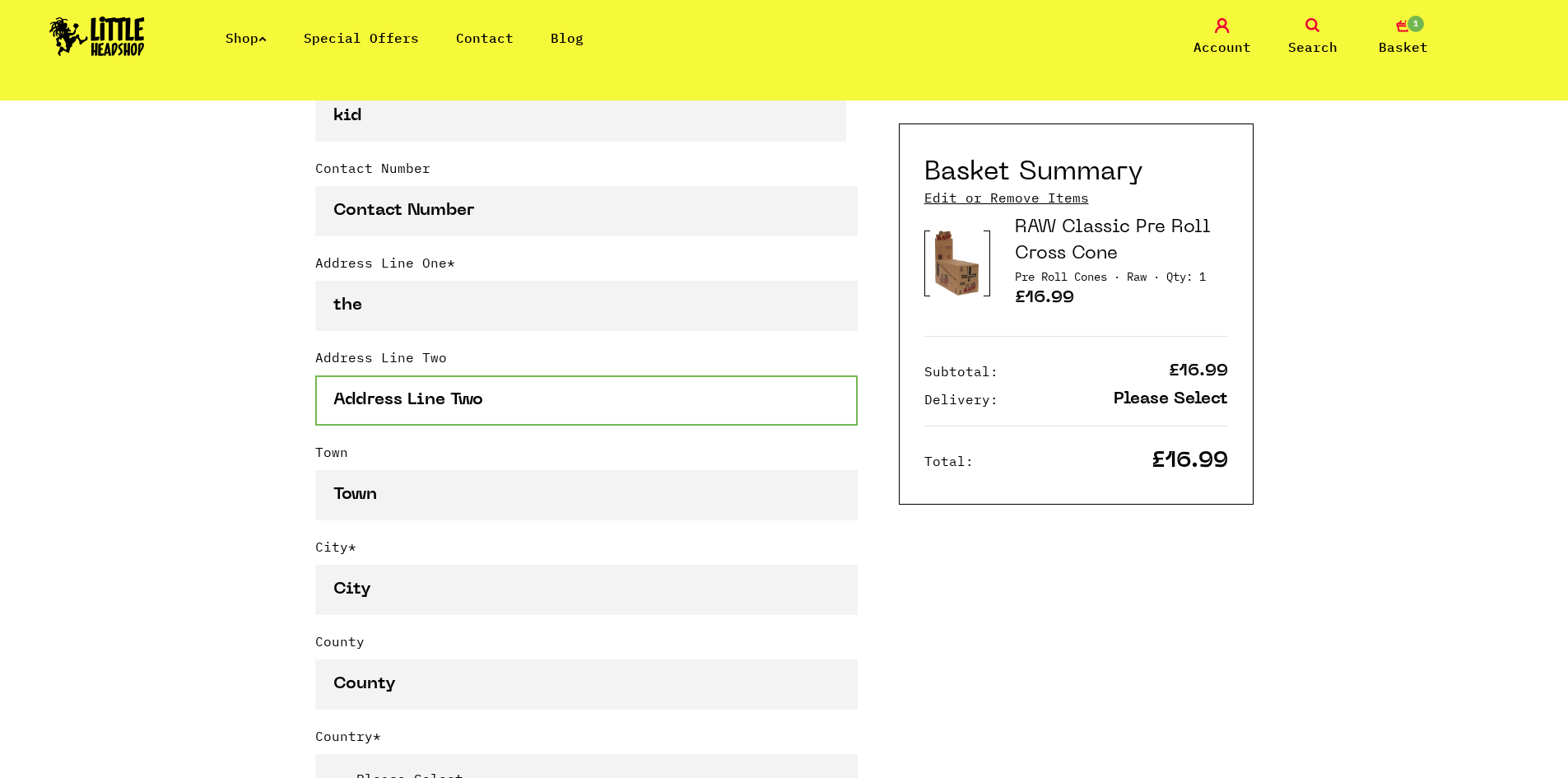
click at [460, 414] on input "Address Line Two" at bounding box center [586, 400] width 542 height 50
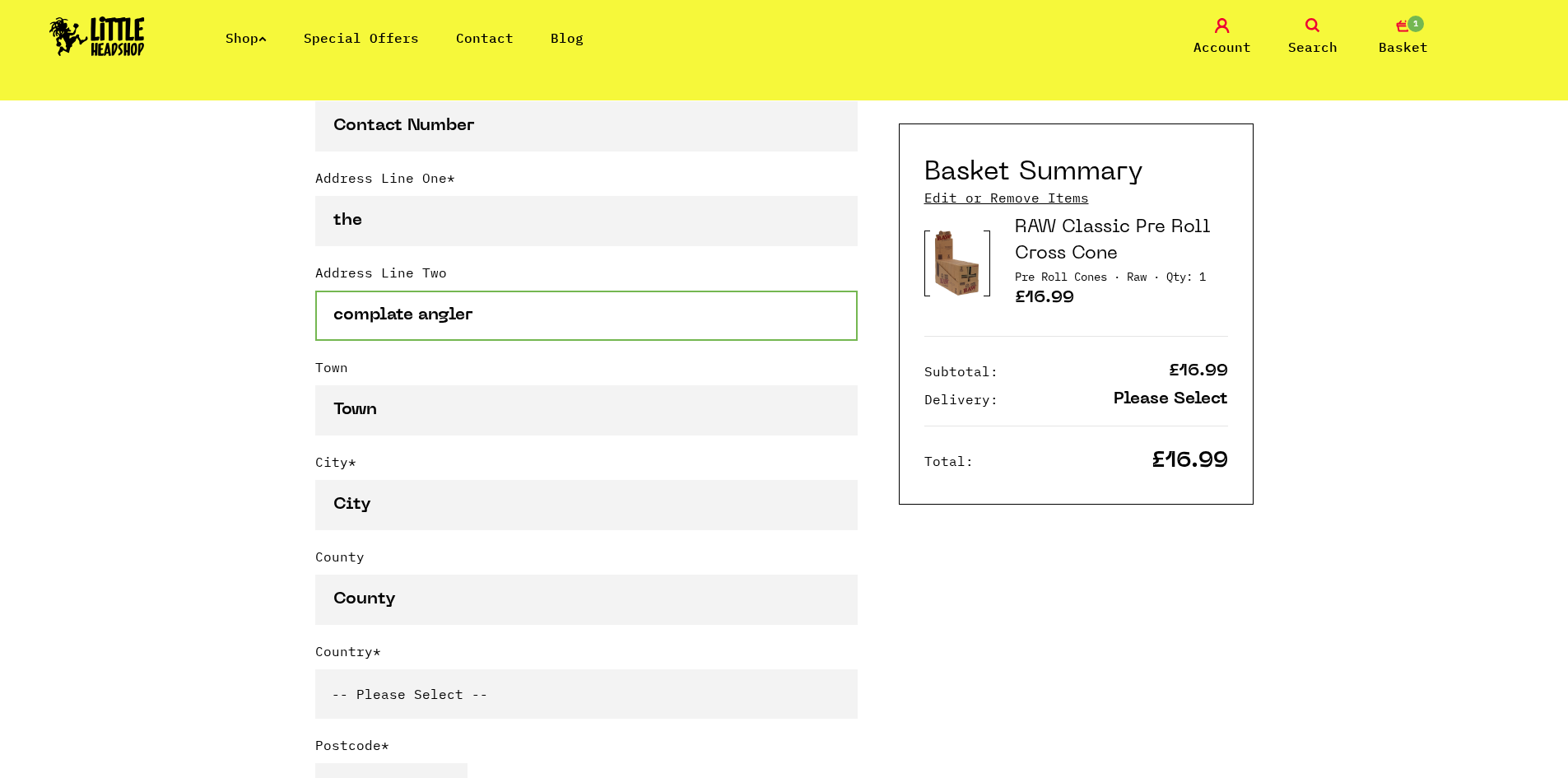
scroll to position [854, 0]
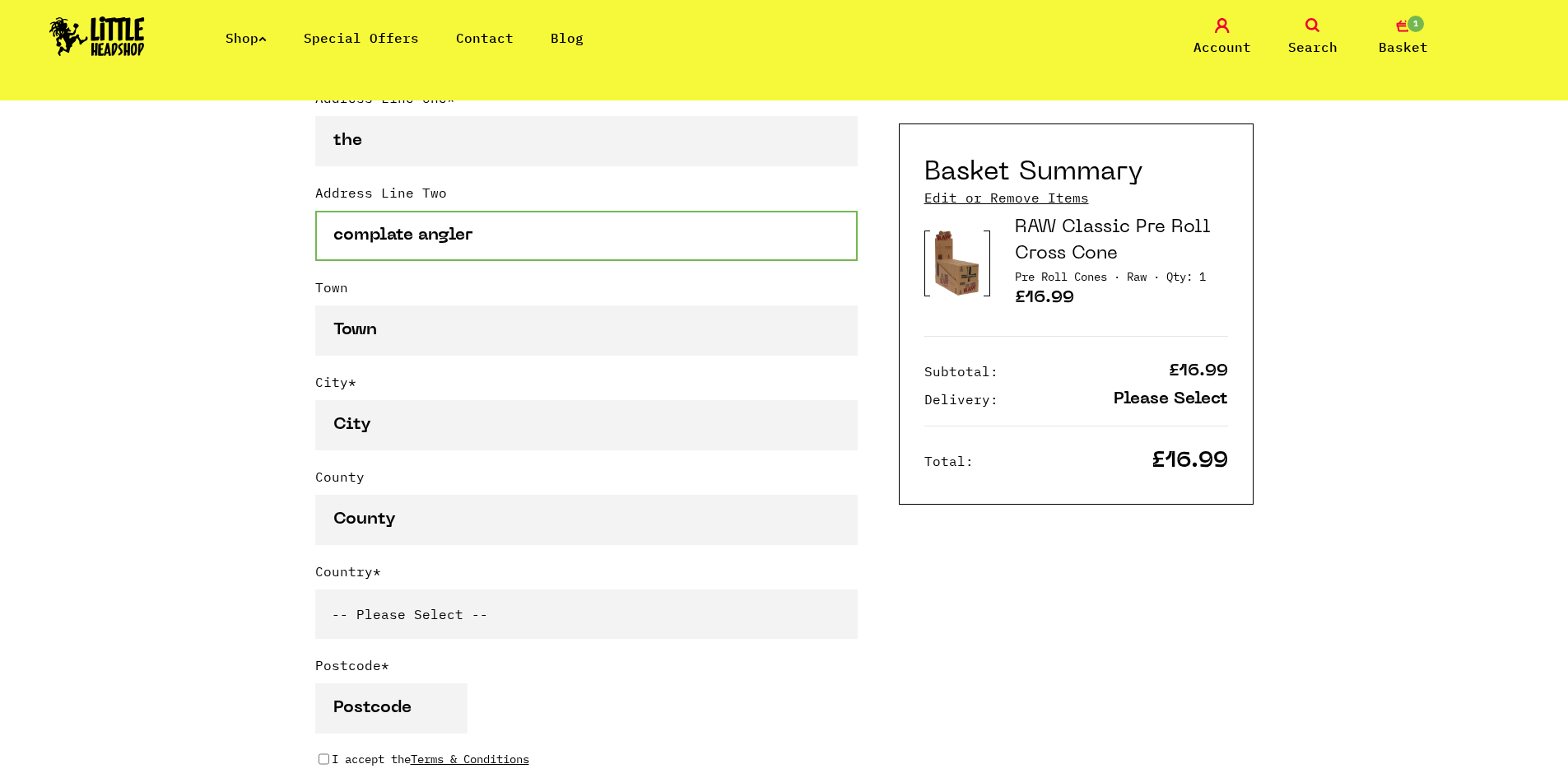
type input "complate angler"
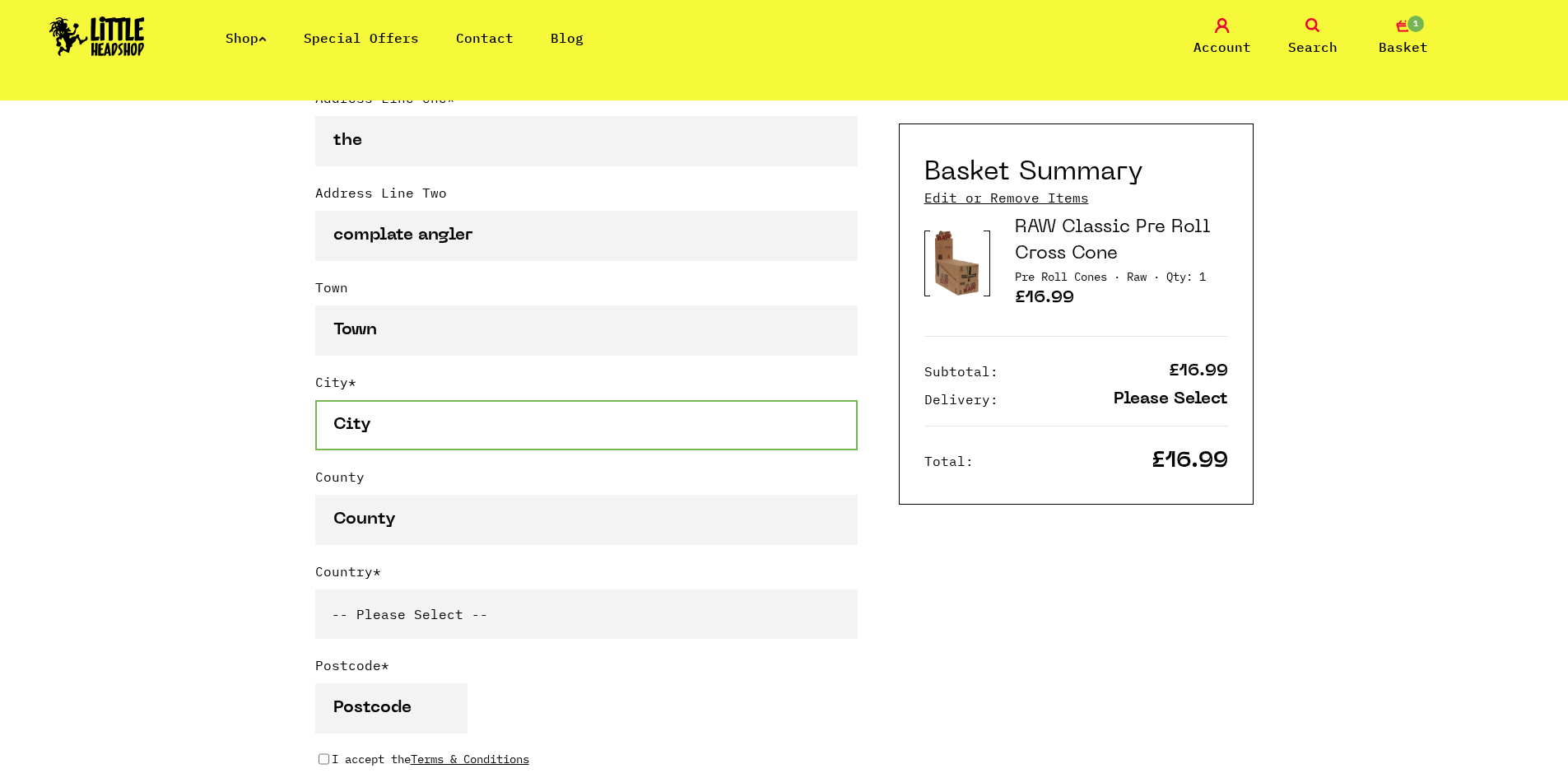
click at [430, 435] on input "City *" at bounding box center [586, 425] width 542 height 50
type input "bucks"
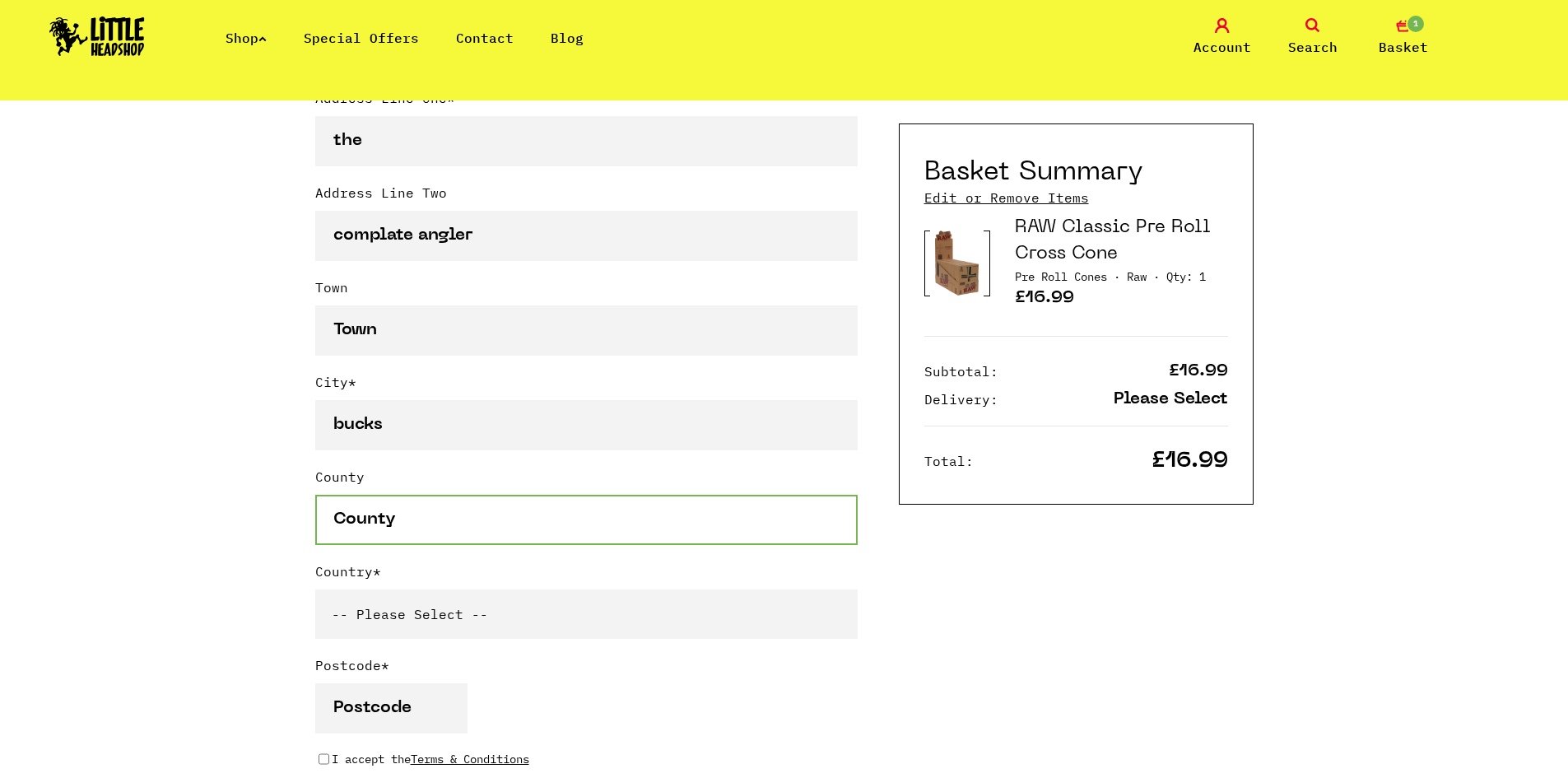
click at [429, 530] on input "County" at bounding box center [586, 520] width 542 height 50
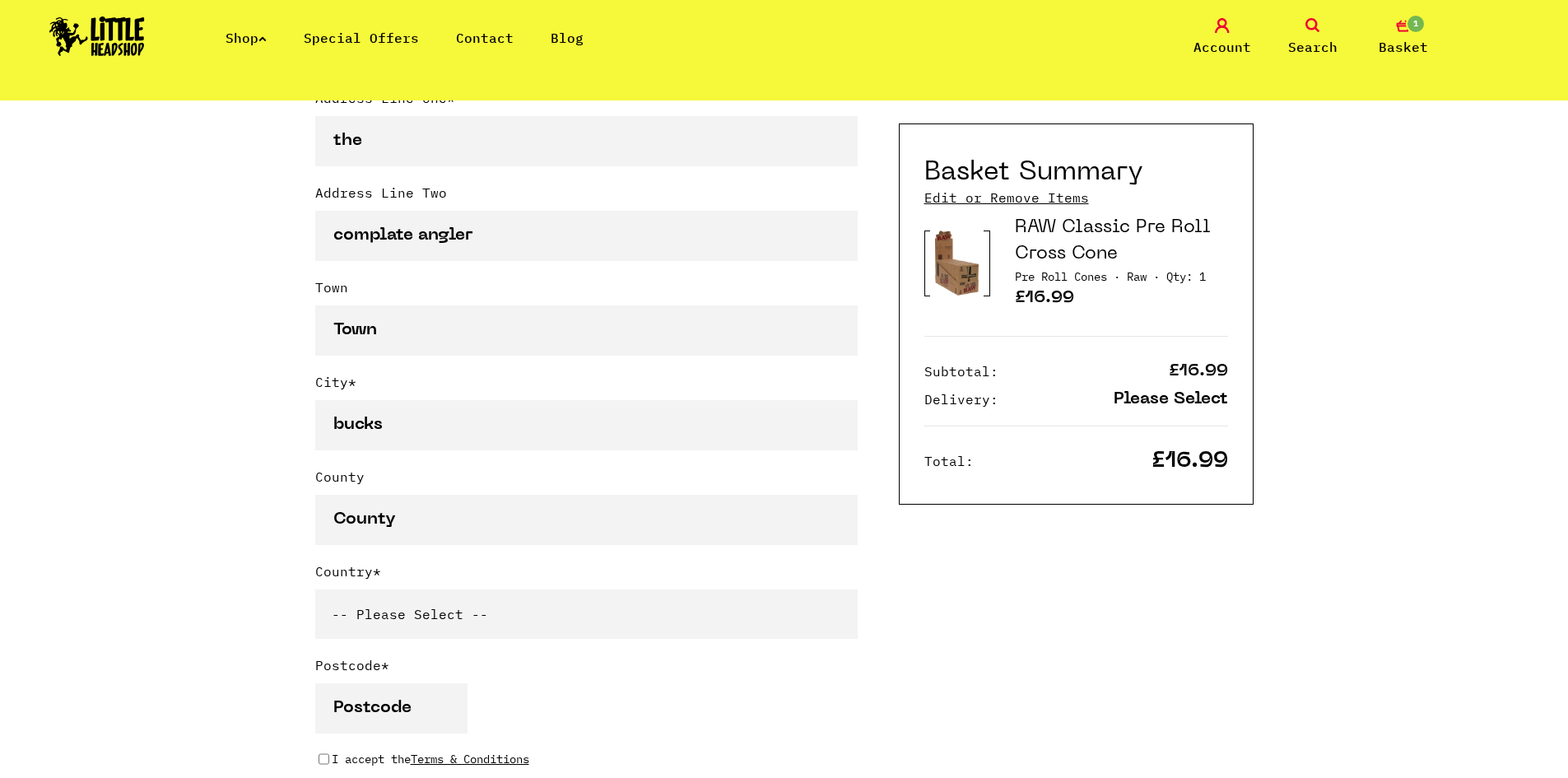
drag, startPoint x: 447, startPoint y: 606, endPoint x: 441, endPoint y: 596, distance: 11.4
click at [447, 606] on select "-- Please Select -- United Kingdom Sweden Spain Slovenia Romania Portugal Polan…" at bounding box center [586, 613] width 542 height 49
select select "826"
click at [315, 593] on select "-- Please Select -- United Kingdom Sweden Spain Slovenia Romania Portugal Polan…" at bounding box center [586, 613] width 542 height 49
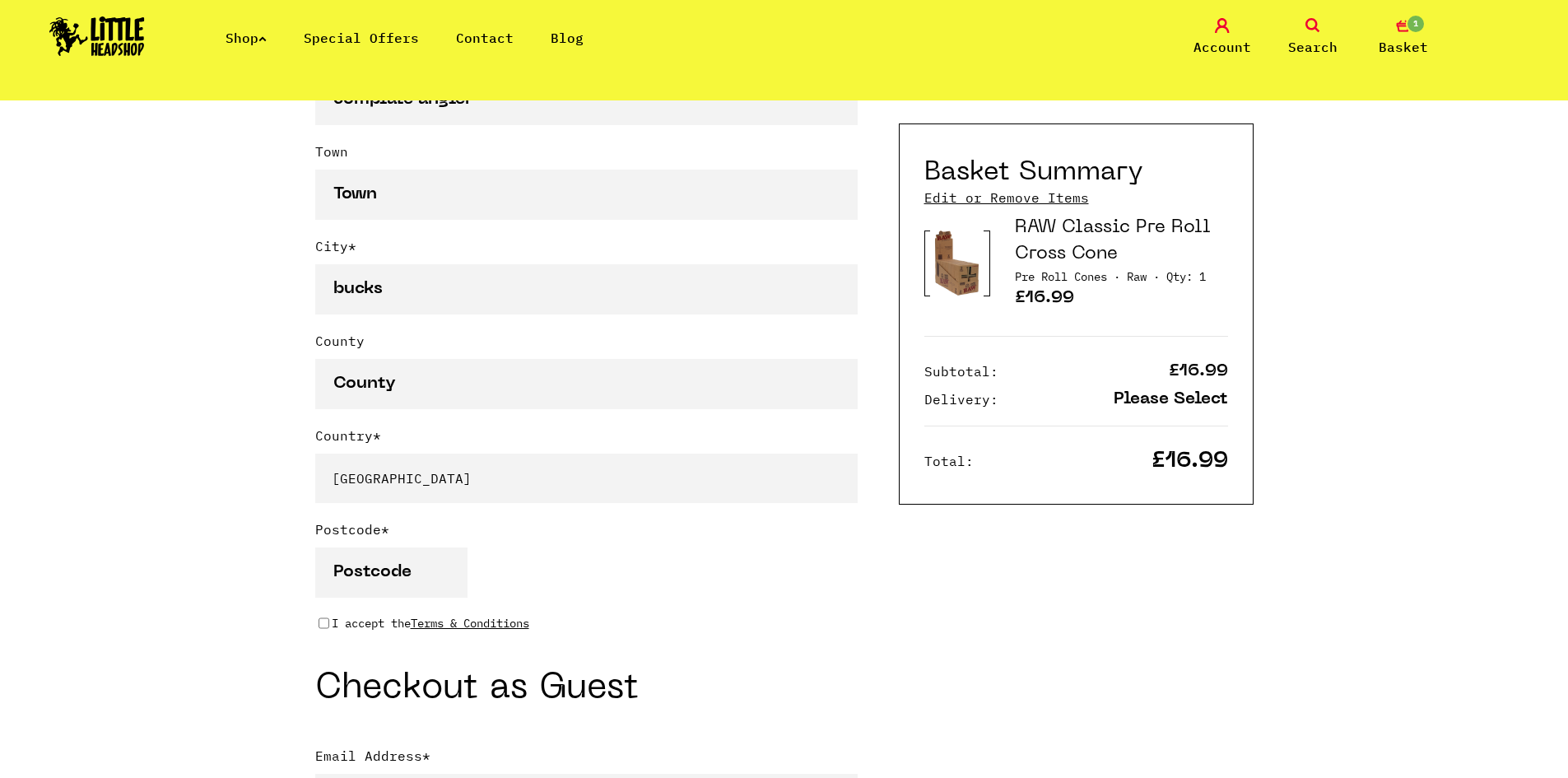
scroll to position [1019, 0]
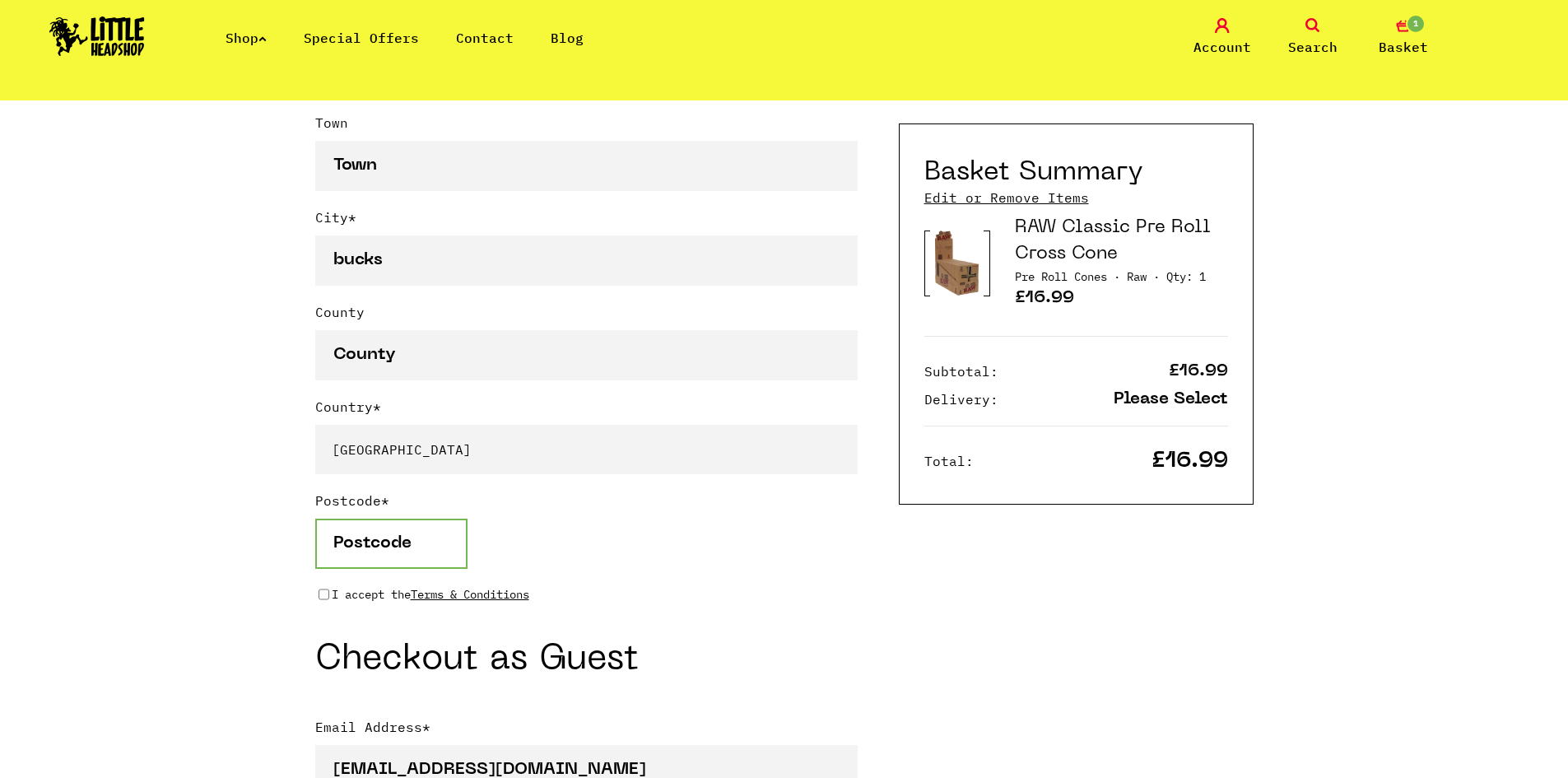
click at [442, 529] on input "Postcode *" at bounding box center [391, 544] width 152 height 50
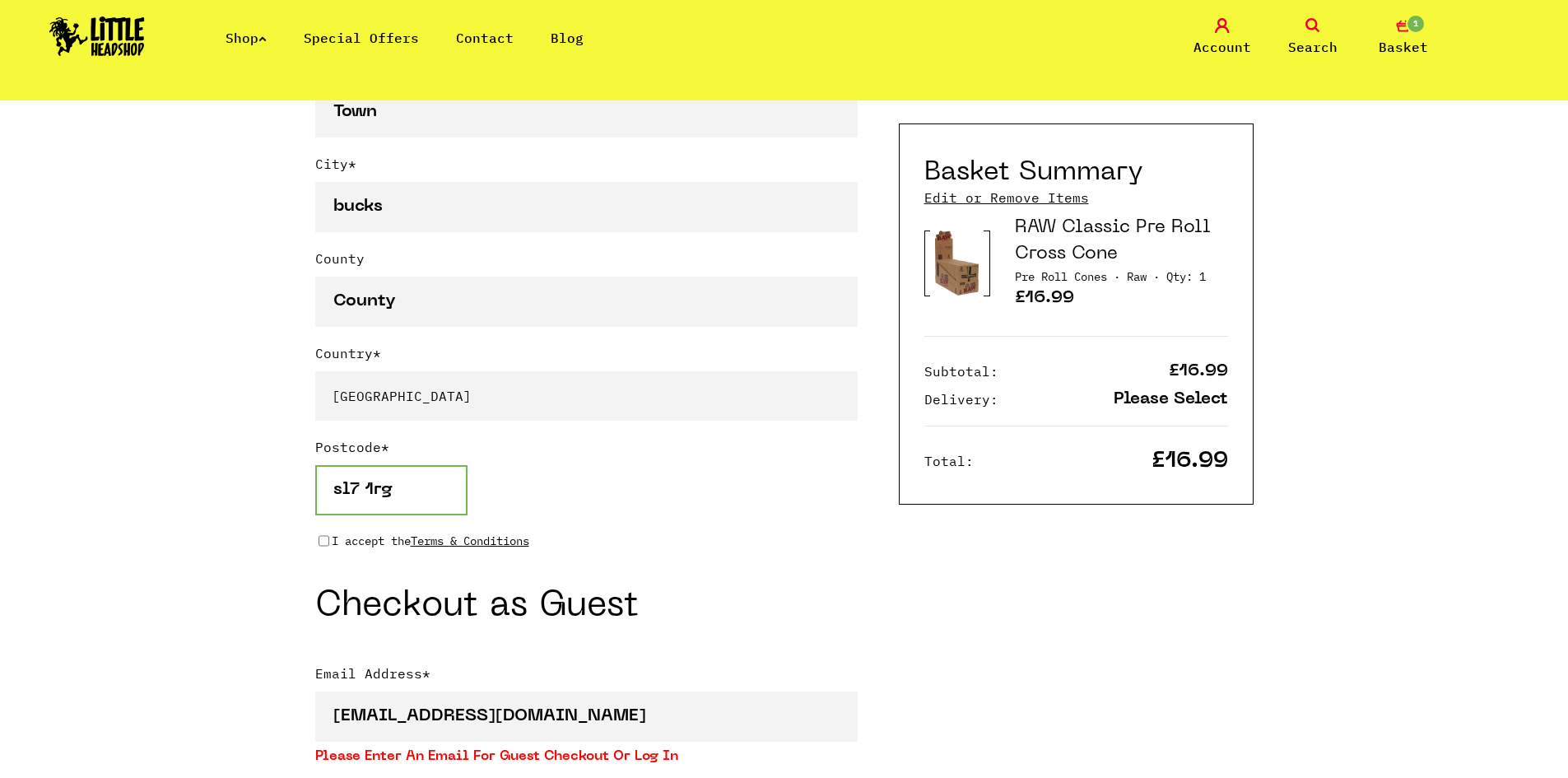
scroll to position [1101, 0]
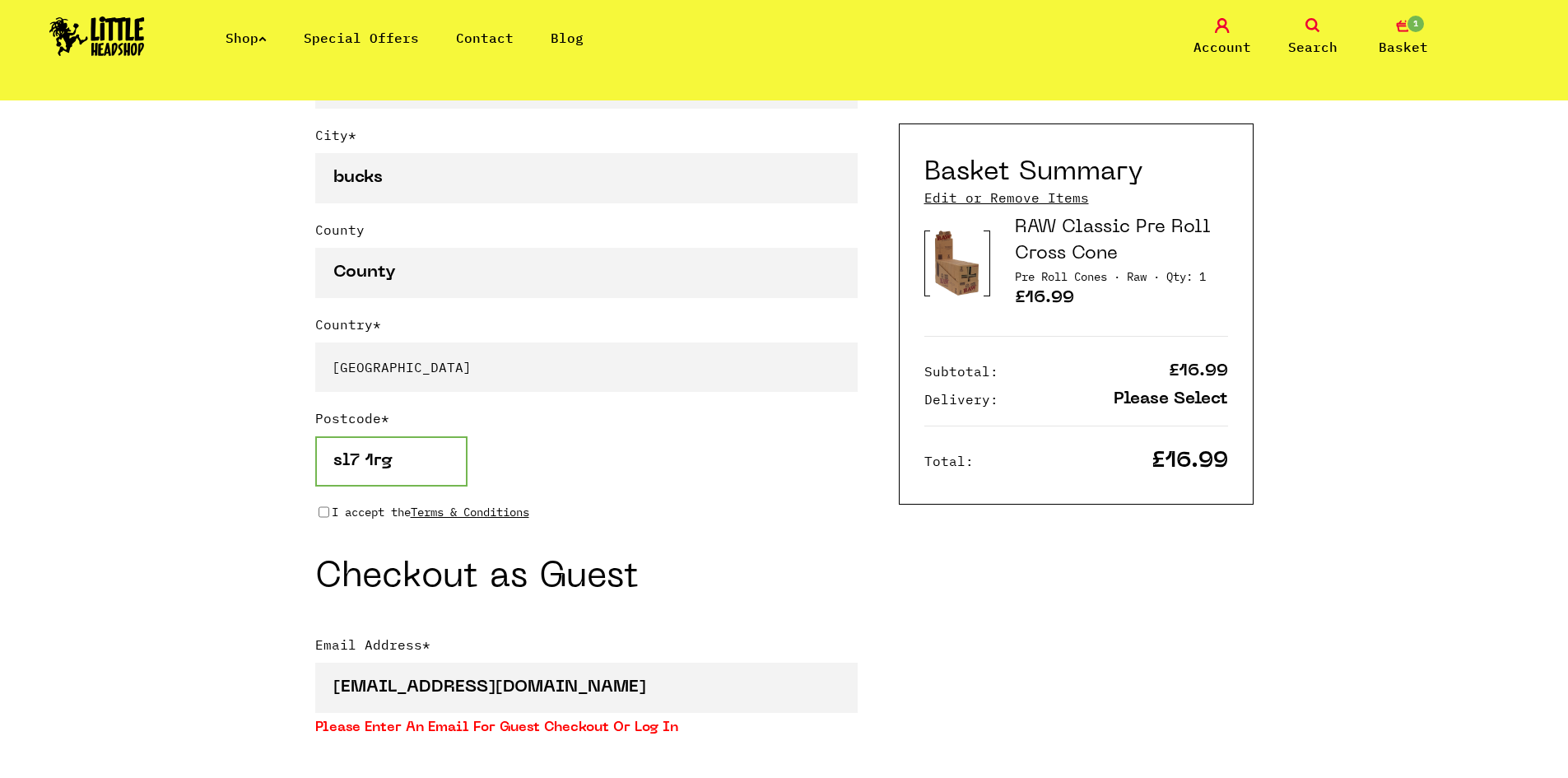
type input "sl7 1rg"
click at [341, 521] on p "I accept the Terms & Conditions" at bounding box center [431, 512] width 198 height 18
click at [329, 519] on input "I accept the Terms & Conditions" at bounding box center [324, 511] width 11 height 13
checkbox input "true"
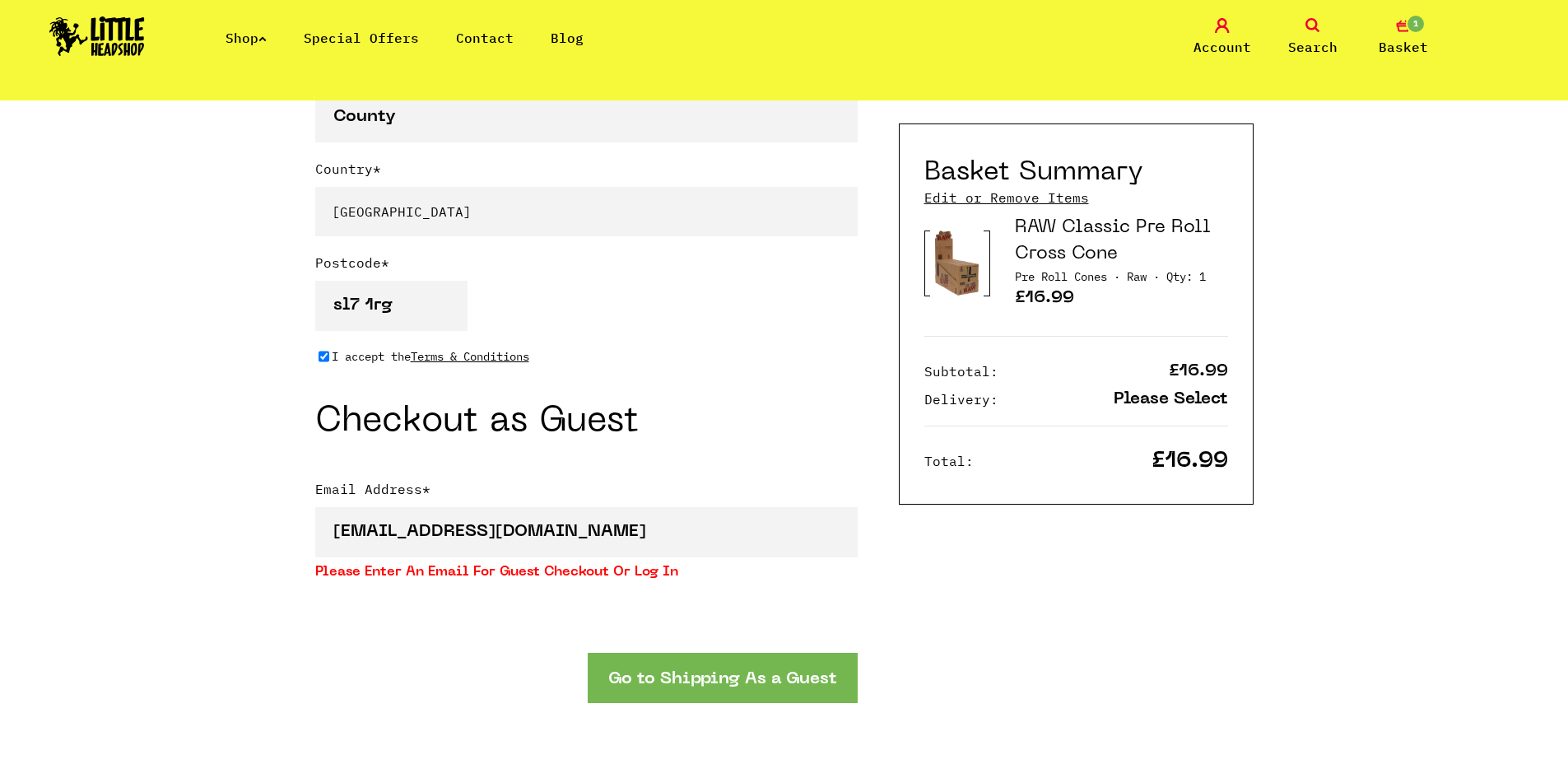
scroll to position [1266, 0]
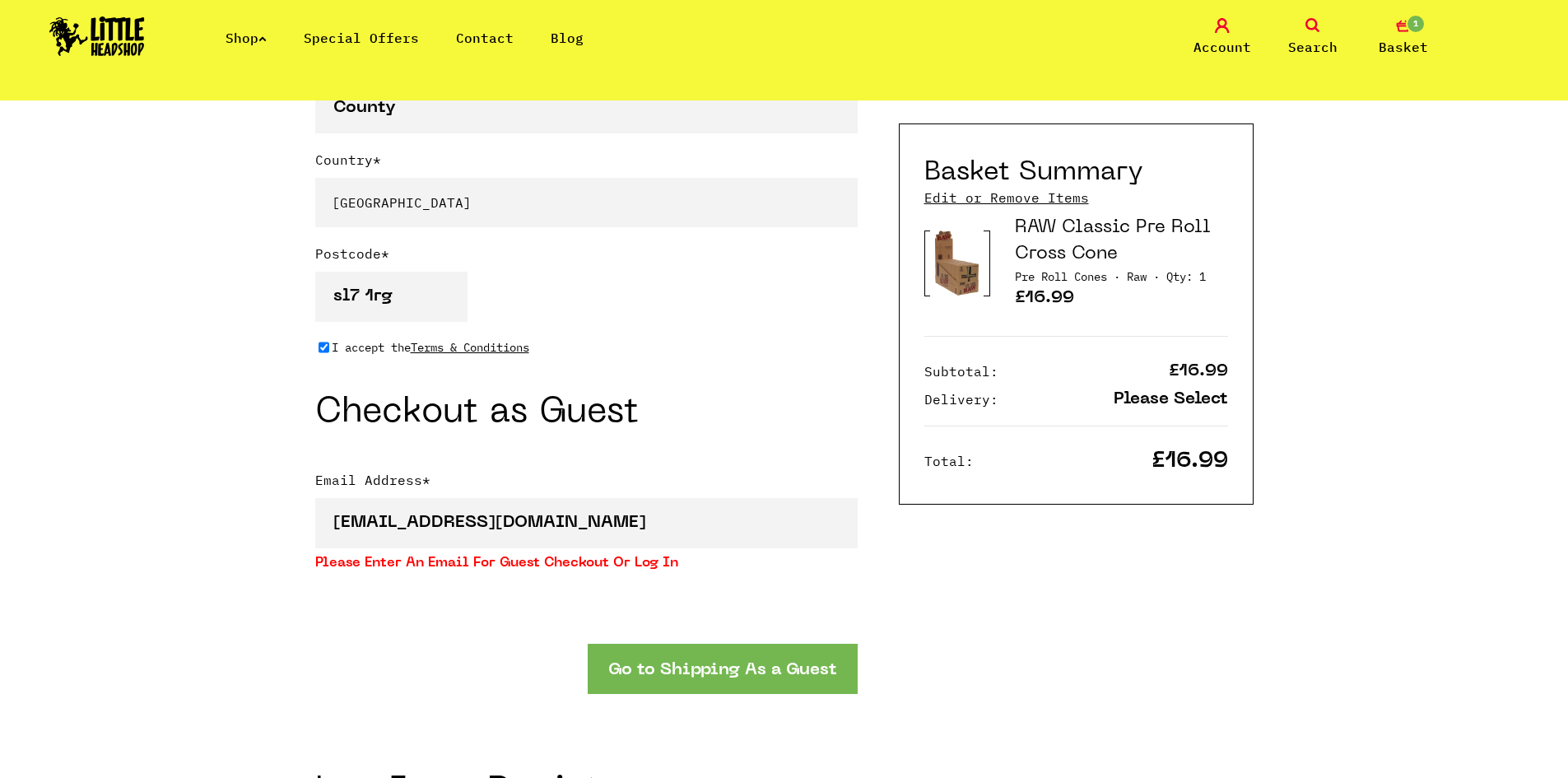
click at [705, 660] on button "Go to Shipping As a Guest" at bounding box center [723, 669] width 270 height 50
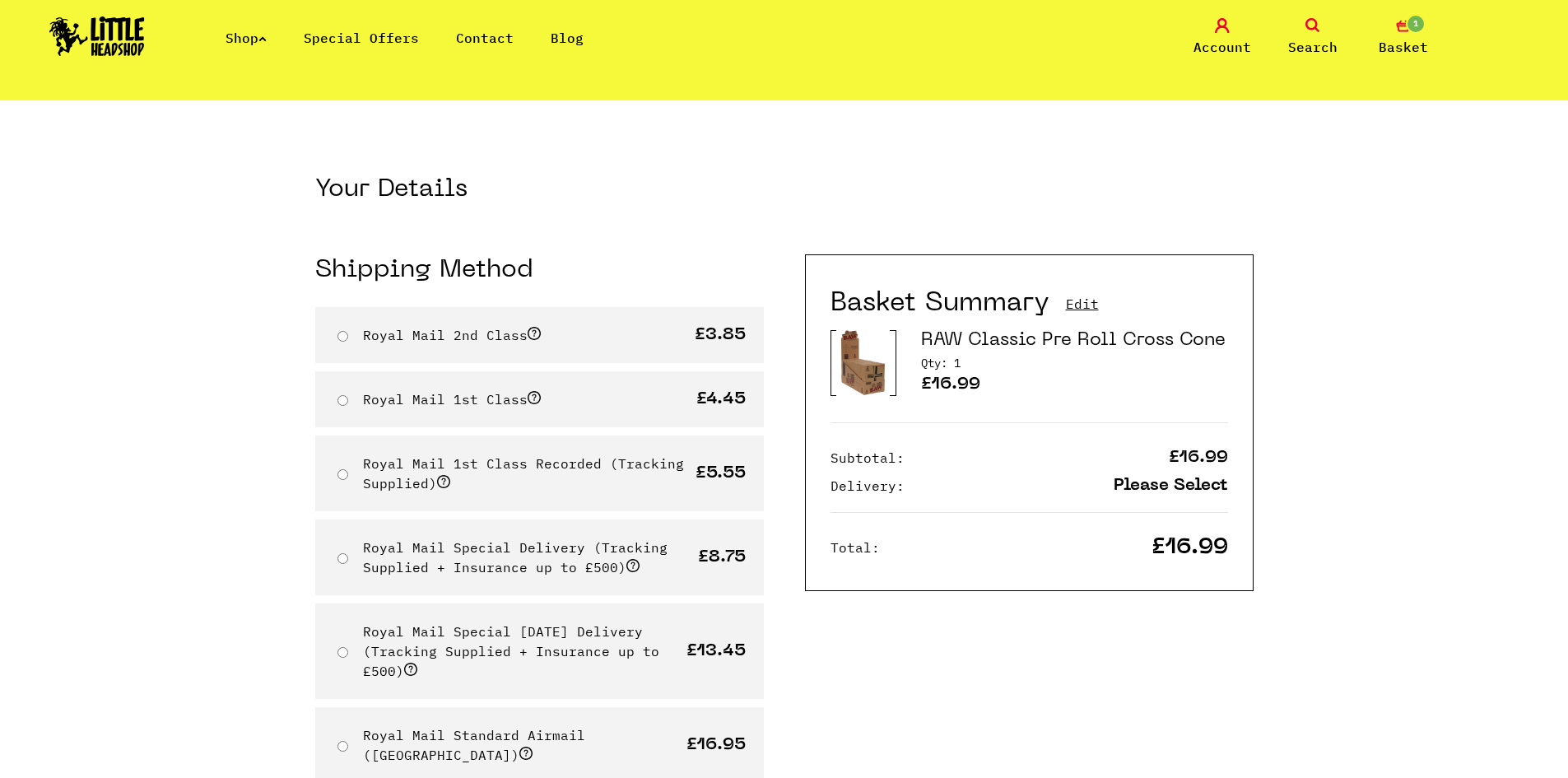
click at [353, 342] on div "Royal Mail 2nd Class £3.85" at bounding box center [539, 335] width 449 height 56
click at [345, 337] on input "Royal Mail 2nd Class" at bounding box center [342, 336] width 11 height 11
radio input "true"
